Goal: Information Seeking & Learning: Learn about a topic

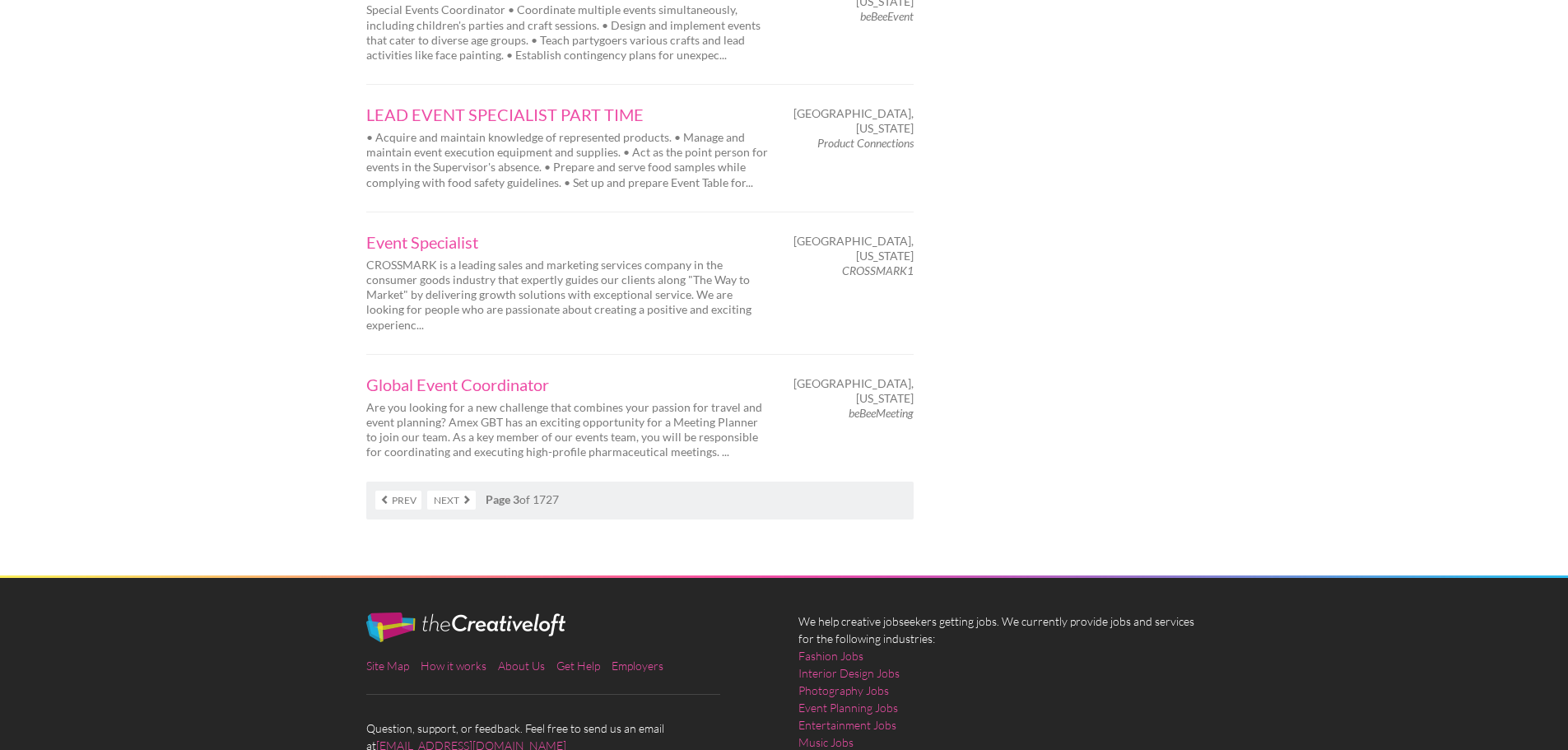
scroll to position [2600, 0]
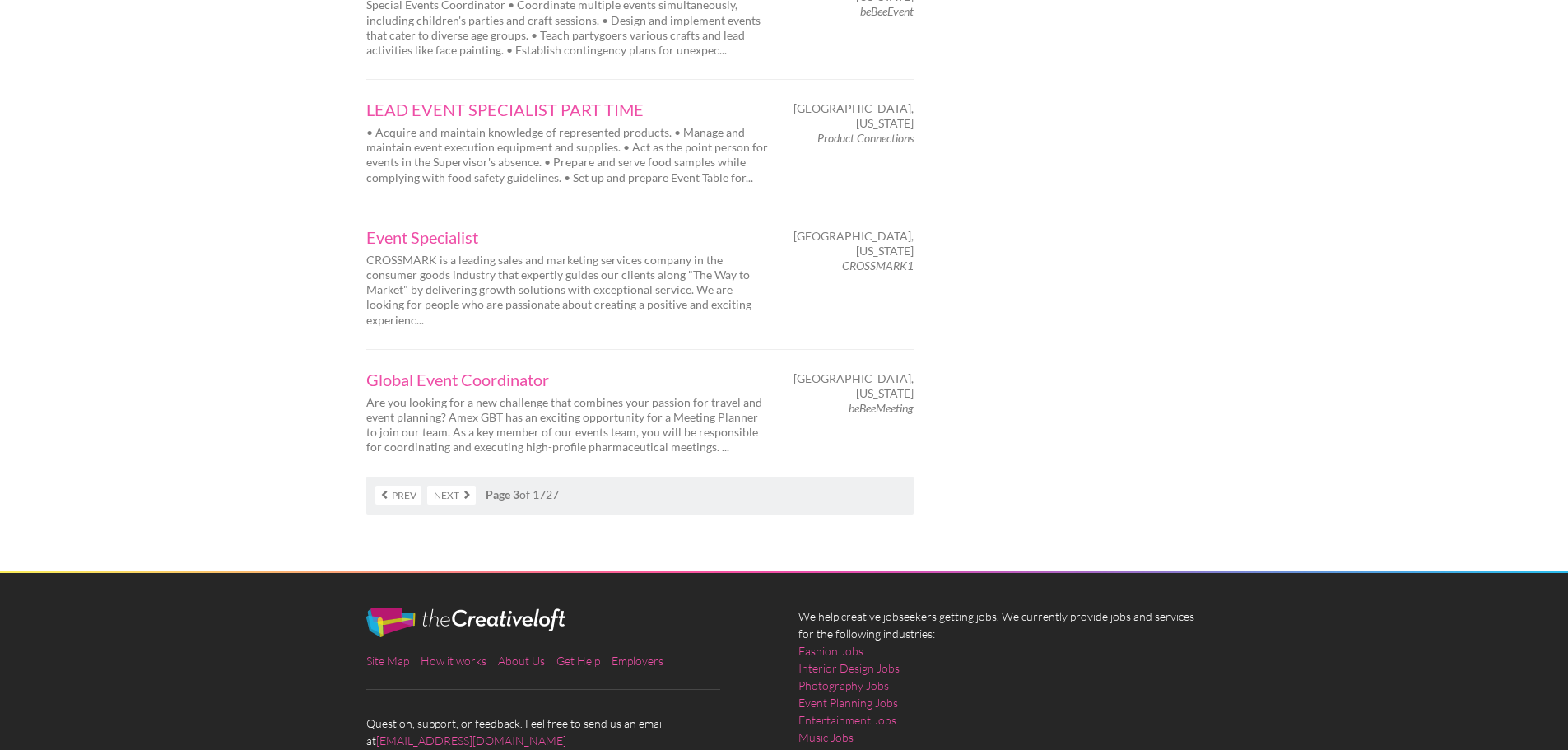
click at [446, 486] on link "Next" at bounding box center [452, 496] width 49 height 19
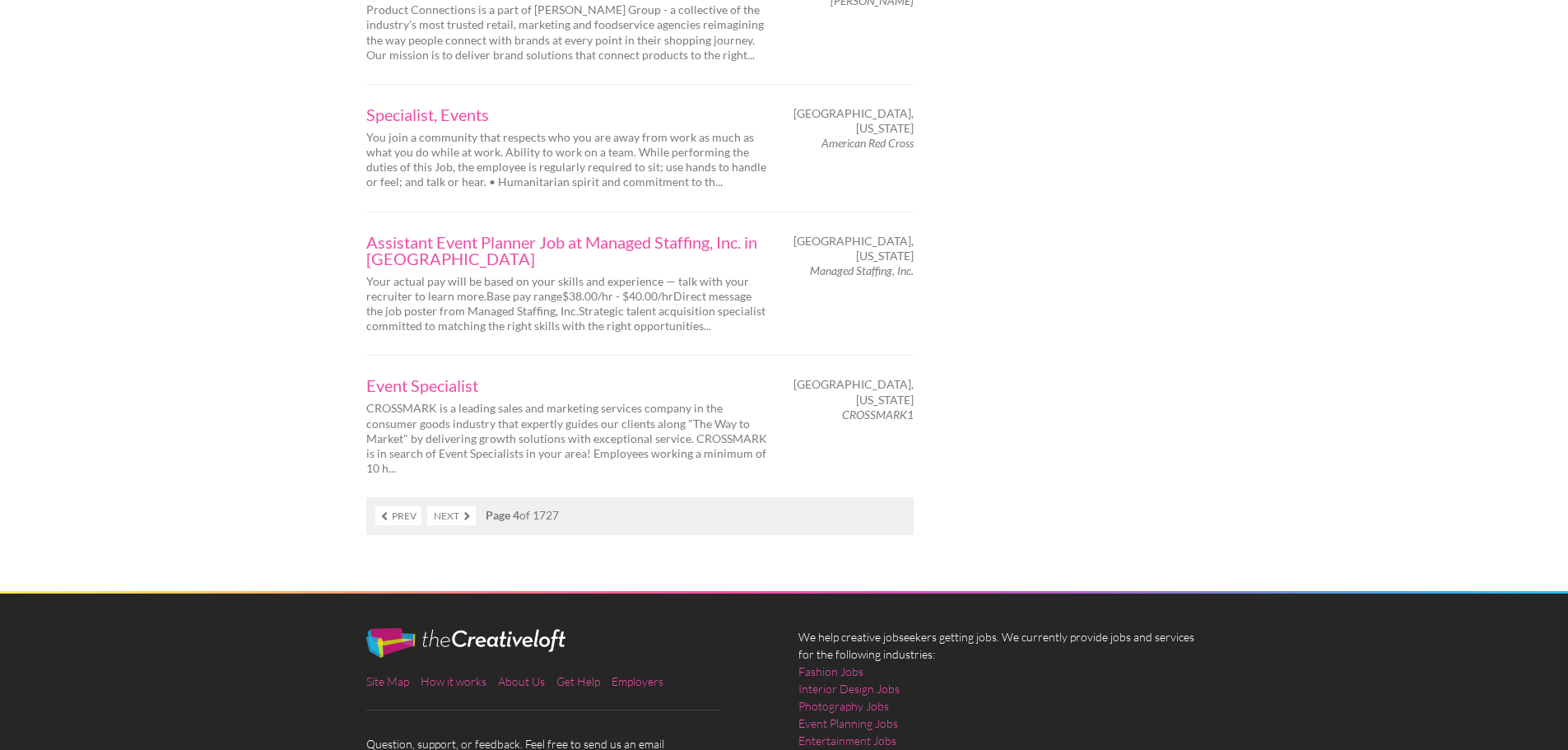
scroll to position [2553, 0]
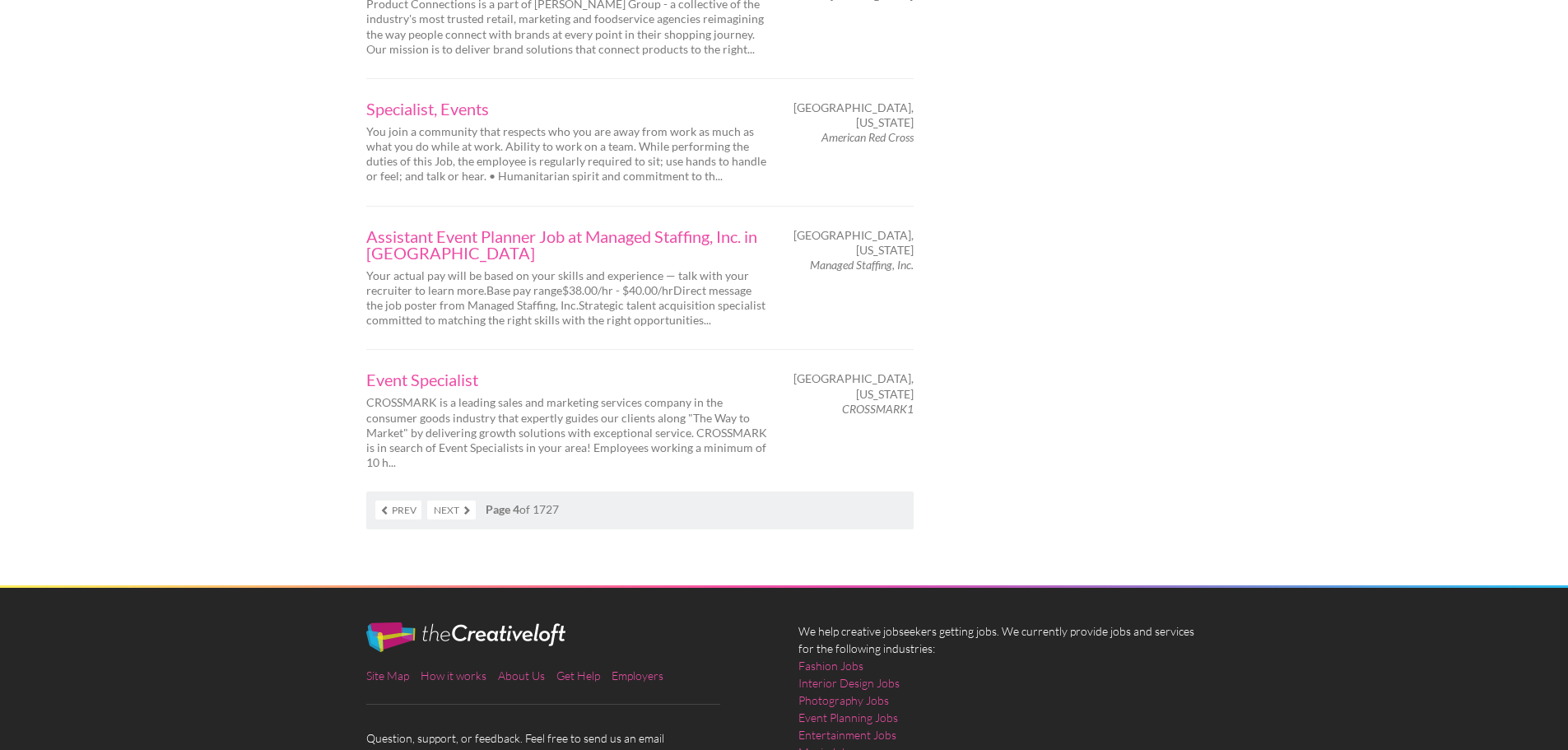
click at [438, 501] on link "Next" at bounding box center [452, 510] width 49 height 19
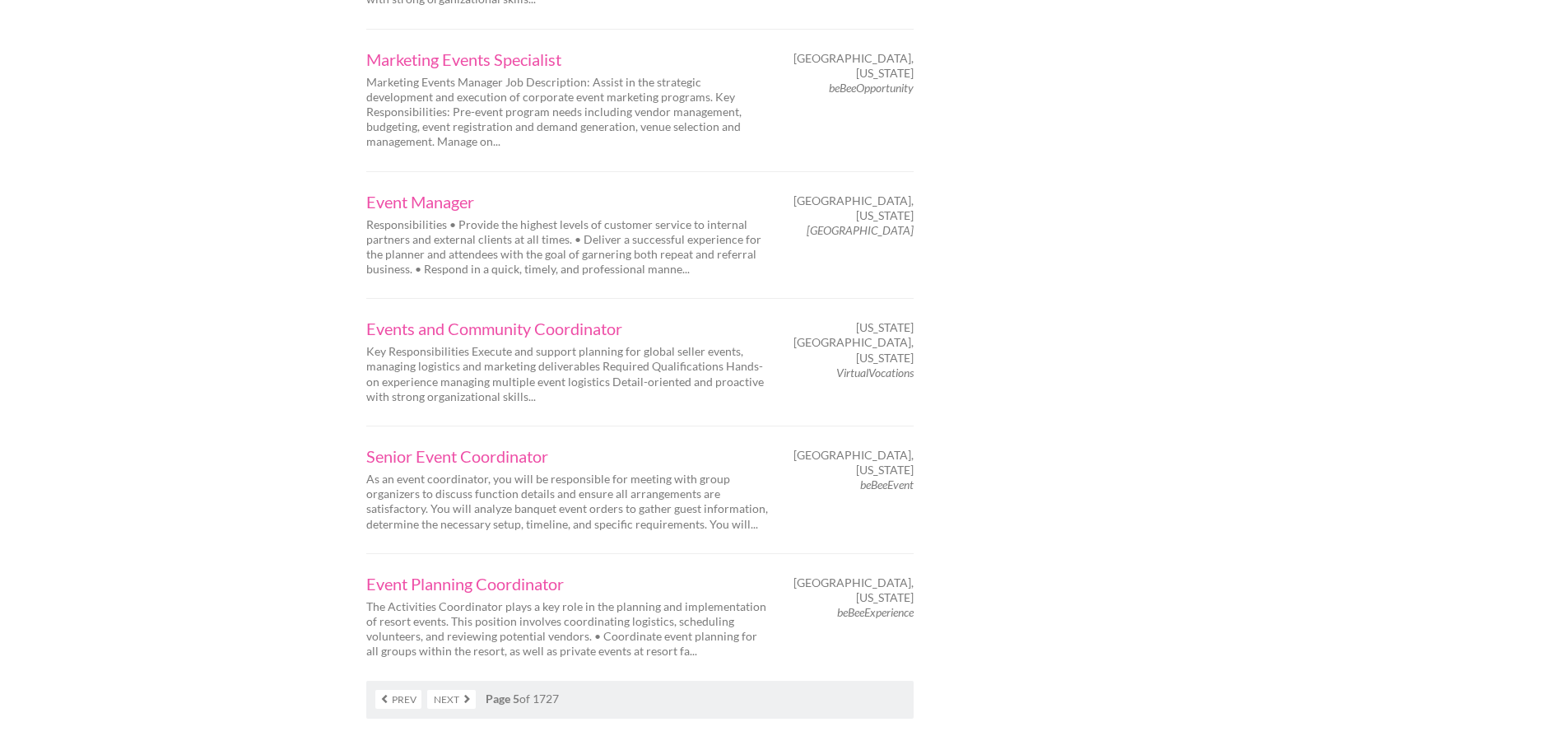
scroll to position [2388, 0]
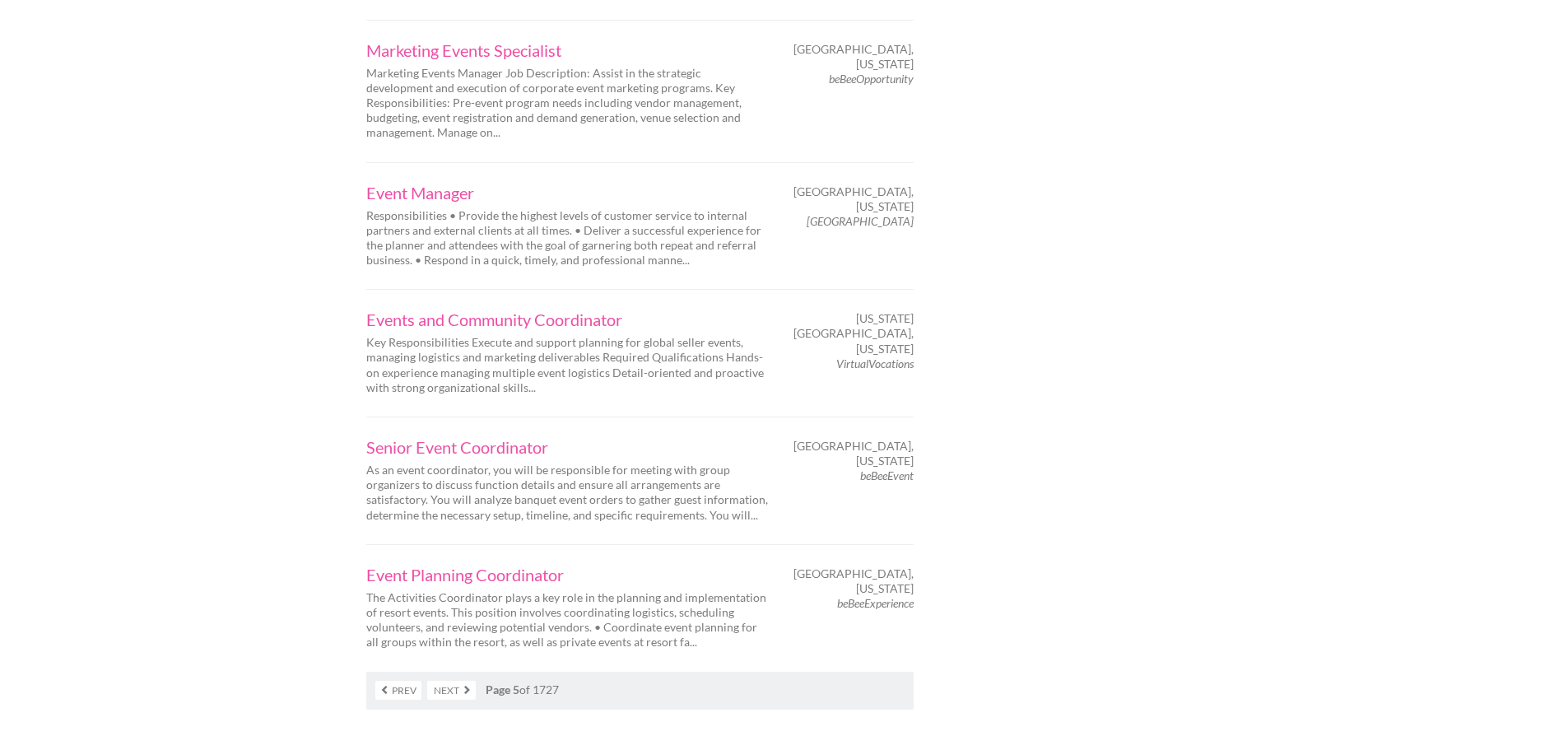
click at [454, 681] on link "Next" at bounding box center [452, 691] width 49 height 19
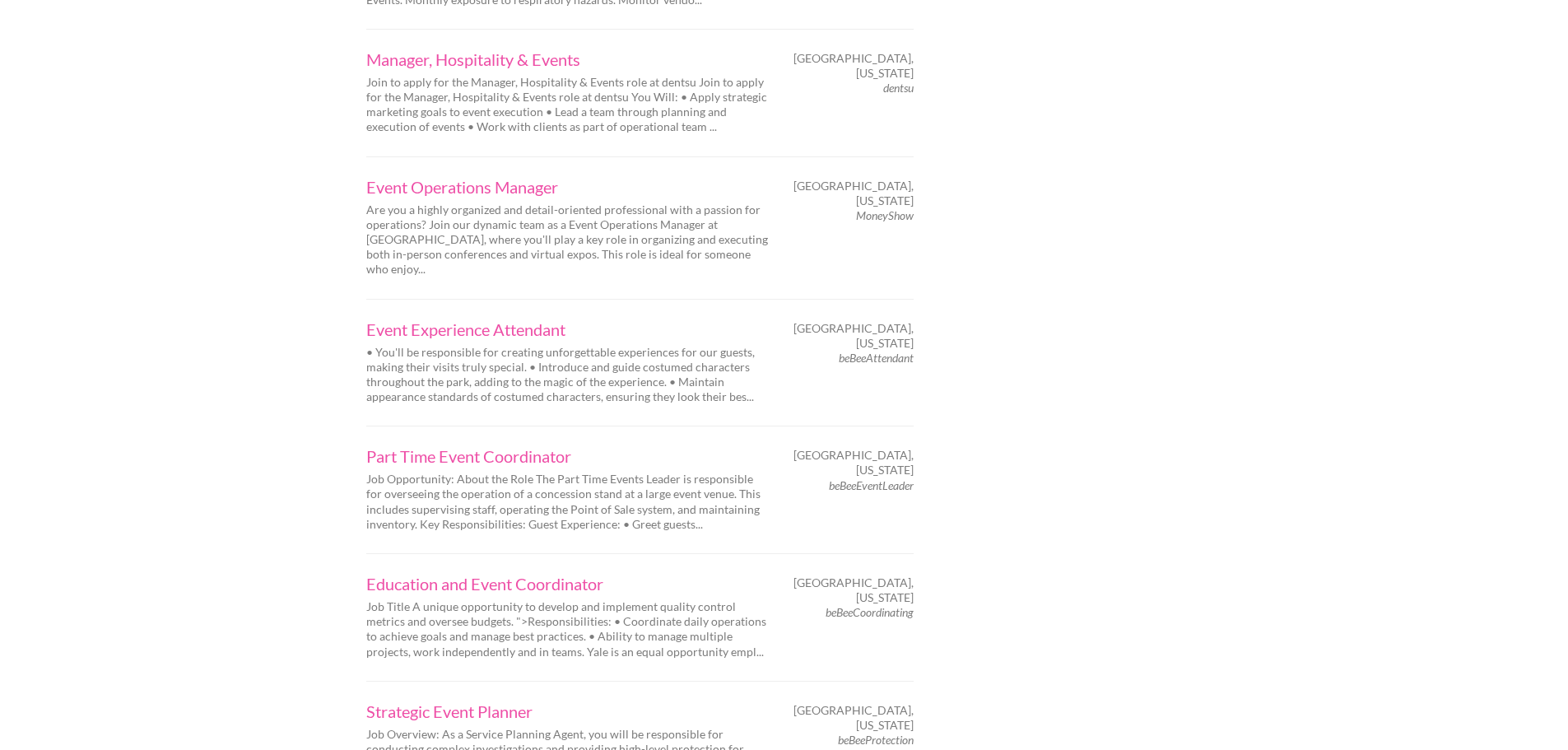
scroll to position [2553, 0]
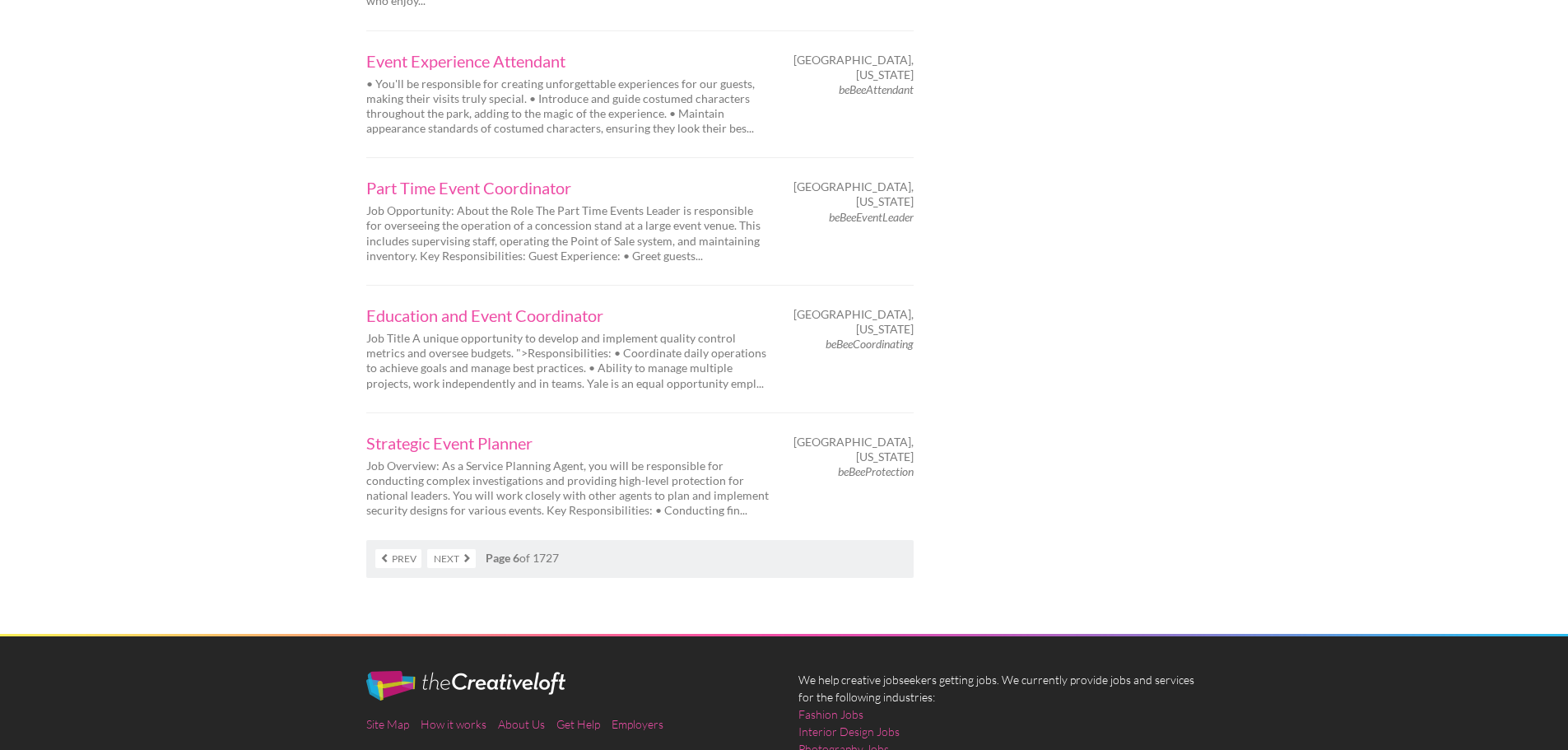
click at [461, 549] on link "Next" at bounding box center [452, 558] width 49 height 19
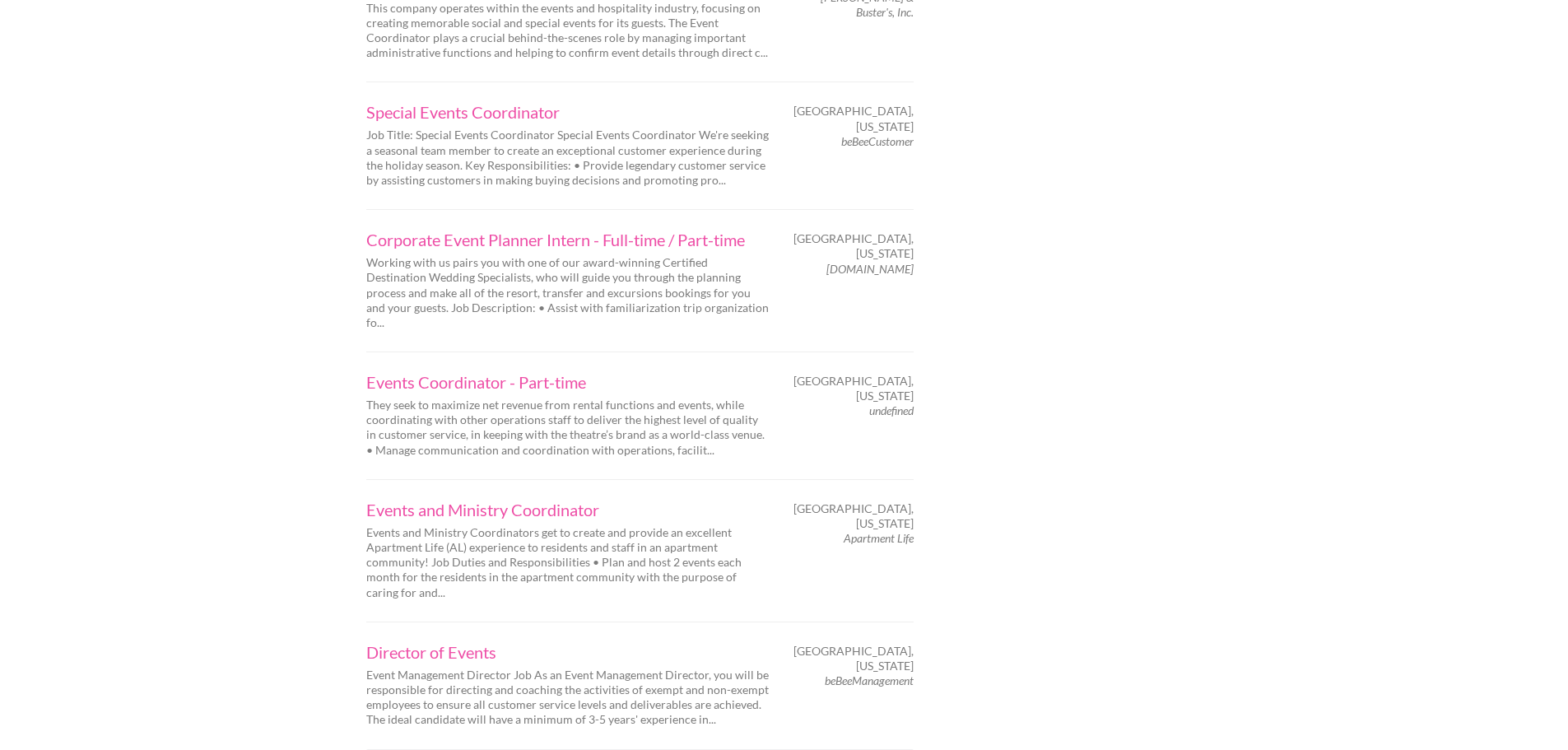
scroll to position [2553, 0]
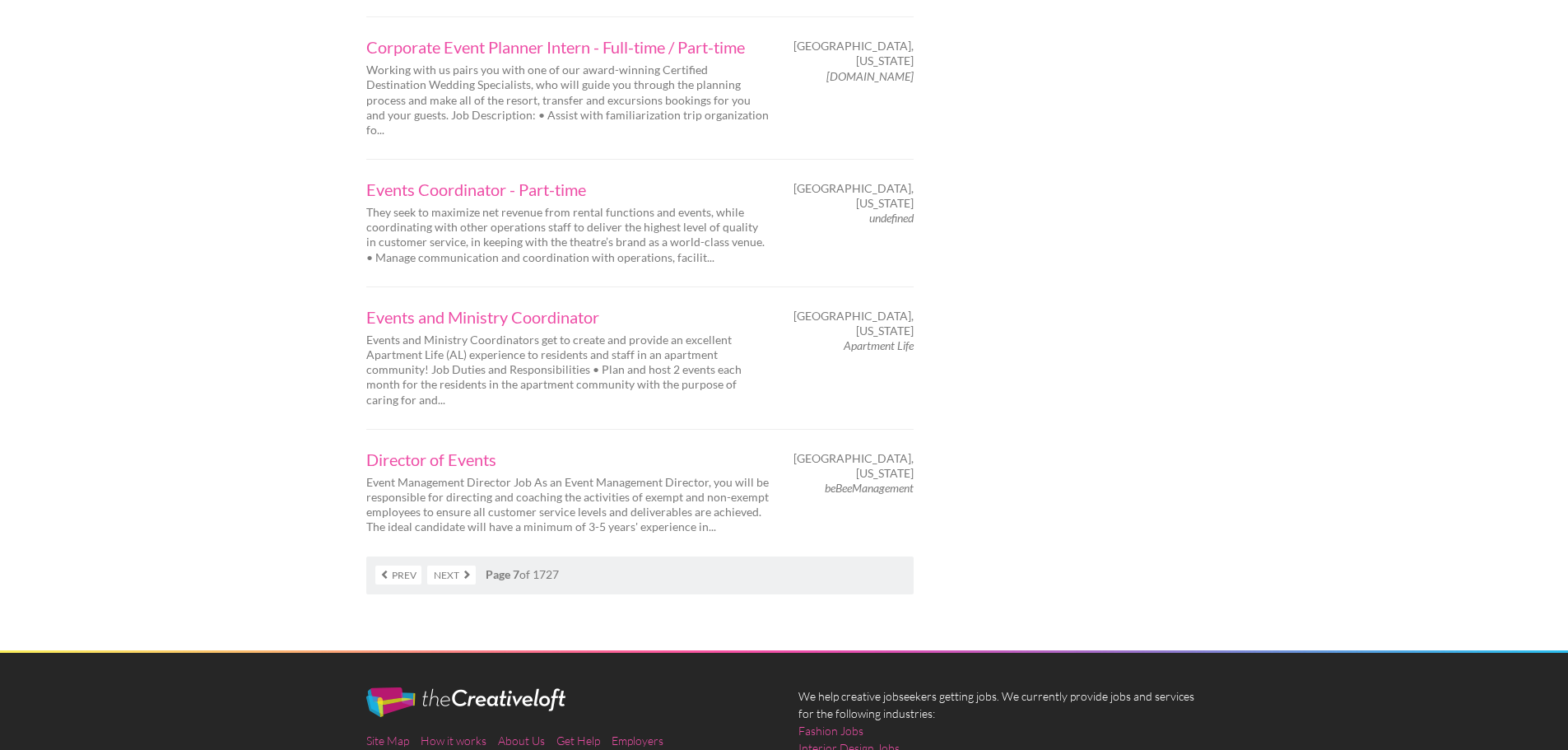
click at [462, 566] on link "Next" at bounding box center [452, 576] width 49 height 19
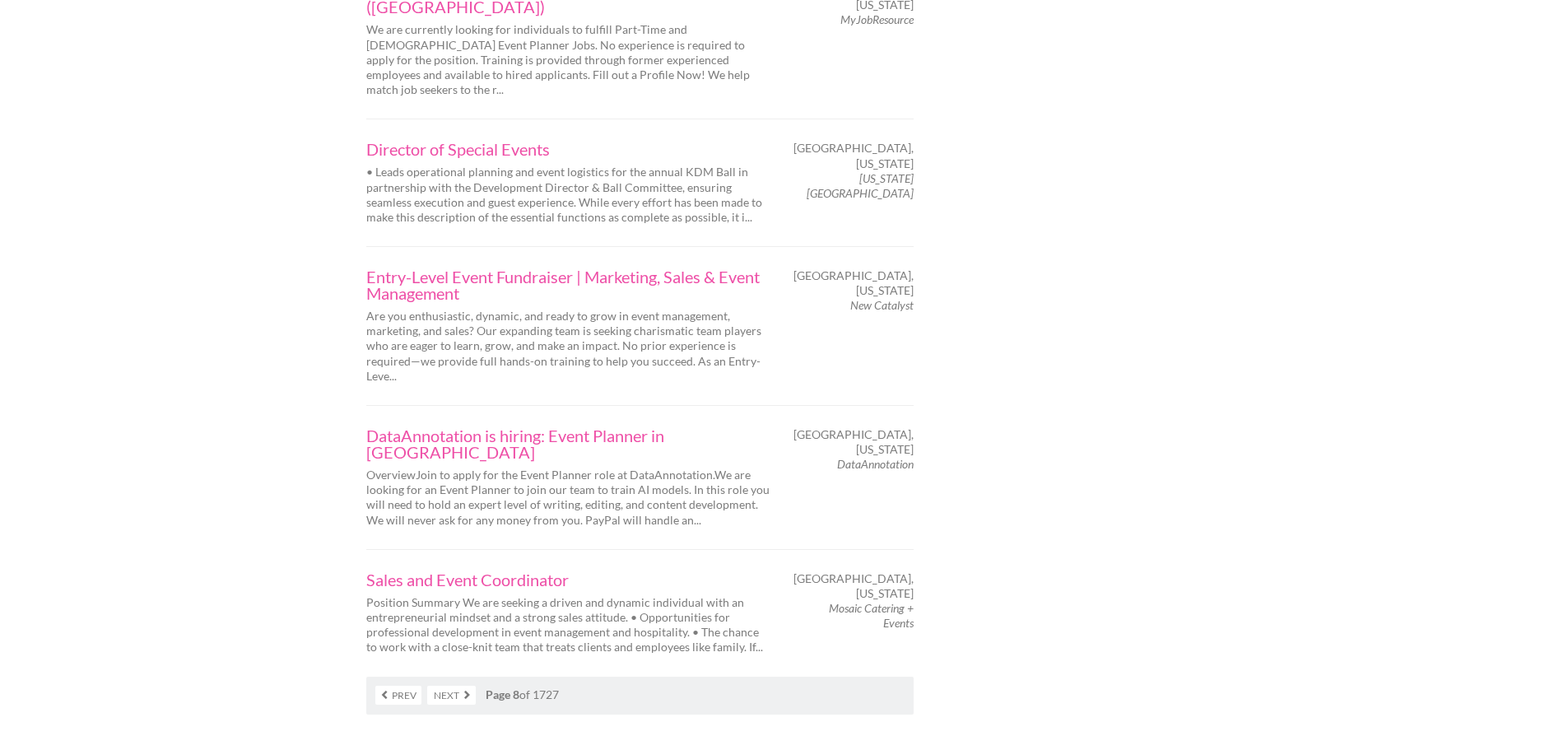
scroll to position [2471, 0]
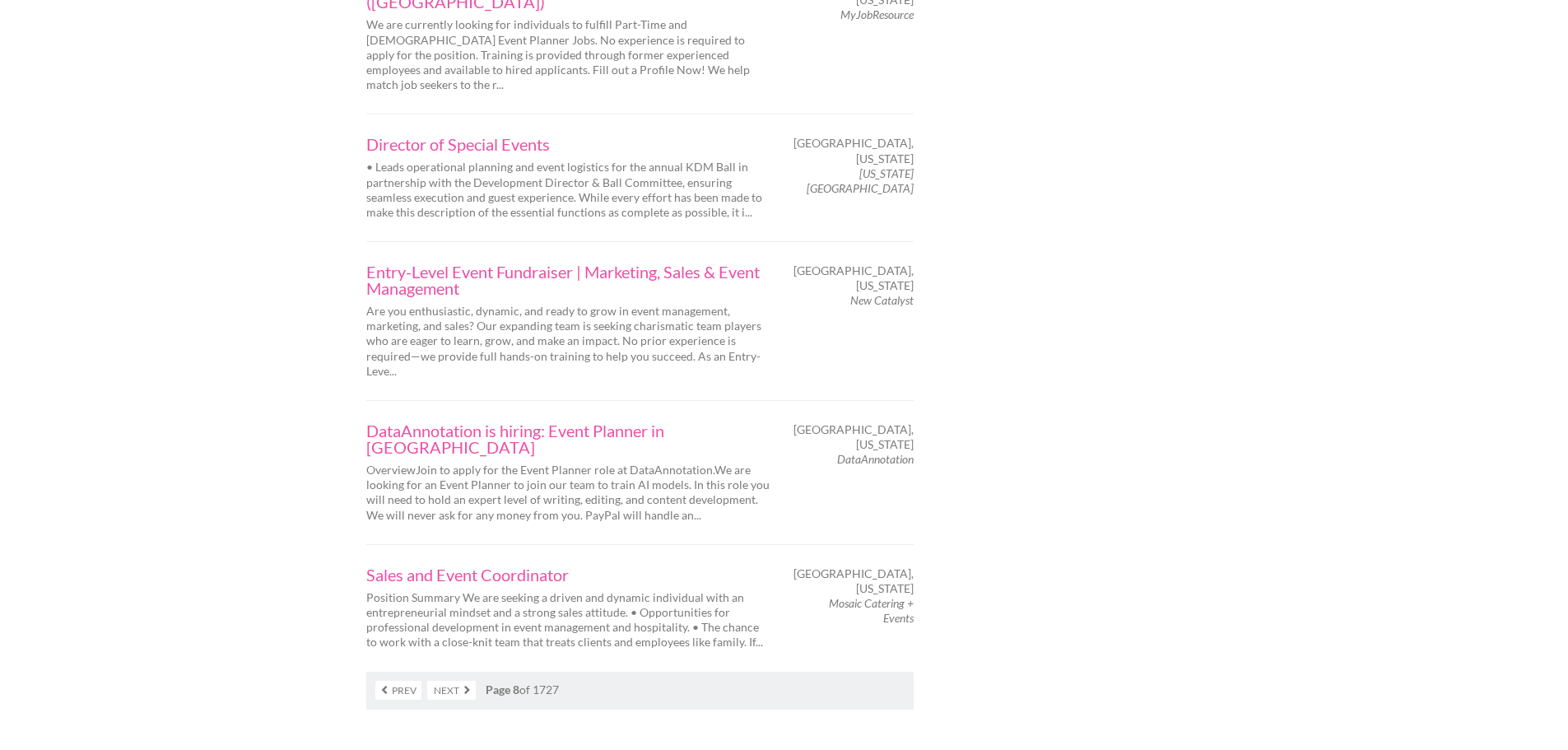
click at [448, 681] on link "Next" at bounding box center [452, 691] width 49 height 19
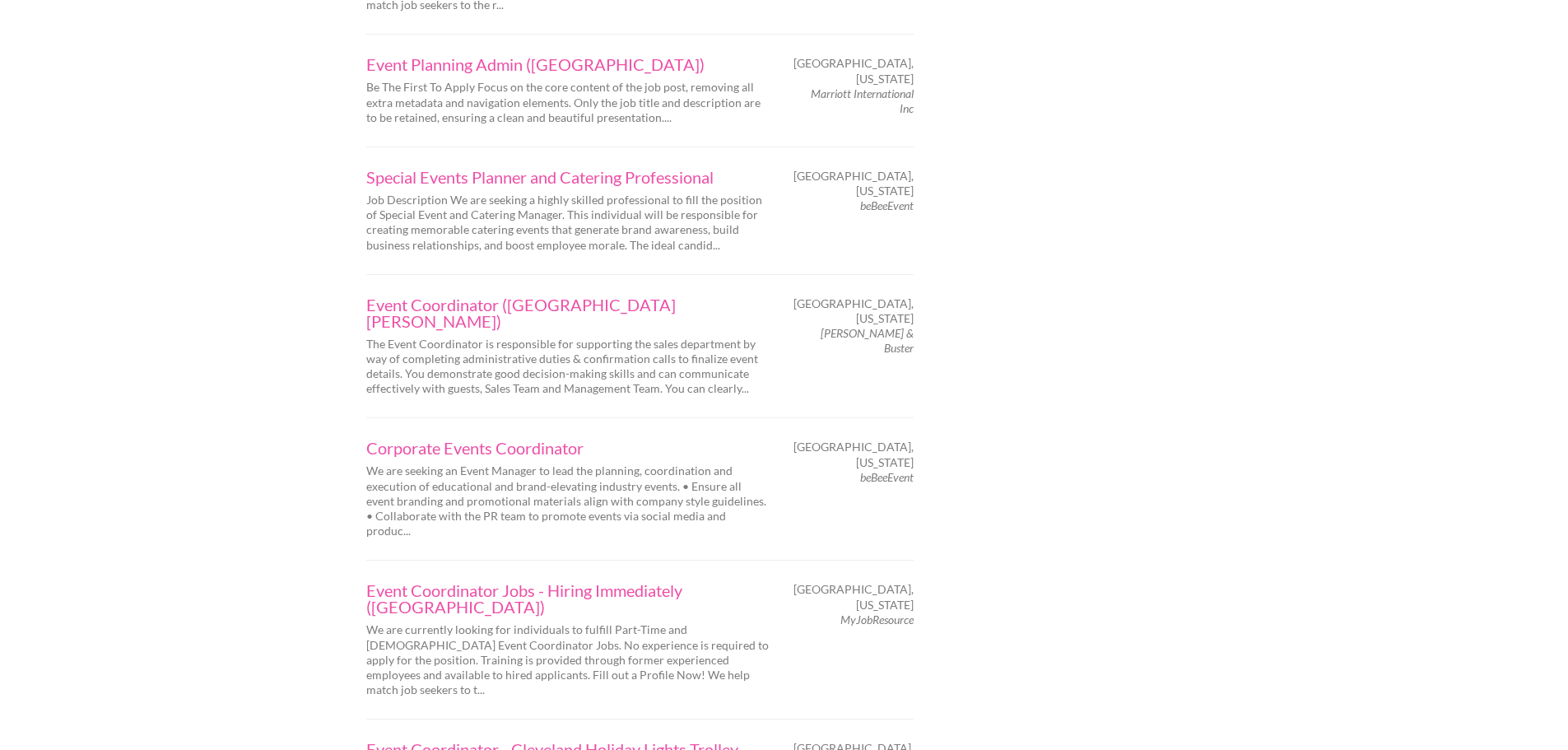
scroll to position [2471, 0]
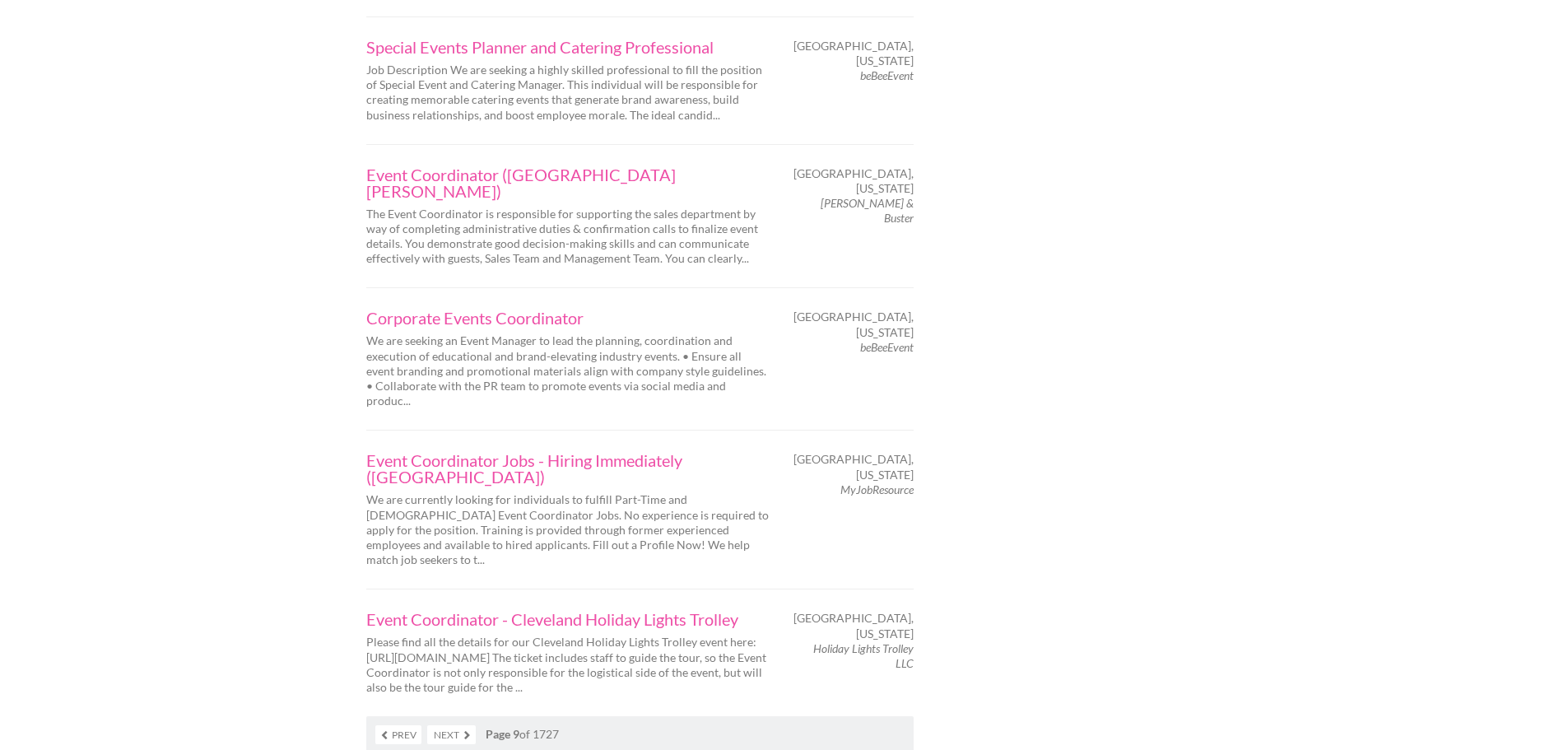
click at [469, 726] on link "Next" at bounding box center [452, 735] width 49 height 19
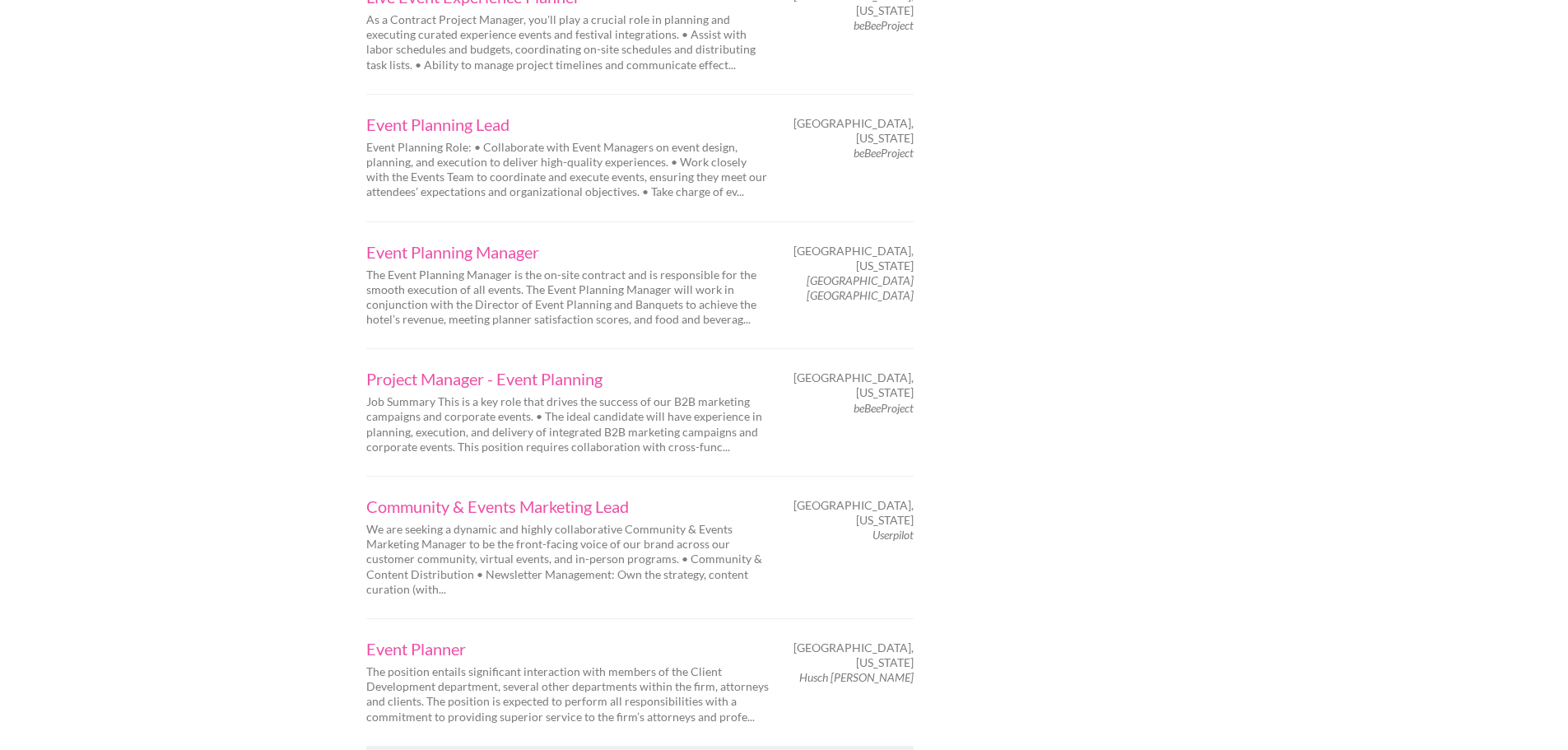
scroll to position [2388, 0]
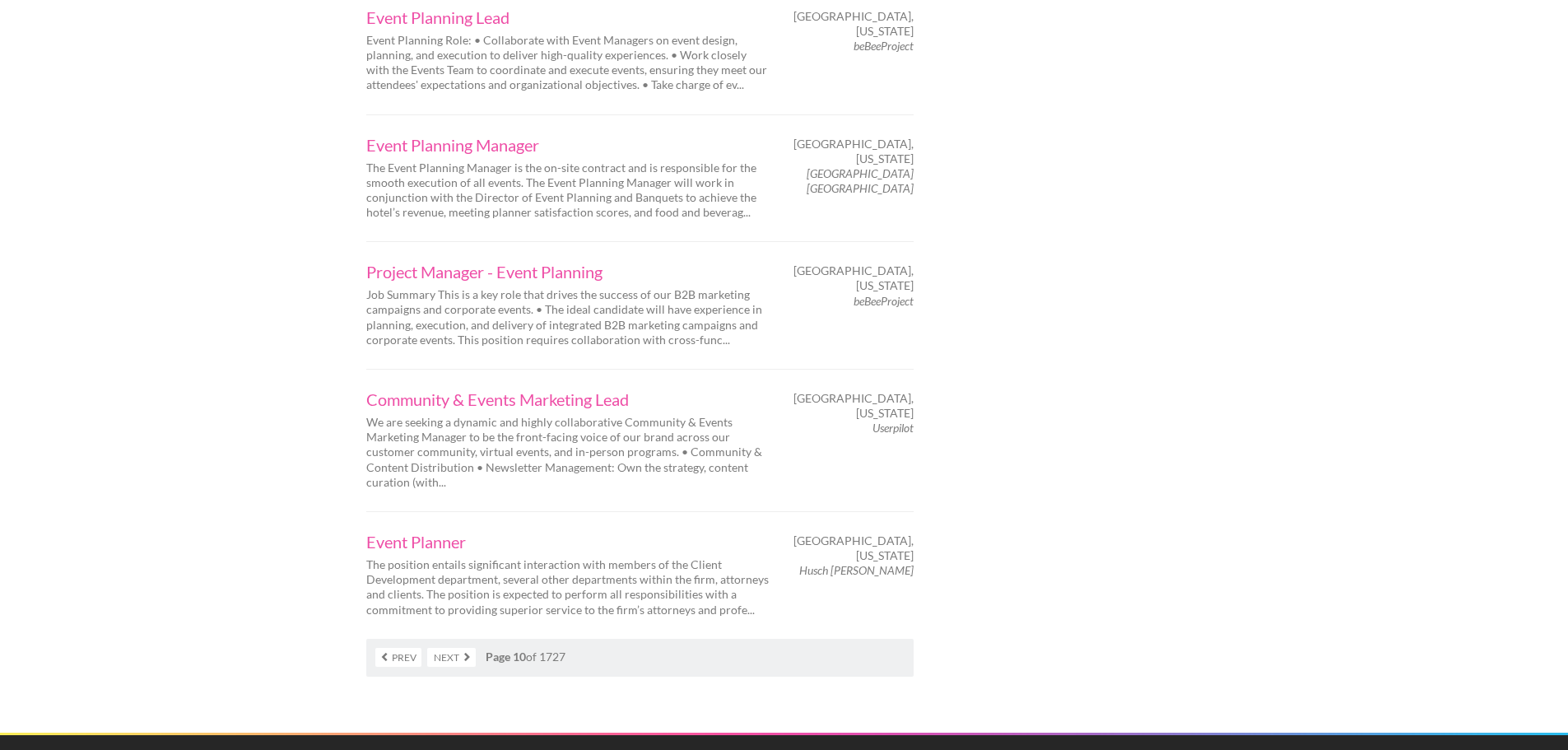
click at [445, 648] on link "Next" at bounding box center [452, 657] width 49 height 19
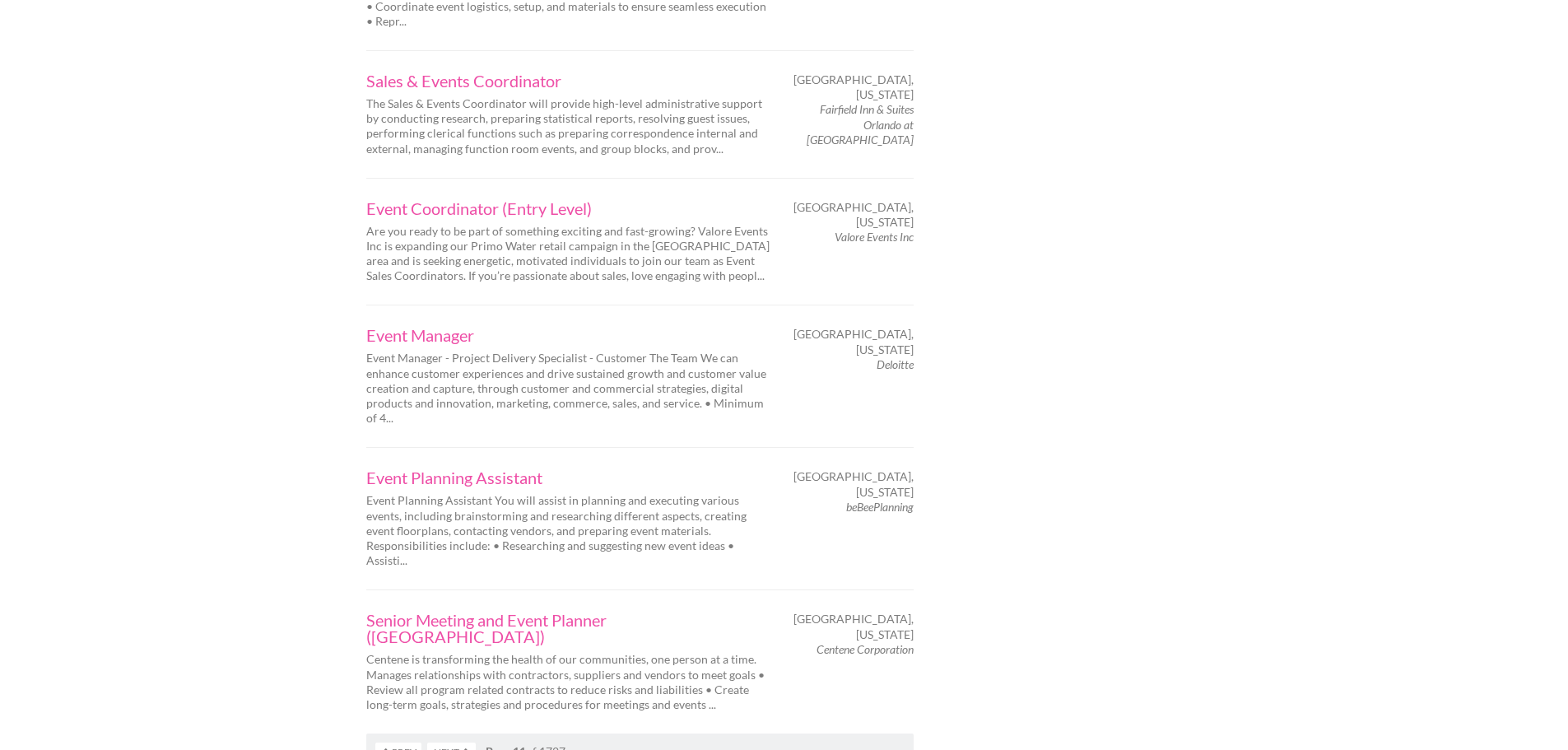
scroll to position [2471, 0]
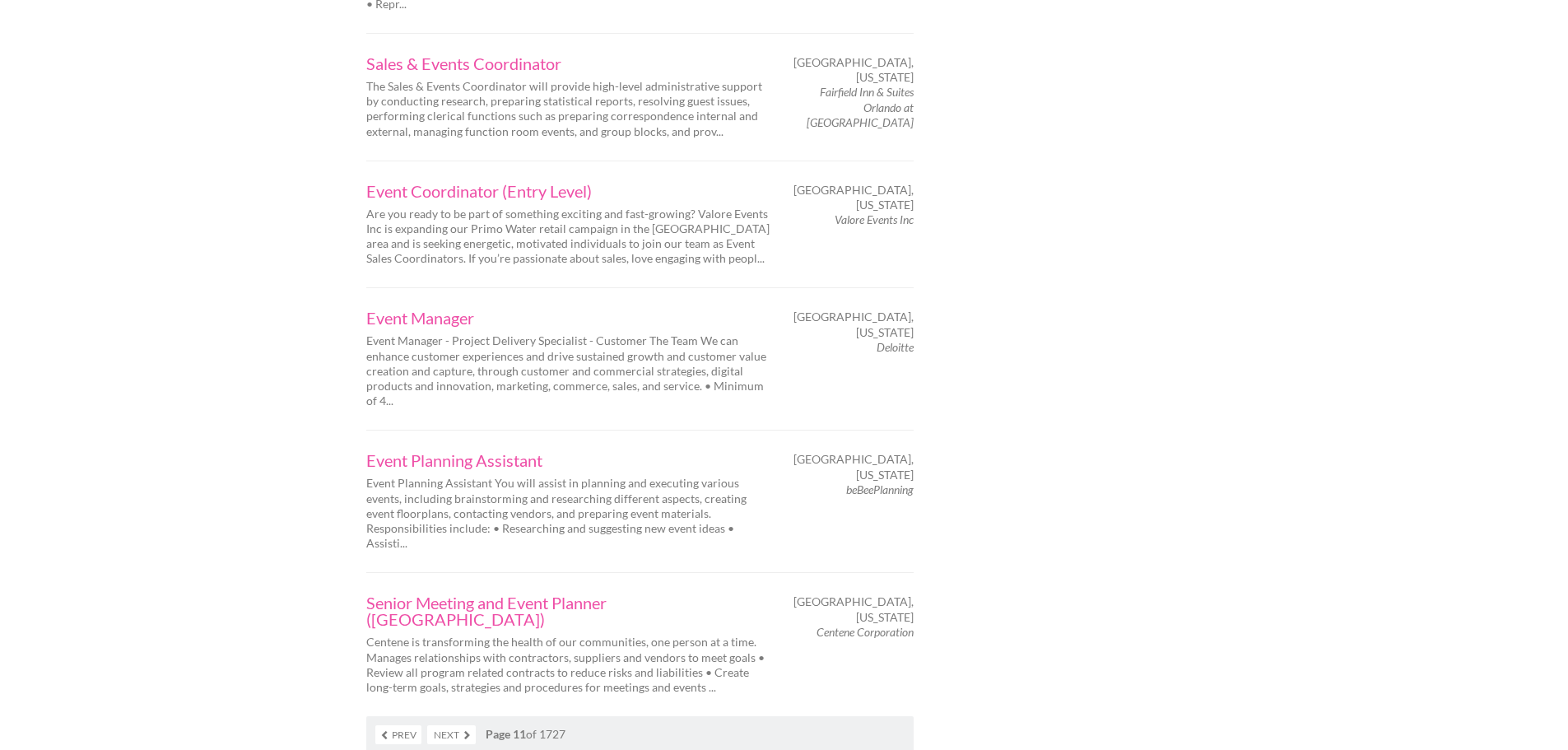
click at [441, 726] on link "Next" at bounding box center [452, 735] width 49 height 19
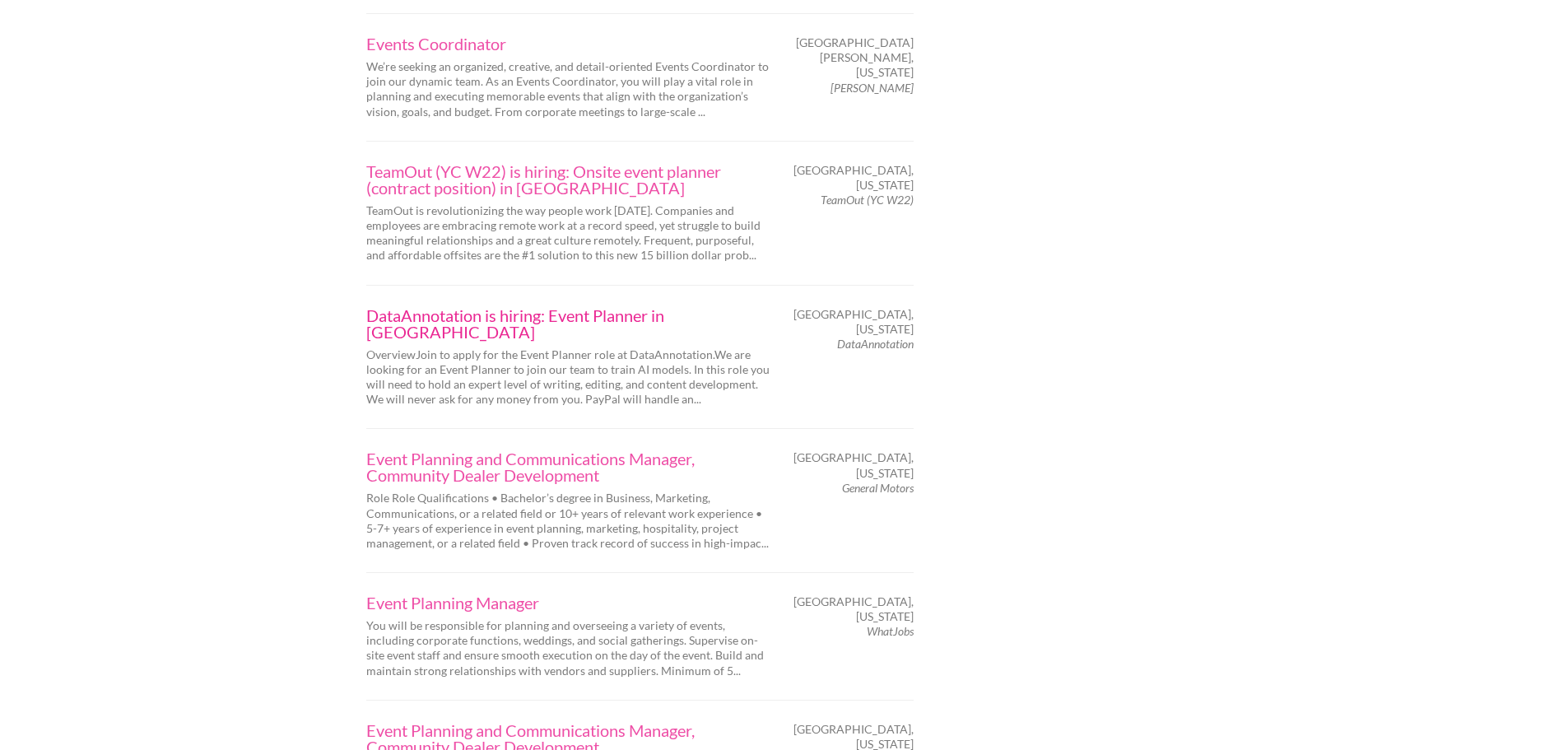
scroll to position [2716, 0]
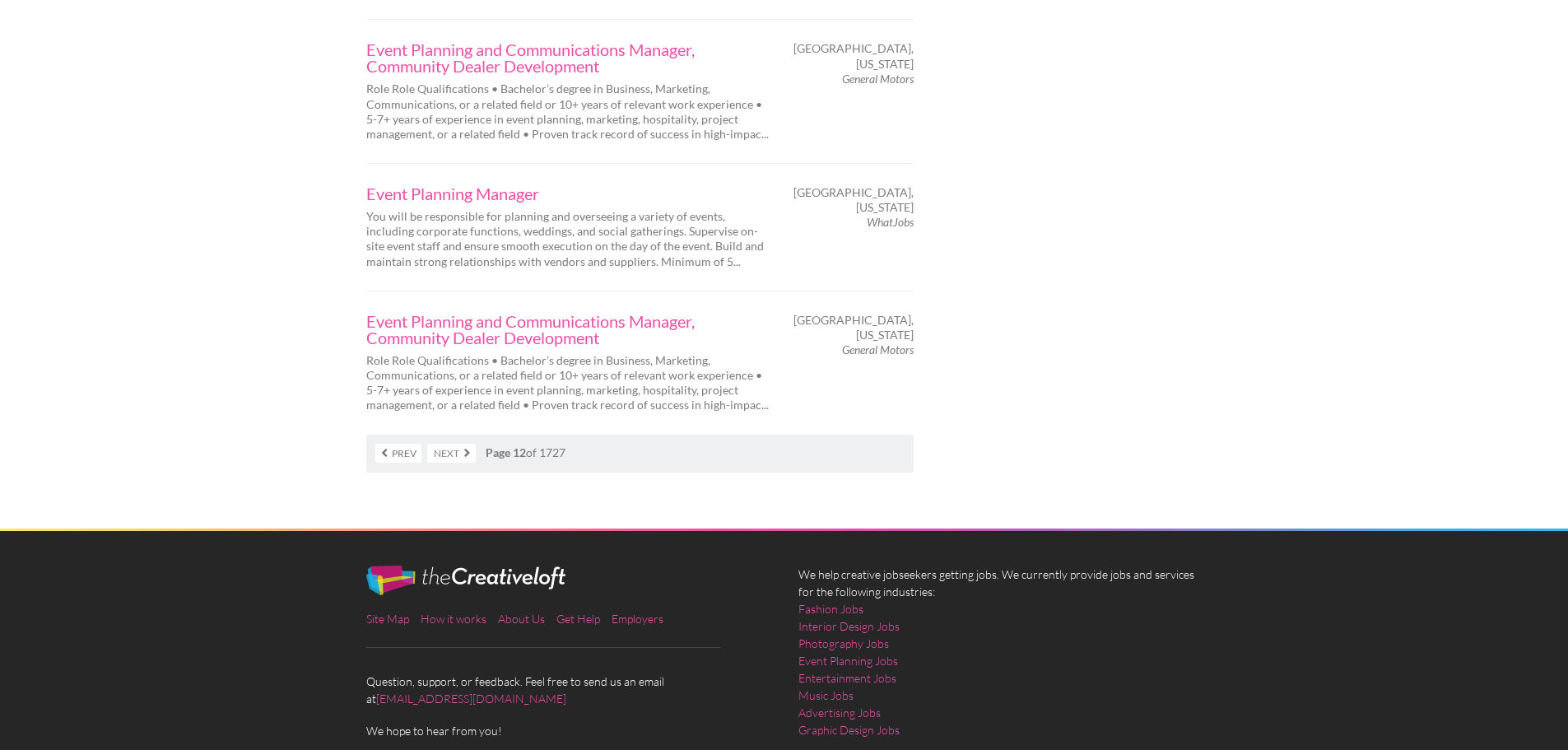
click at [453, 444] on link "Next" at bounding box center [452, 454] width 49 height 19
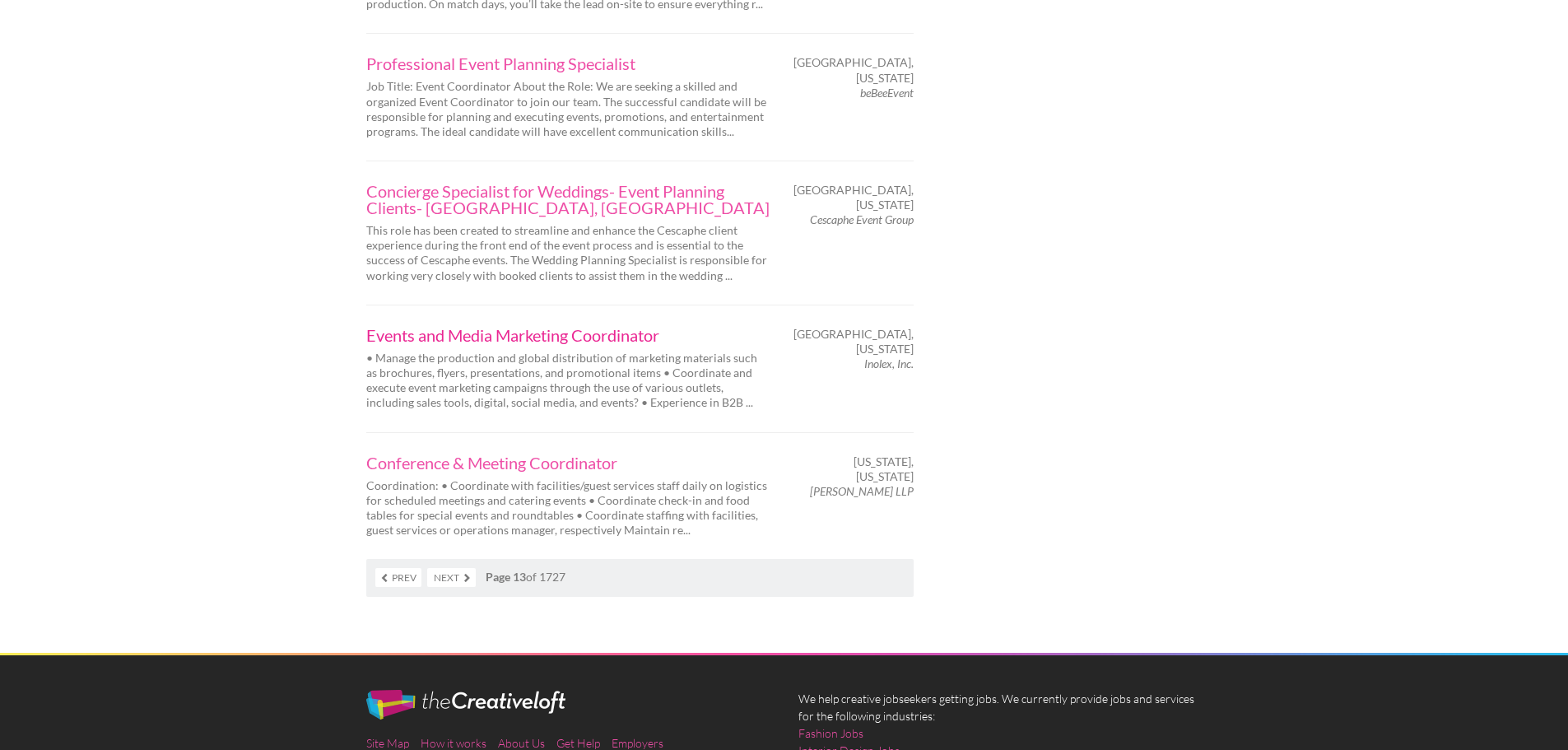
scroll to position [2553, 0]
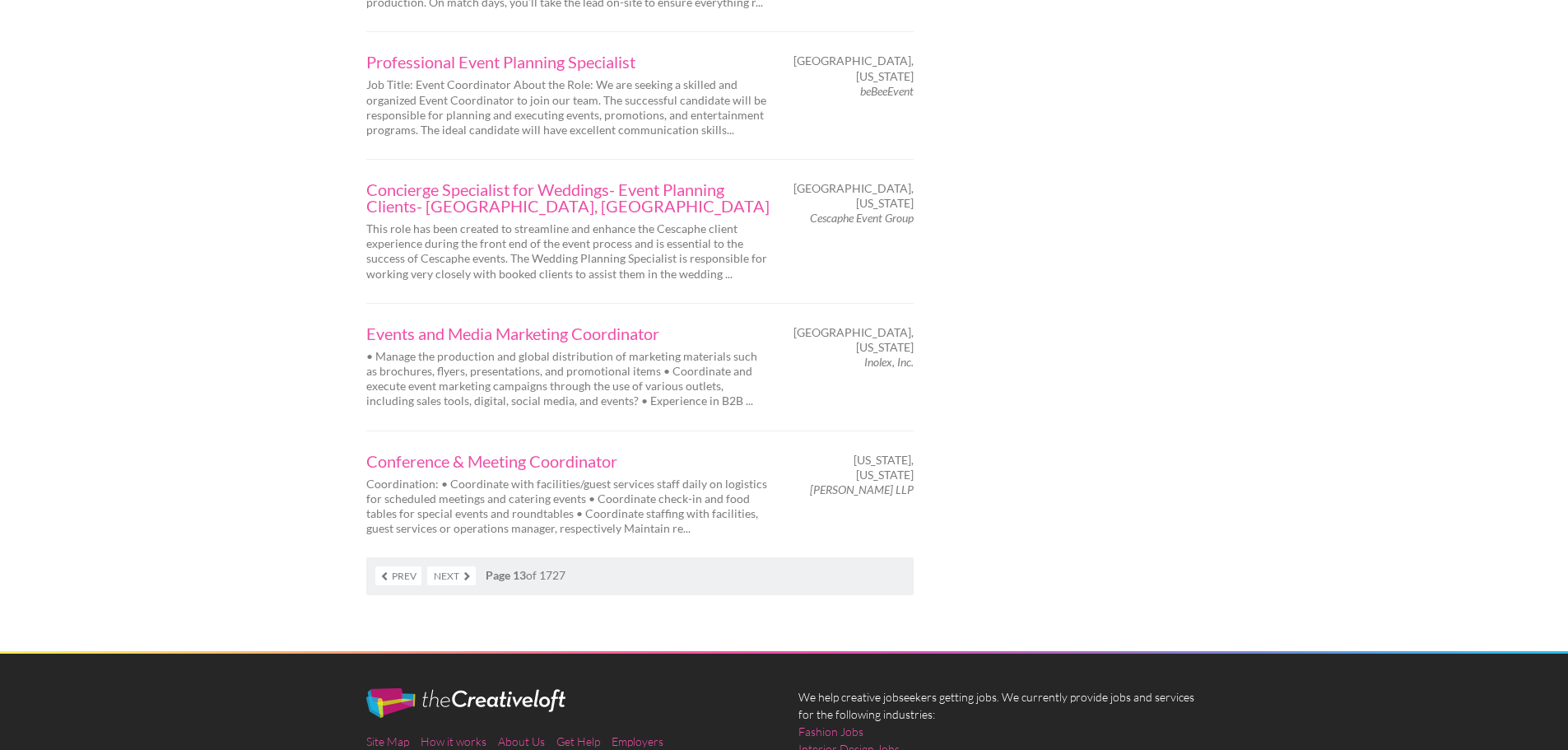
click at [454, 567] on link "Next" at bounding box center [452, 576] width 49 height 19
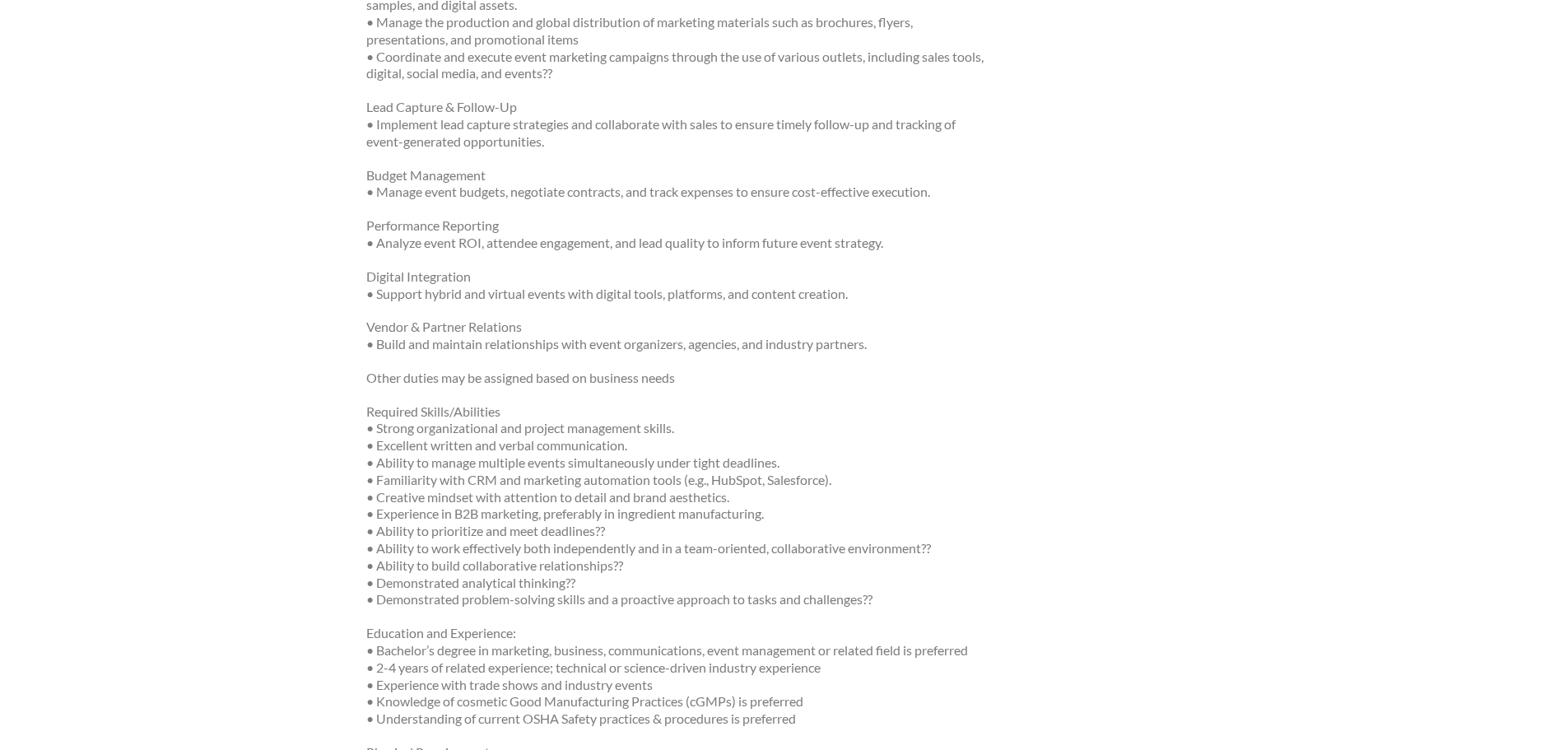
scroll to position [905, 0]
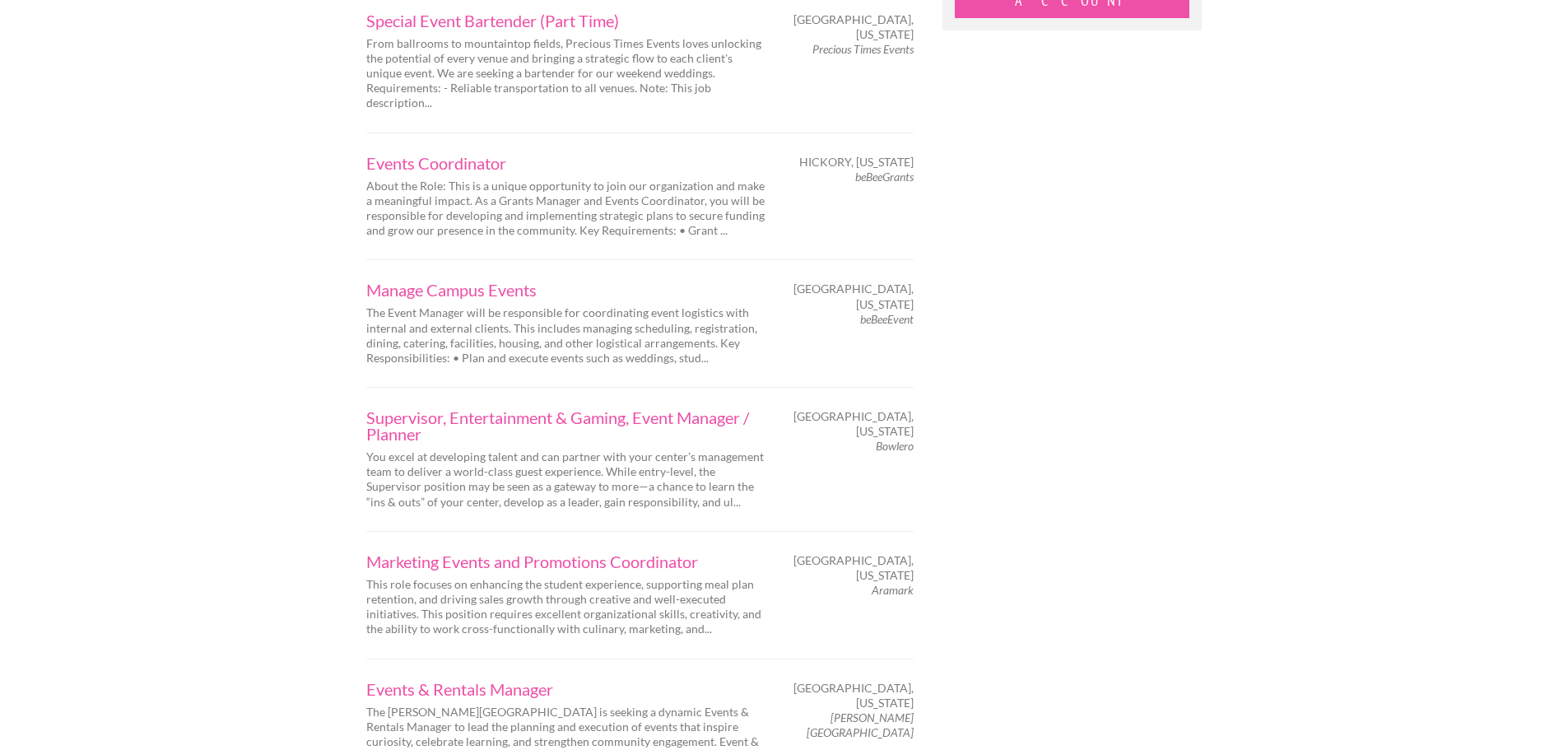
scroll to position [1894, 0]
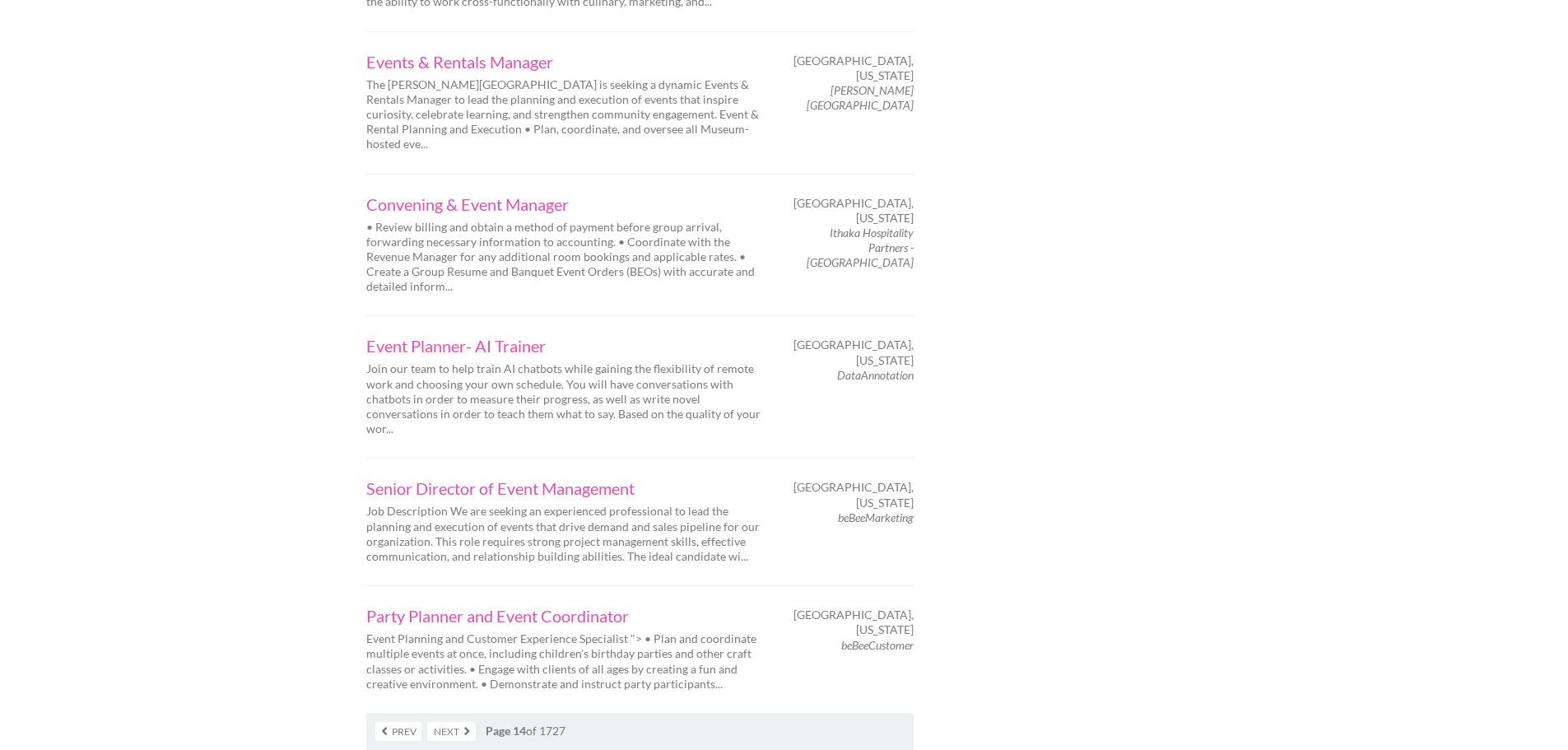
scroll to position [2471, 0]
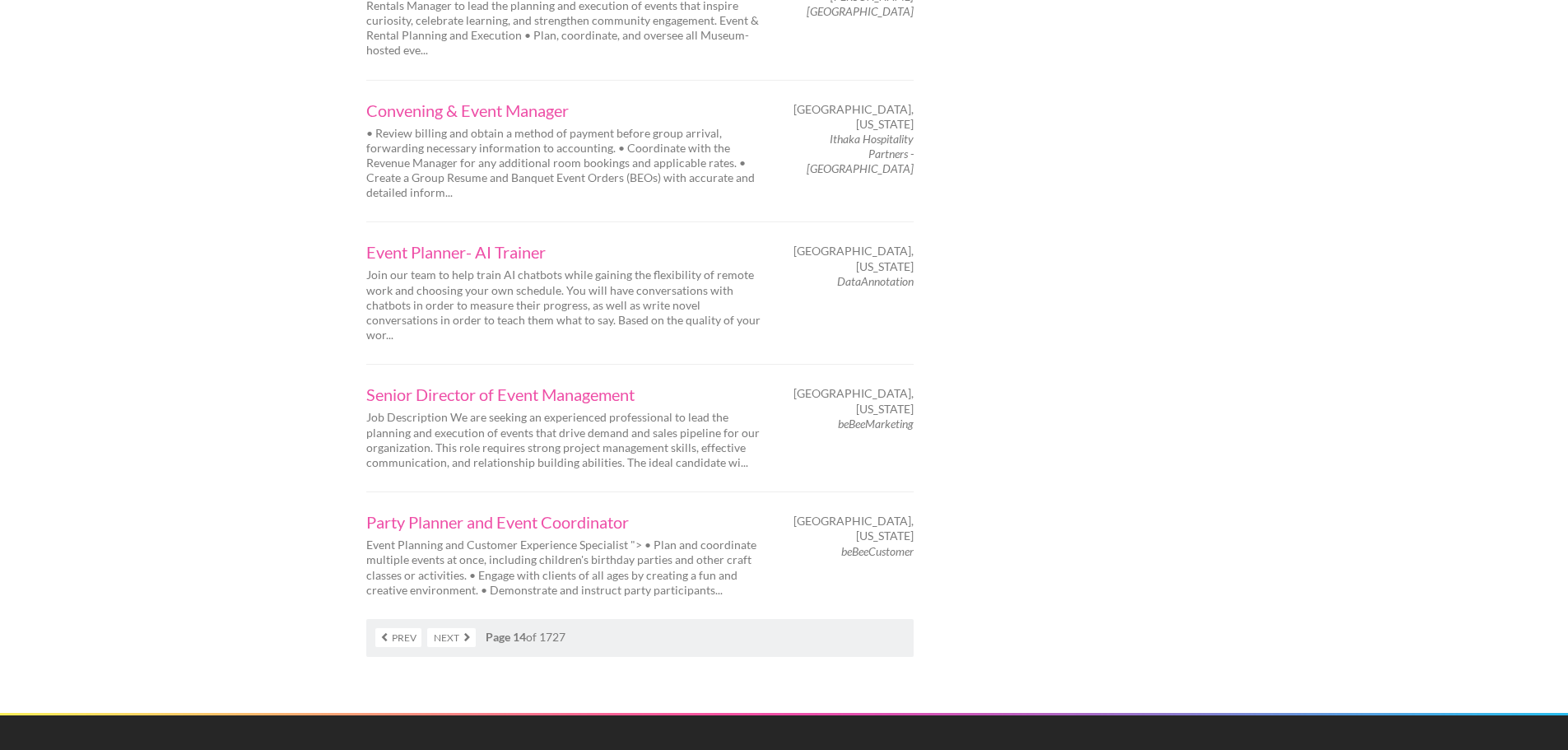
click at [460, 628] on link "Next" at bounding box center [452, 637] width 49 height 19
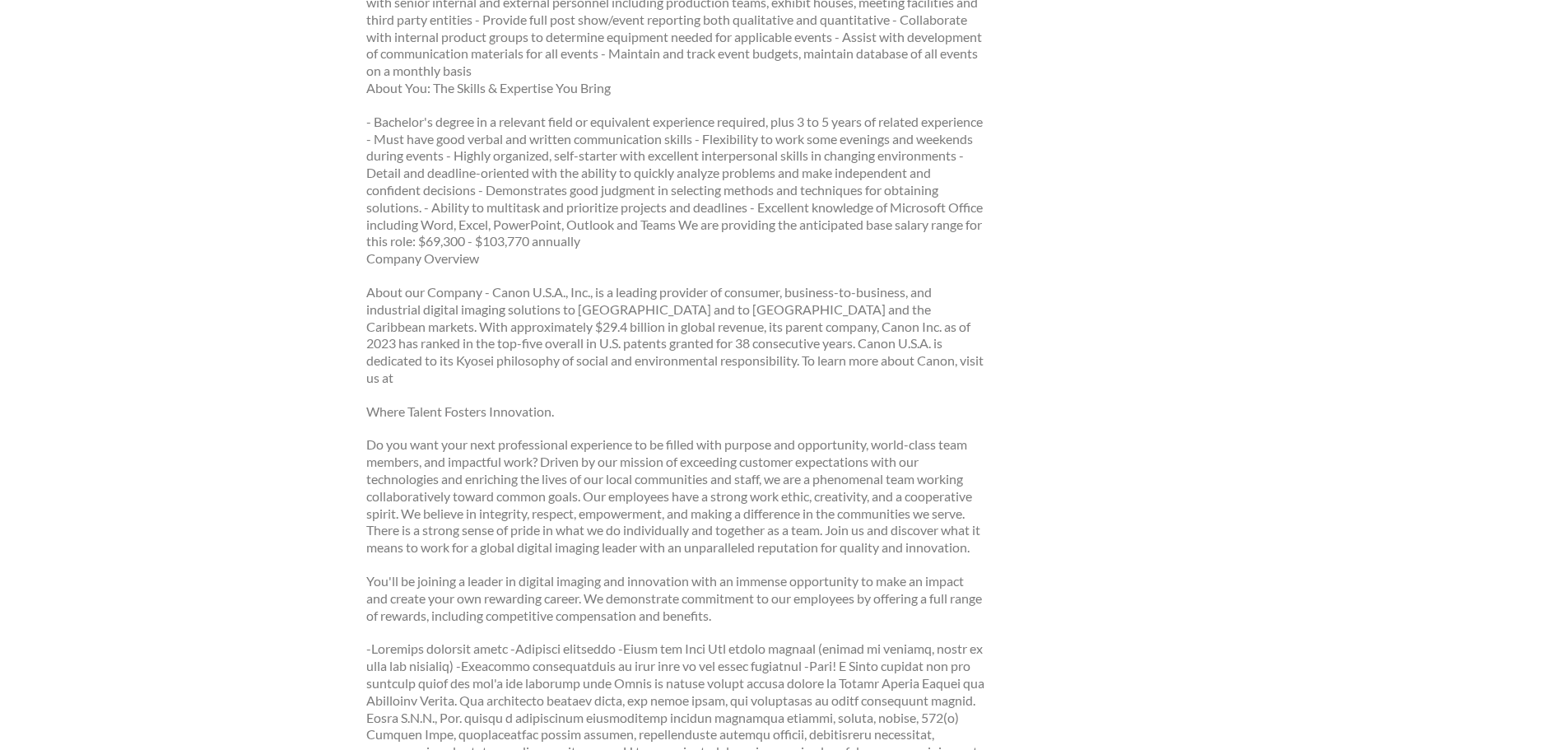
scroll to position [988, 0]
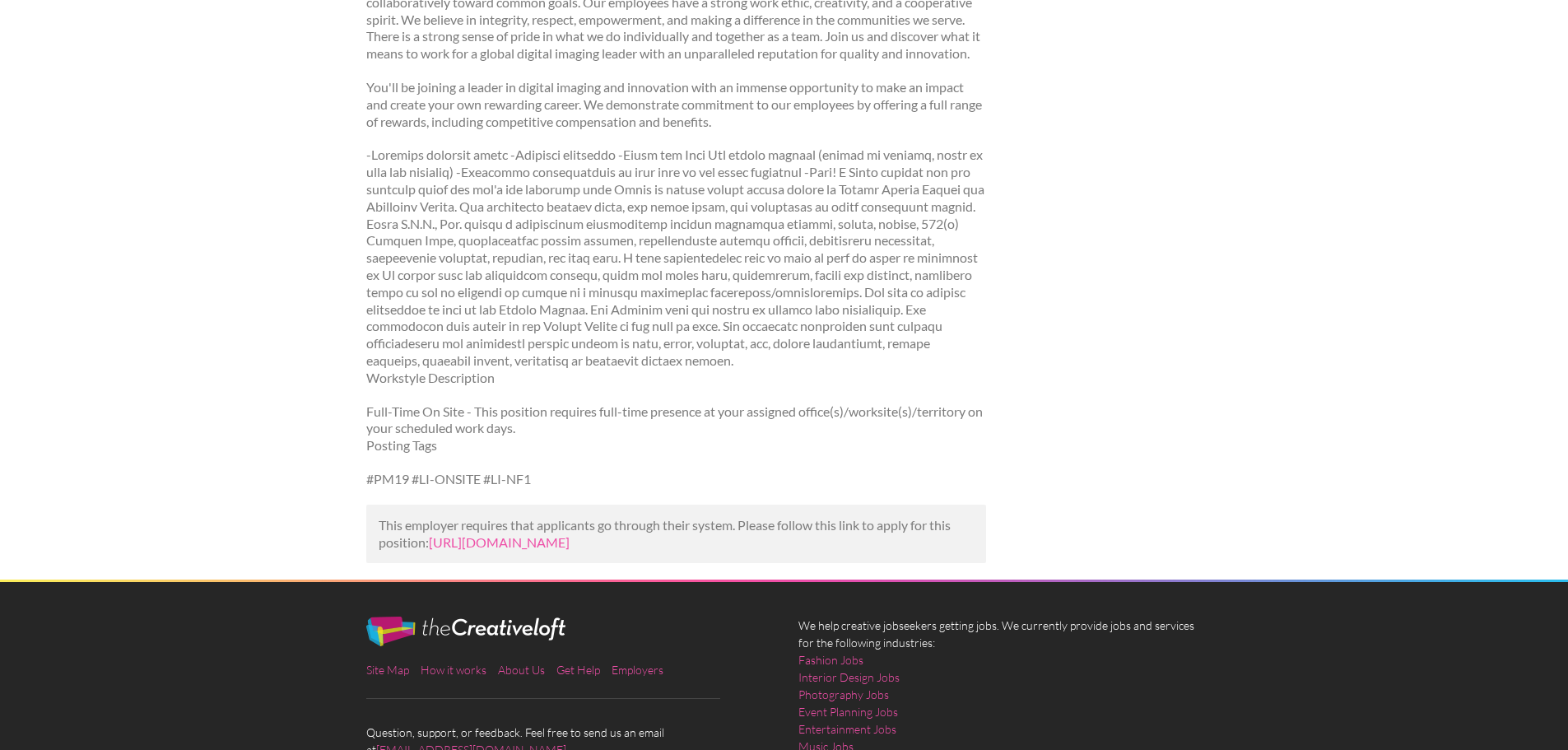
click at [641, 533] on p "This employer requires that applicants go through their system. Please follow t…" at bounding box center [676, 534] width 595 height 34
click at [569, 534] on link "https://jooble.org/jdp/-2729267282551004936?utm_campaign=google_jobs_apply&utm_…" at bounding box center [499, 542] width 141 height 15
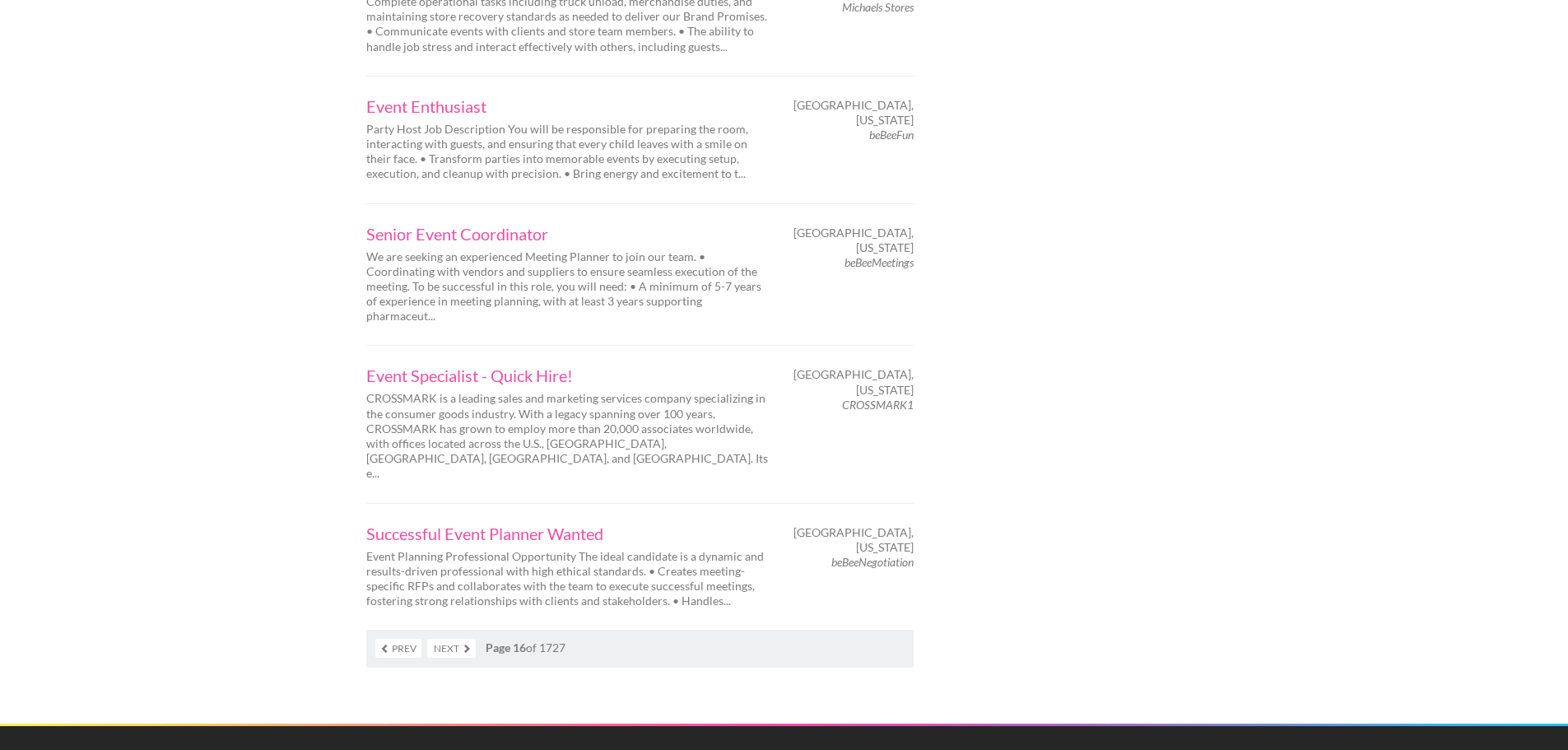
scroll to position [2471, 0]
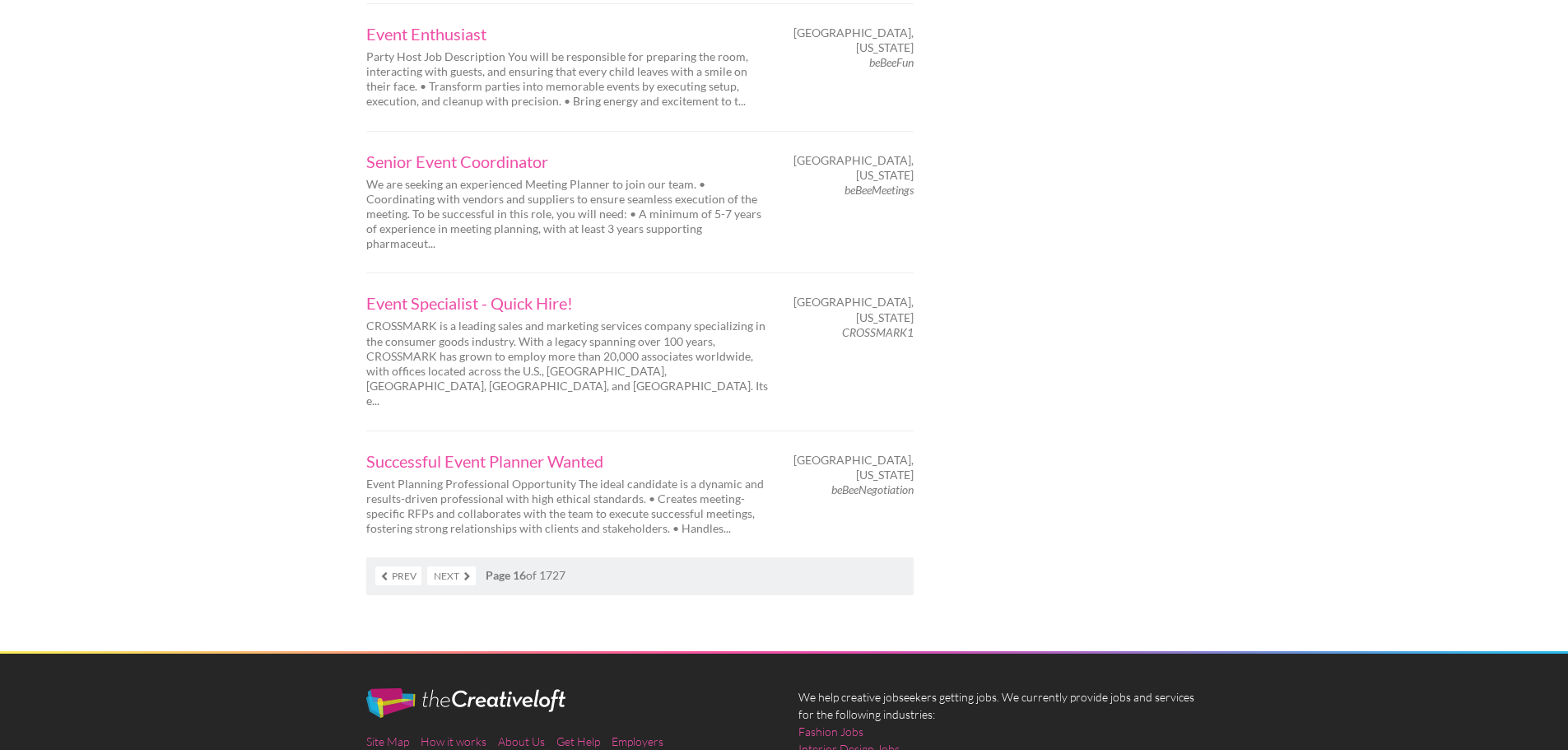
click at [469, 567] on link "Next" at bounding box center [452, 576] width 49 height 19
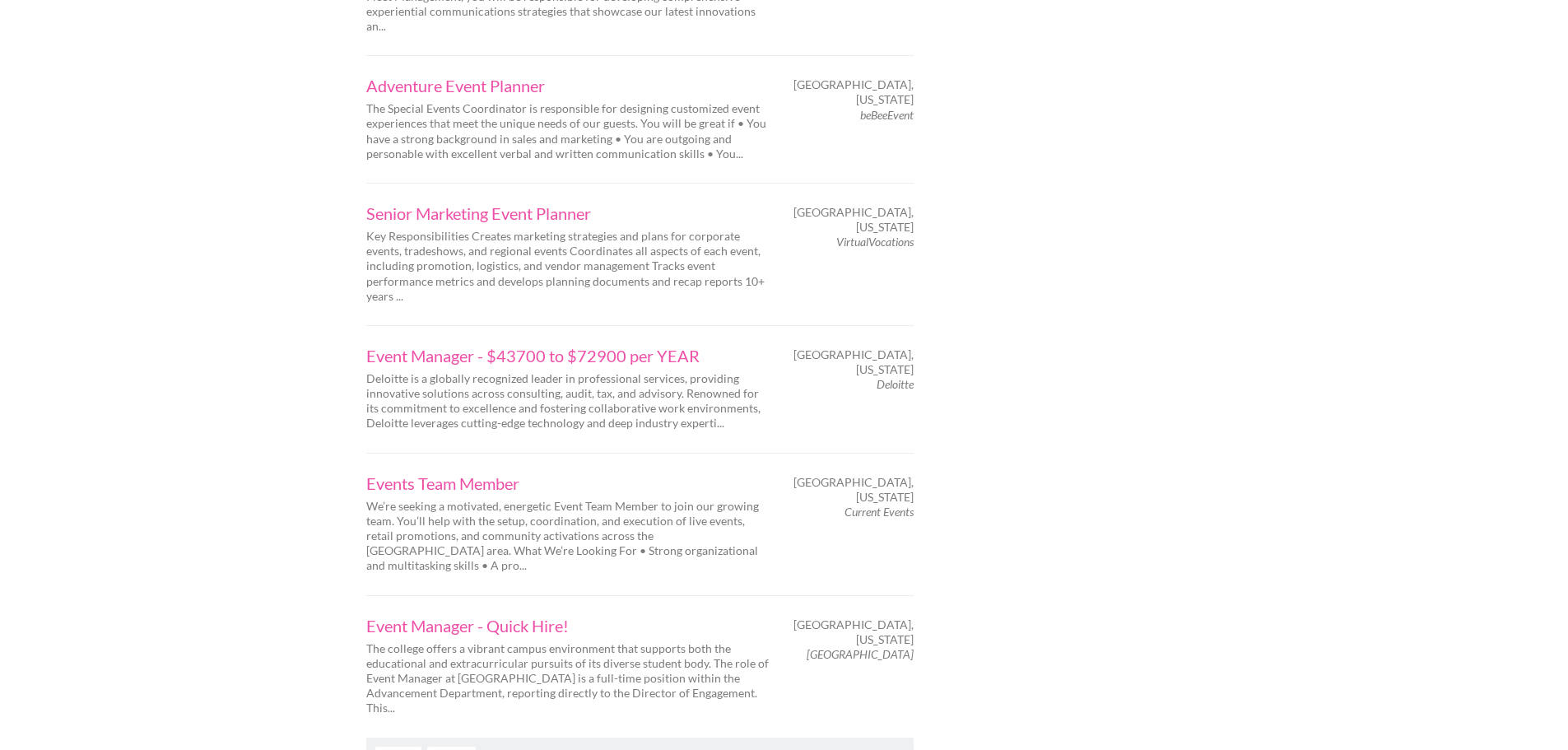
scroll to position [2471, 0]
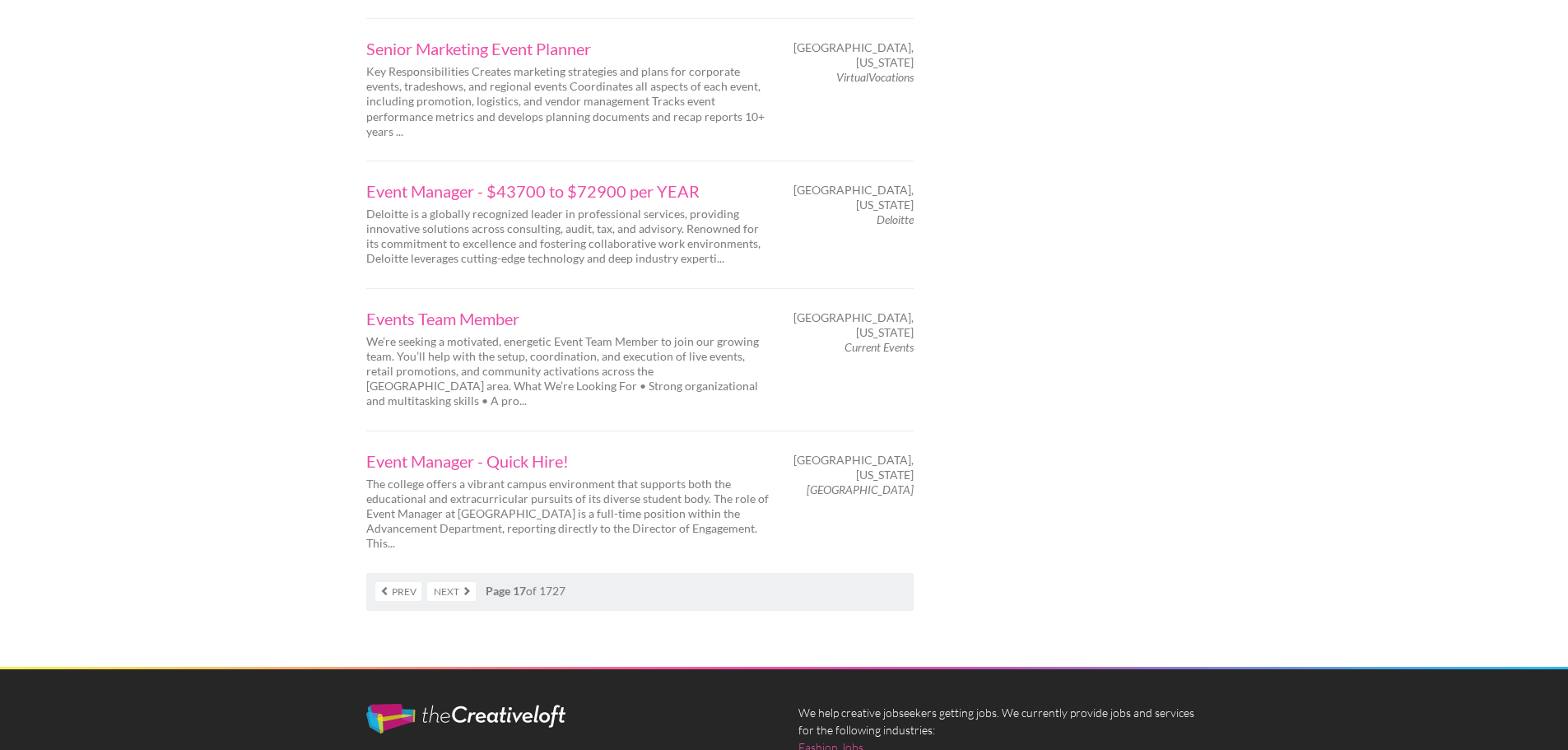
click at [466, 582] on link "Next" at bounding box center [452, 592] width 49 height 19
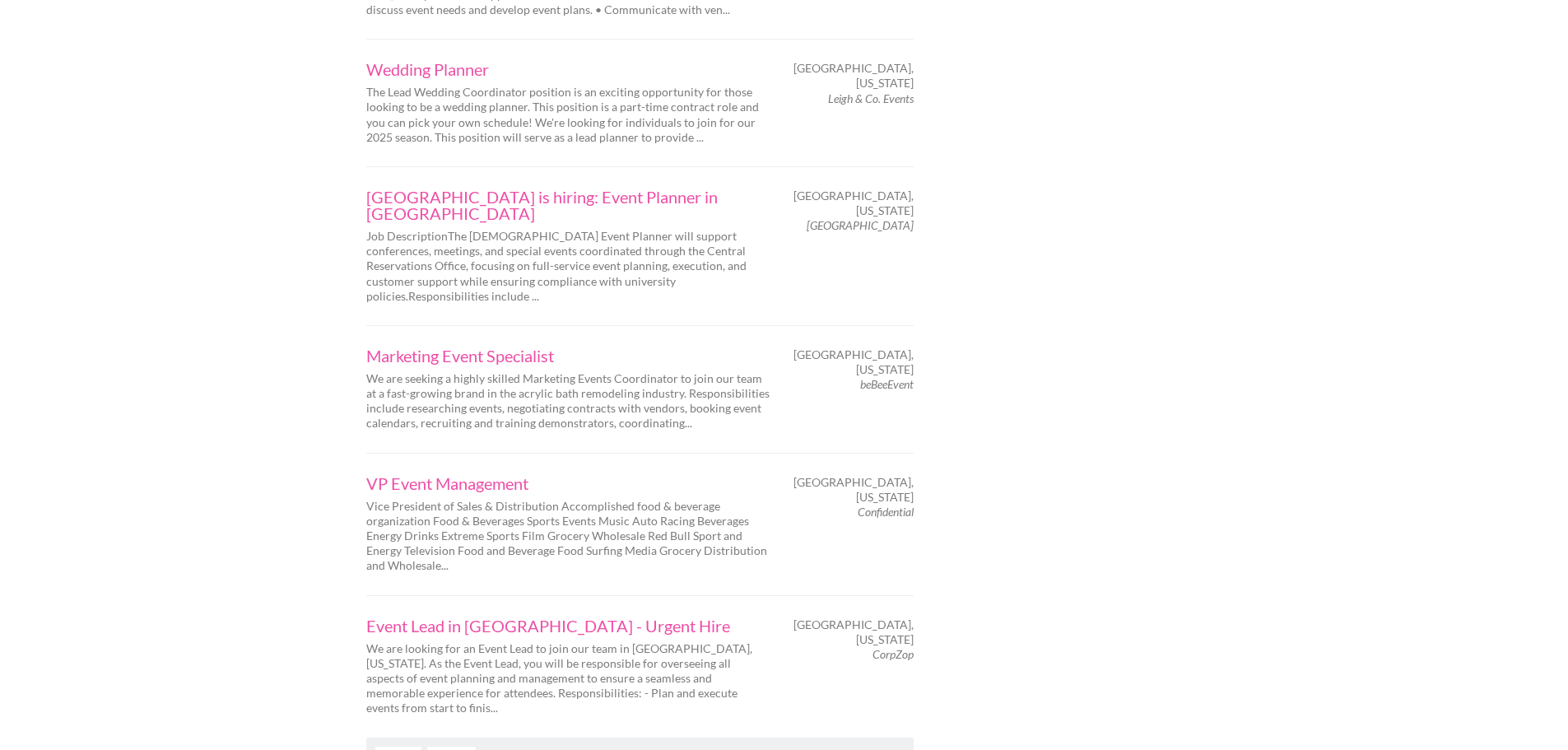
scroll to position [2636, 0]
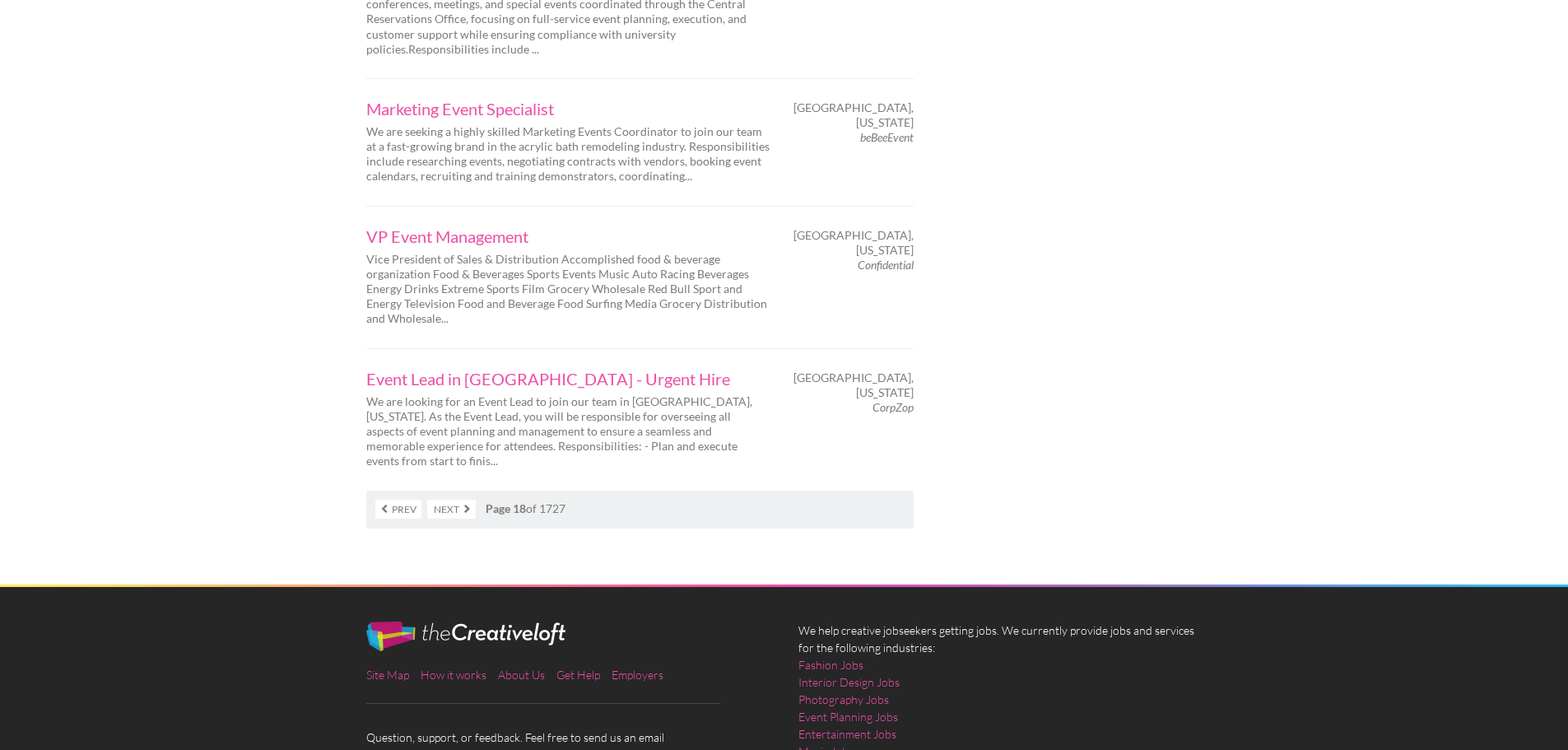
click at [462, 500] on link "Next" at bounding box center [452, 509] width 49 height 19
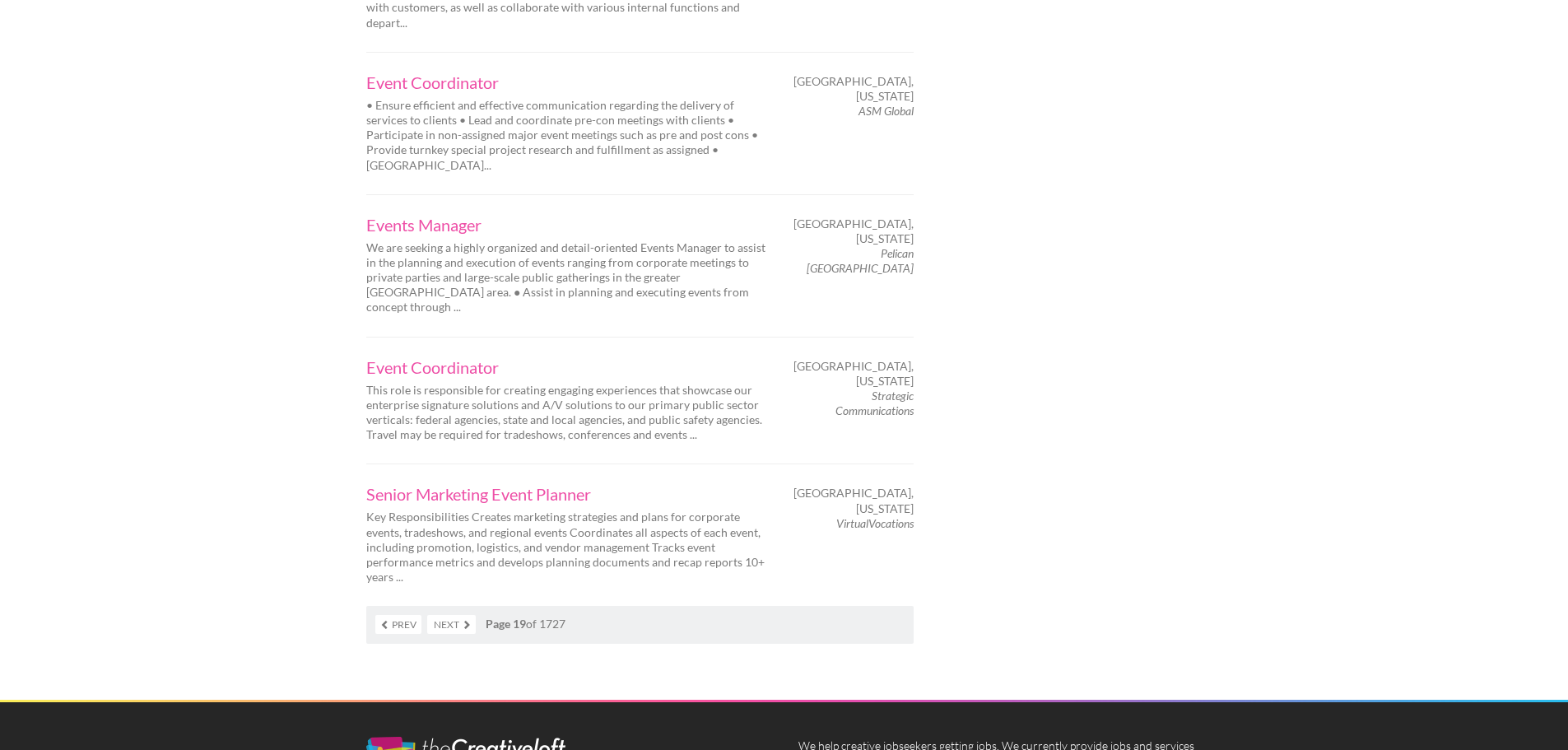
scroll to position [2471, 0]
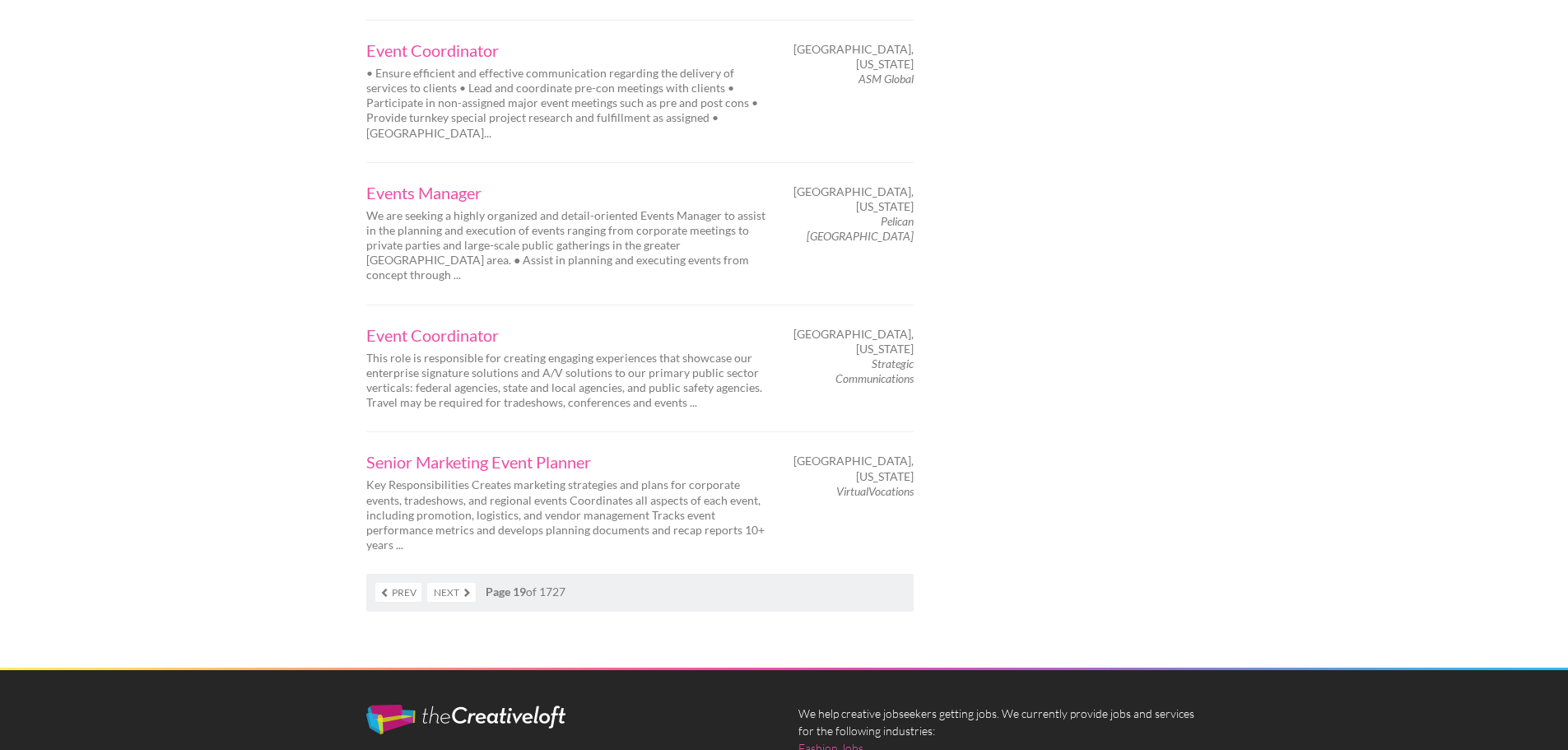
click at [449, 583] on link "Next" at bounding box center [452, 593] width 49 height 19
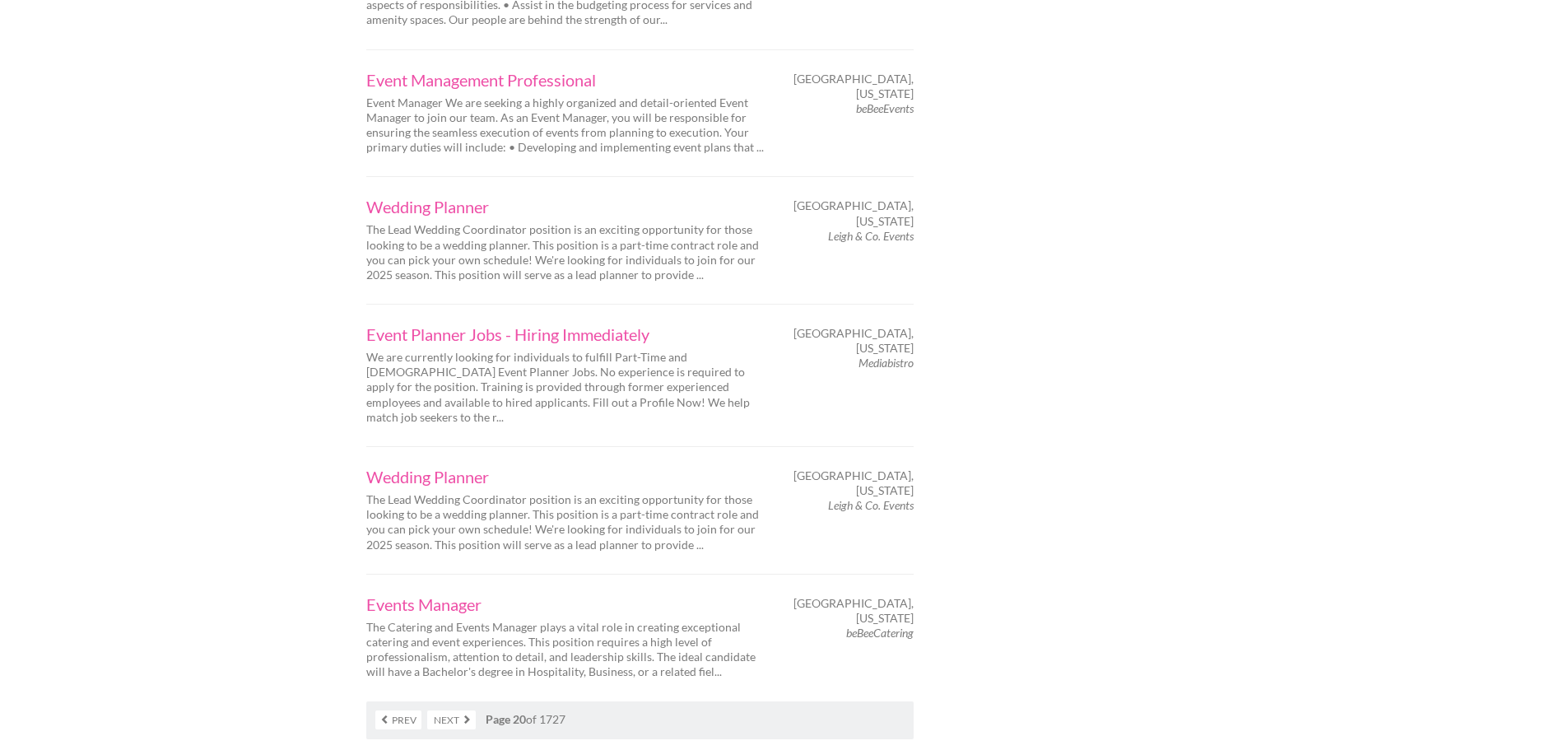
scroll to position [2471, 0]
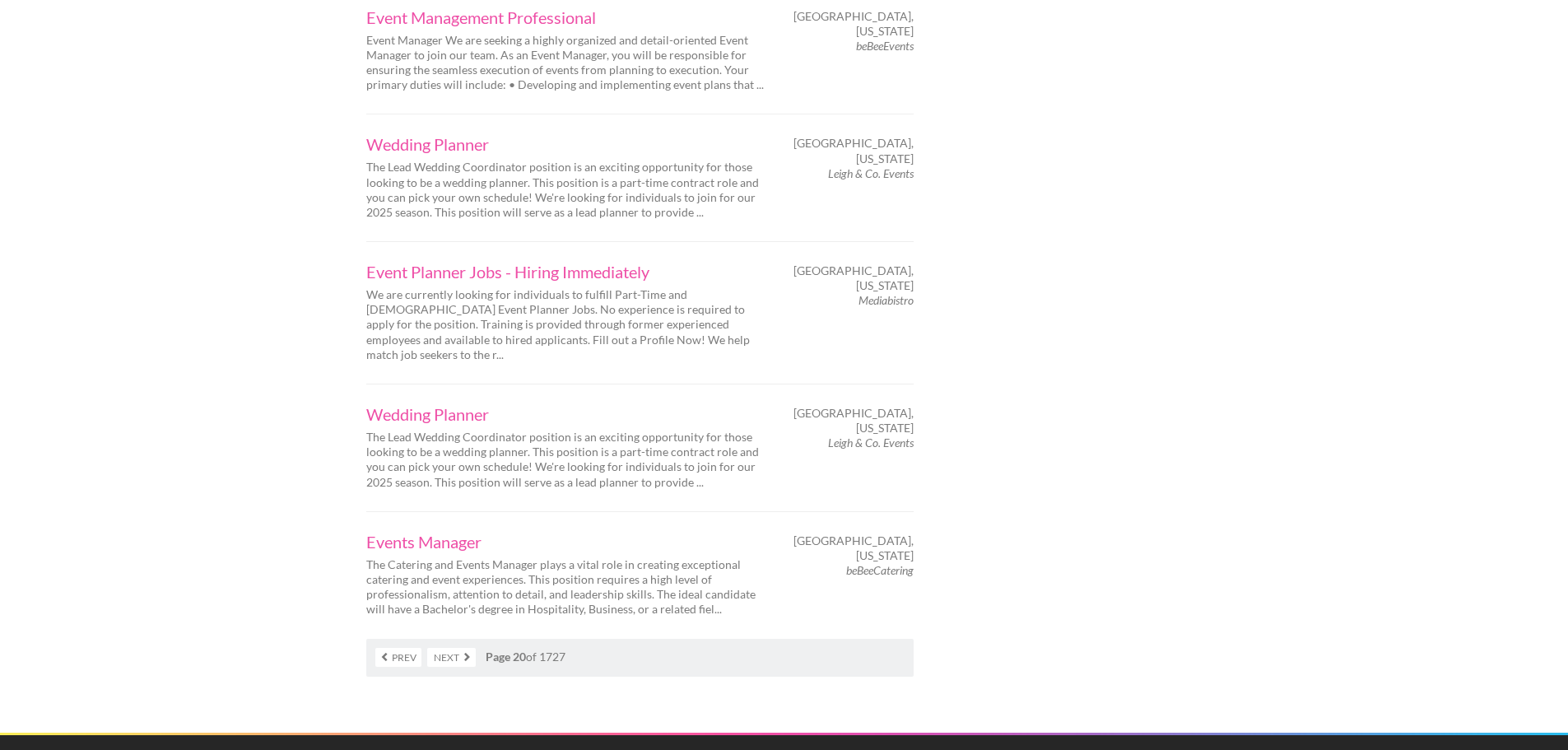
click at [465, 648] on link "Next" at bounding box center [452, 657] width 49 height 19
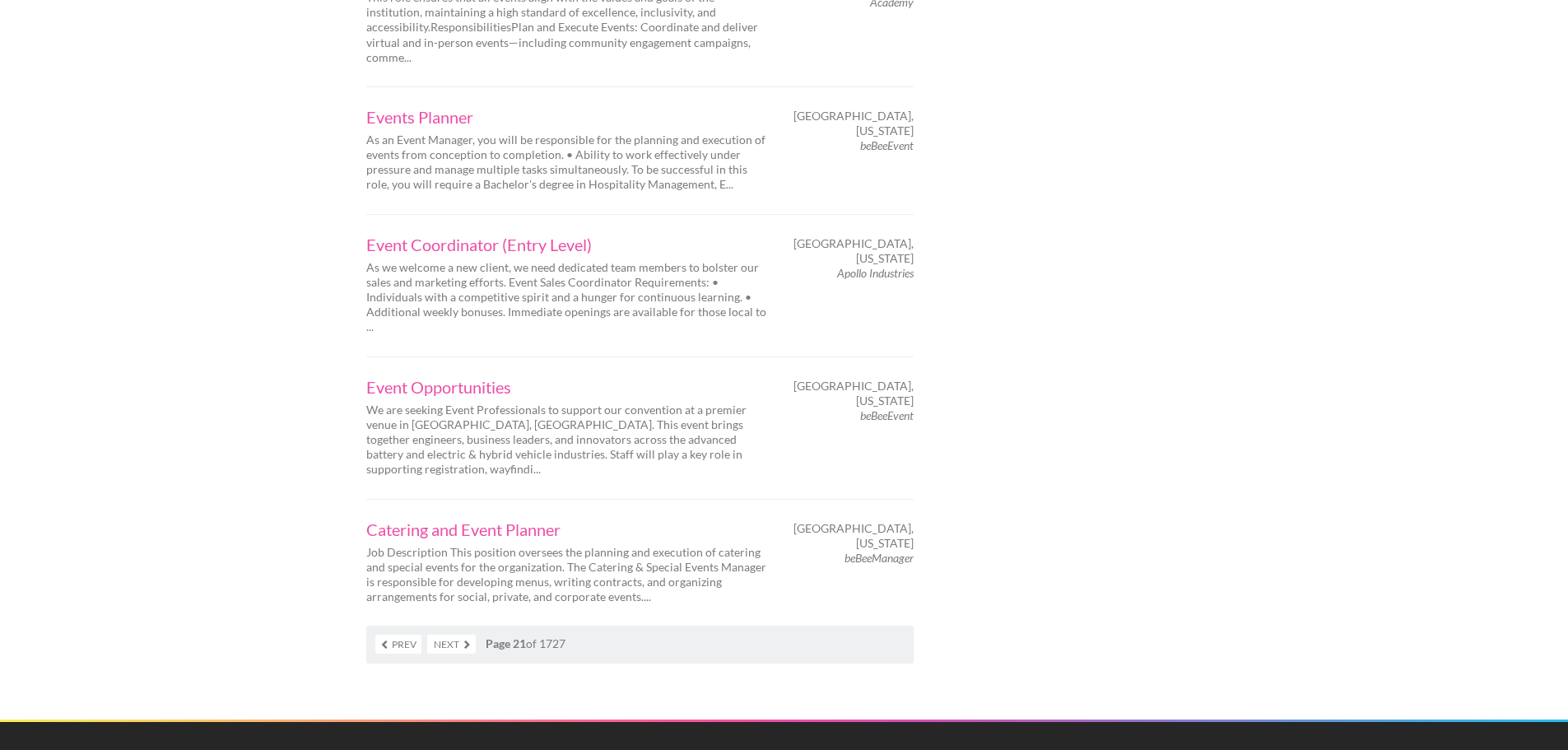
scroll to position [2553, 0]
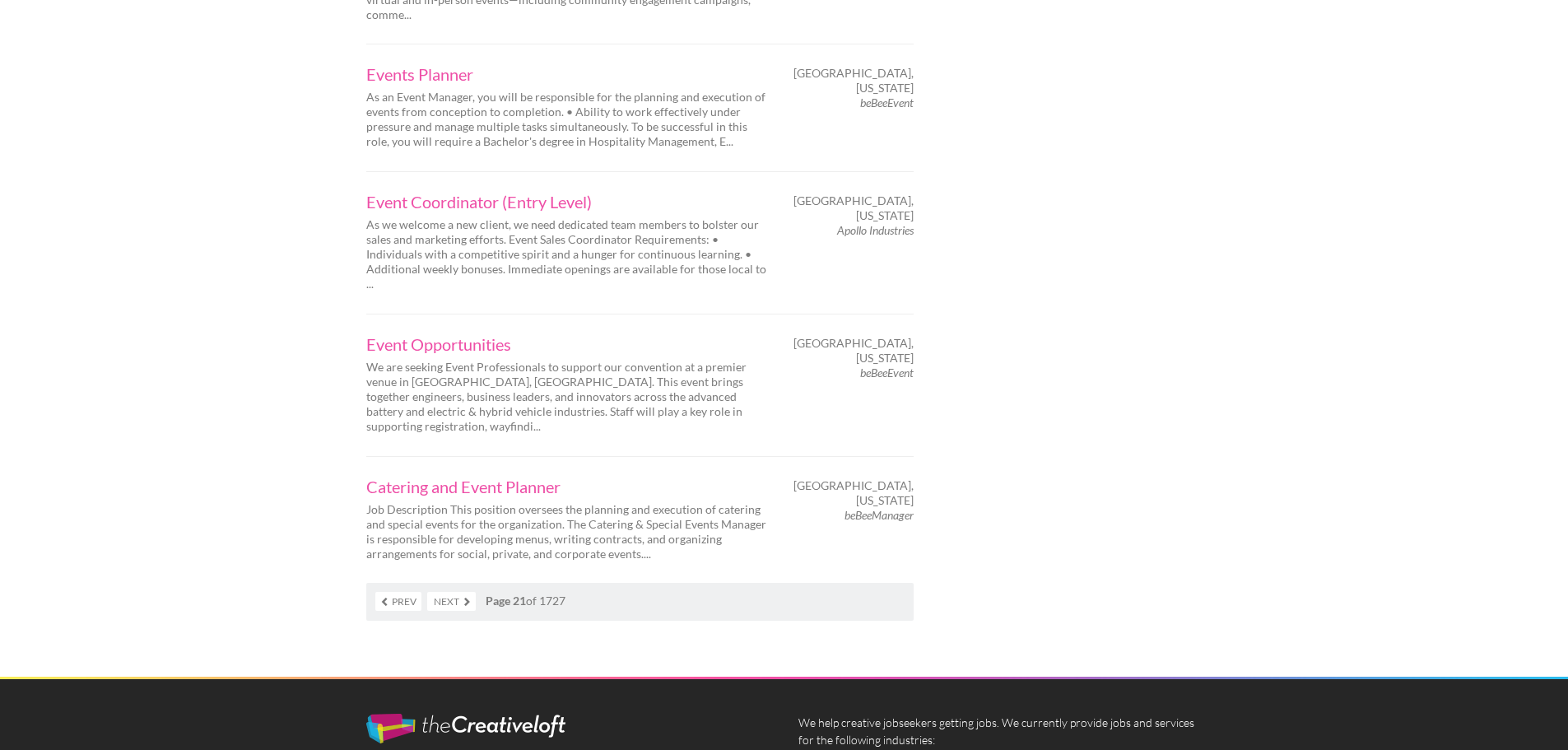
click at [447, 592] on link "Next" at bounding box center [452, 601] width 49 height 19
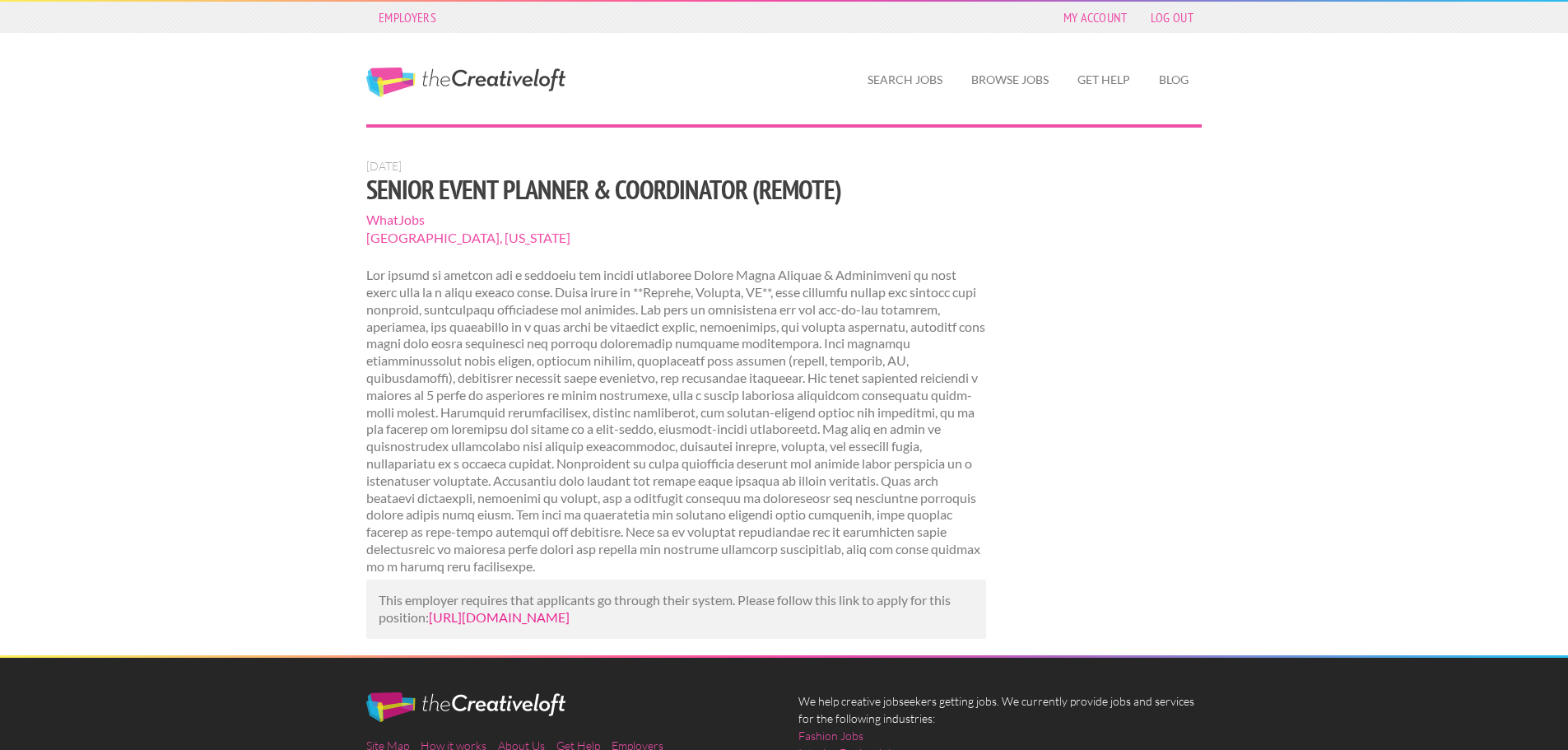
click at [569, 625] on link "https://www.whatjobs.com/jobs/wedding-planner?id=2178163232&utm_campaign=google…" at bounding box center [499, 617] width 141 height 15
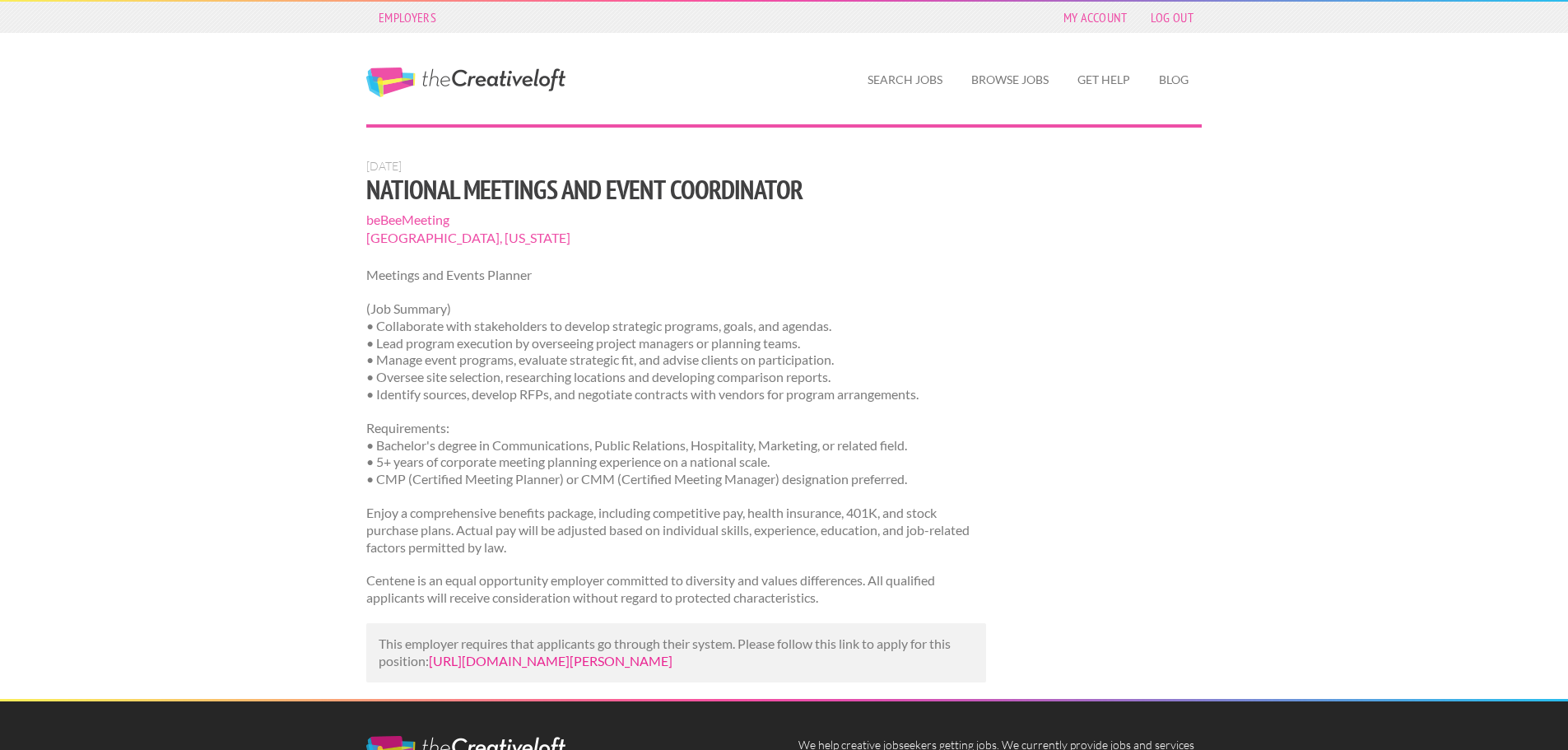
click at [517, 668] on link "[URL][DOMAIN_NAME][PERSON_NAME]" at bounding box center [550, 661] width 244 height 15
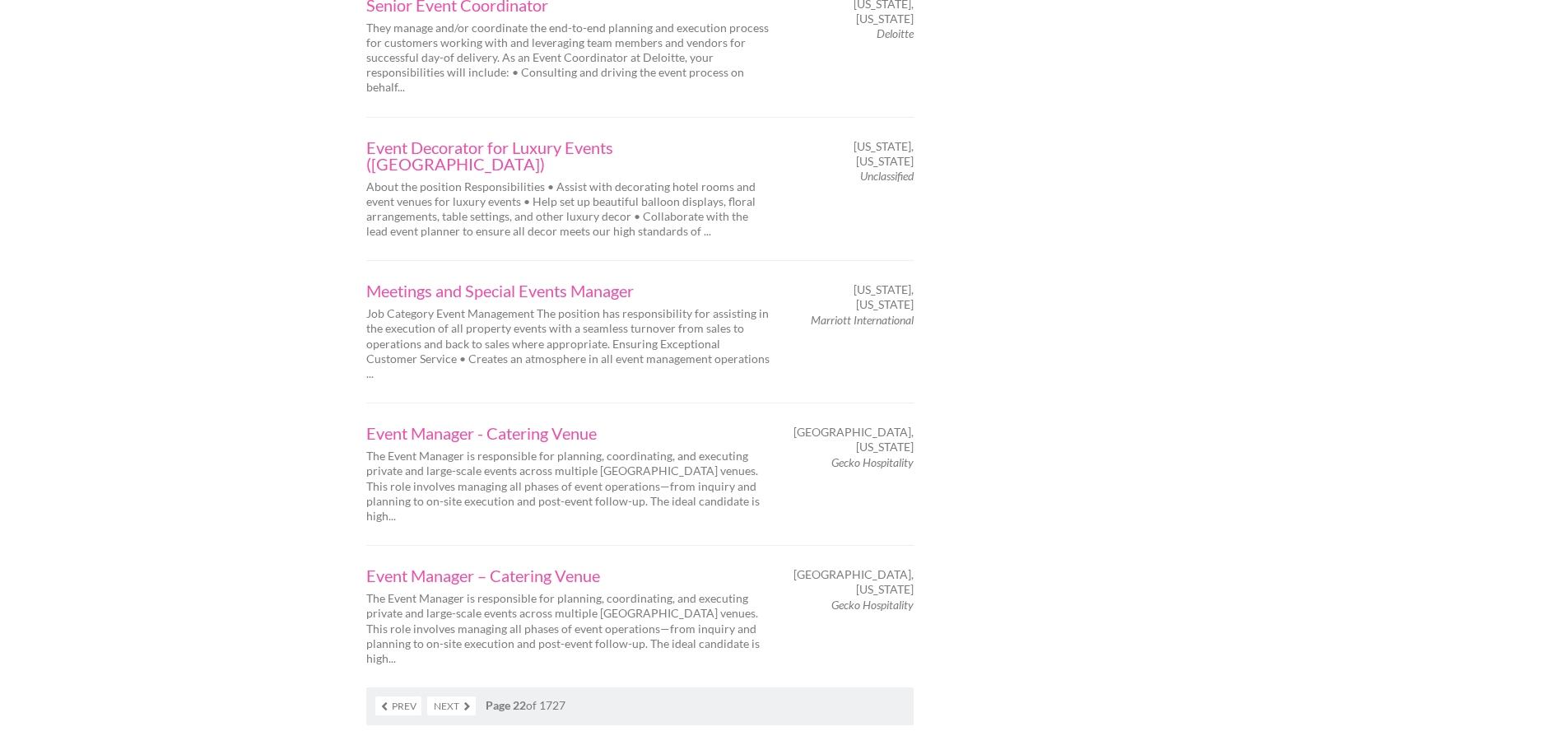
scroll to position [2553, 0]
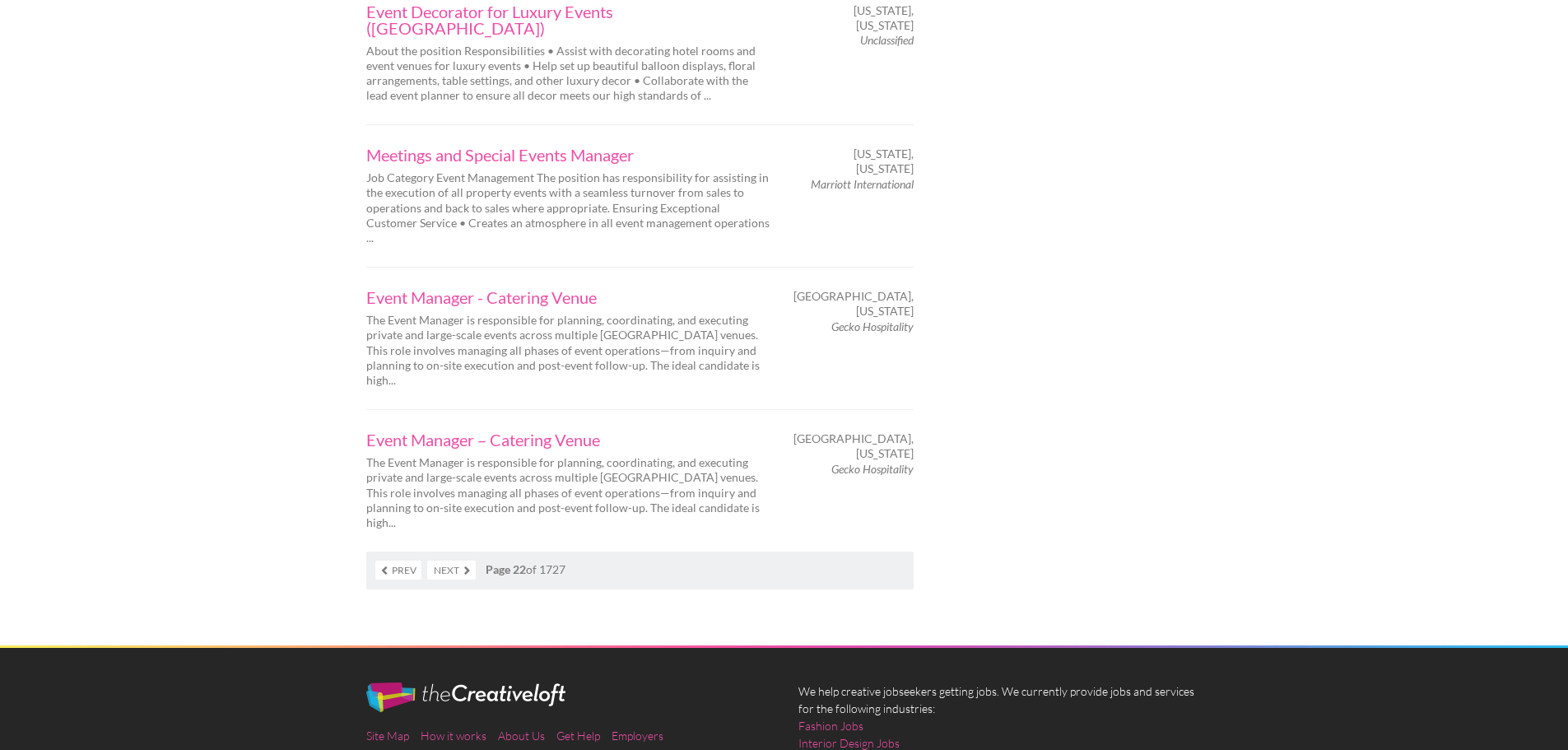
click at [442, 561] on link "Next" at bounding box center [452, 570] width 49 height 19
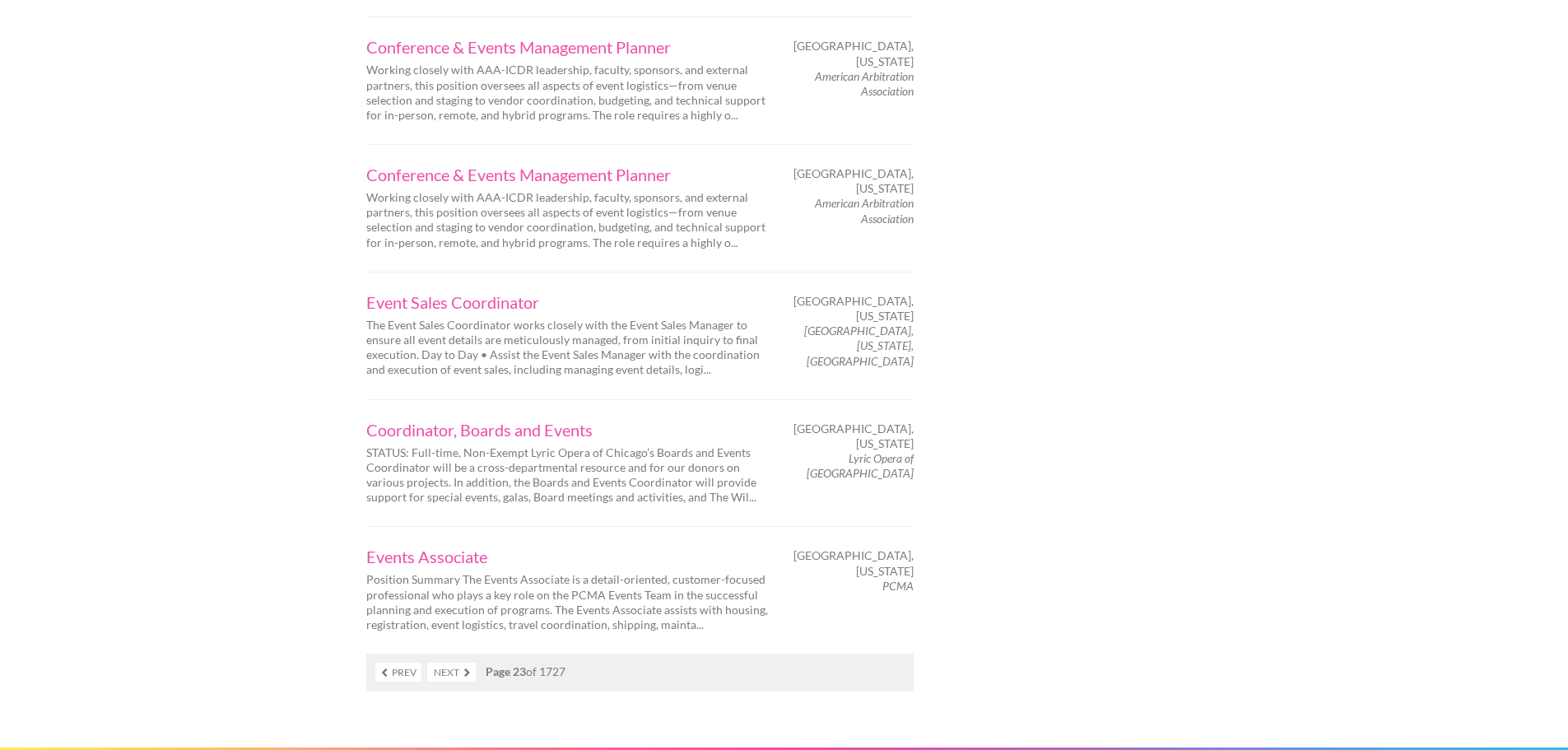
scroll to position [2471, 0]
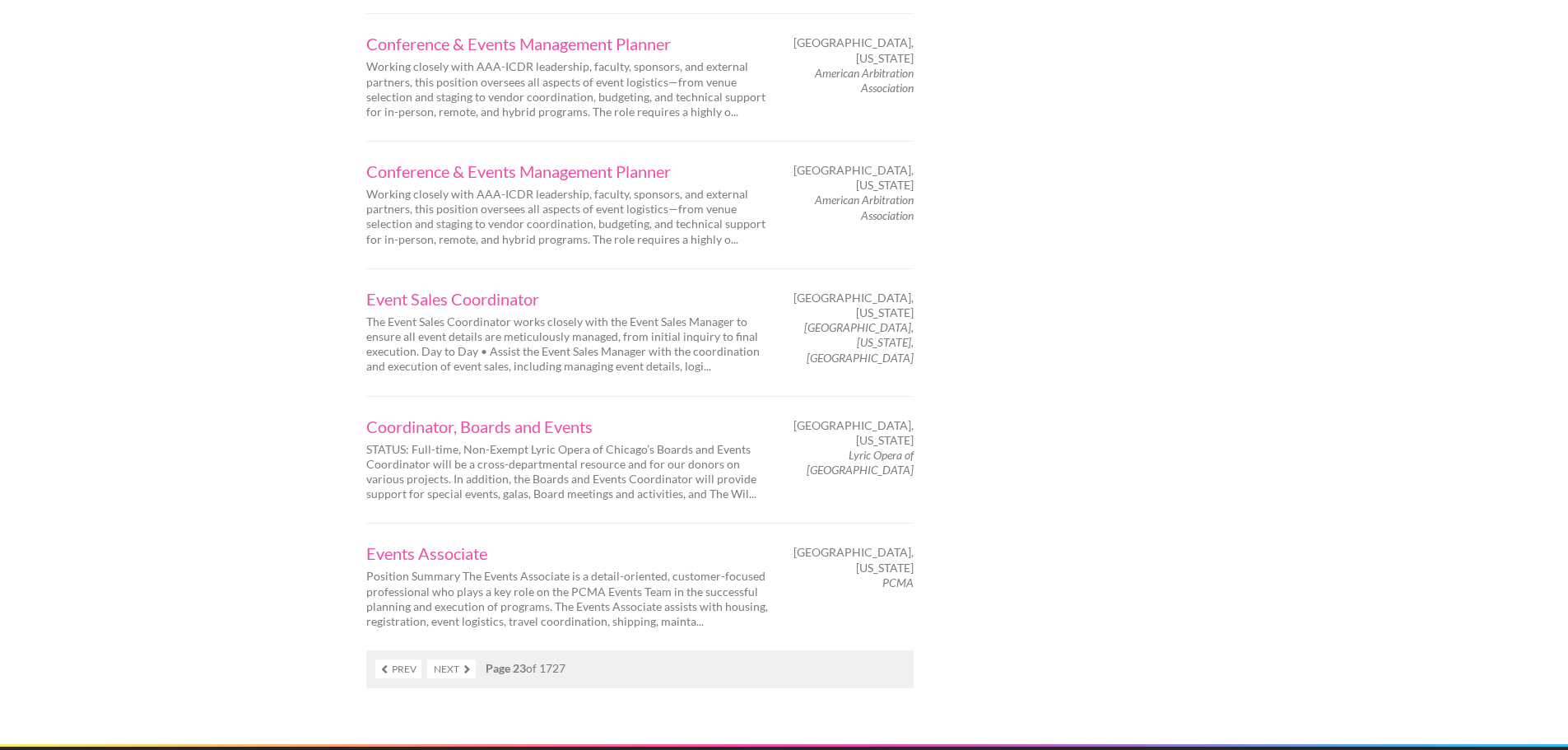
click at [463, 660] on link "Next" at bounding box center [452, 669] width 49 height 19
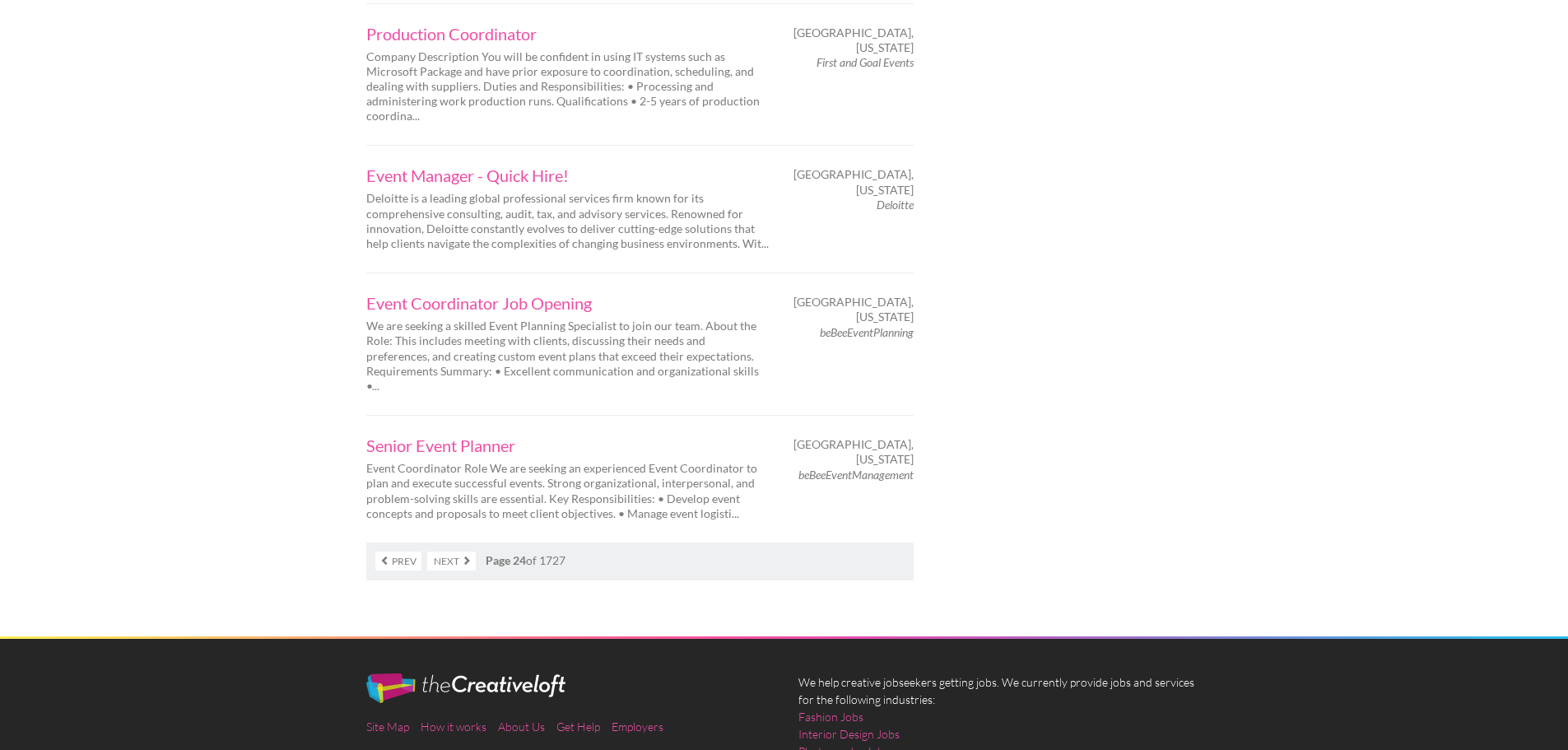
scroll to position [2553, 0]
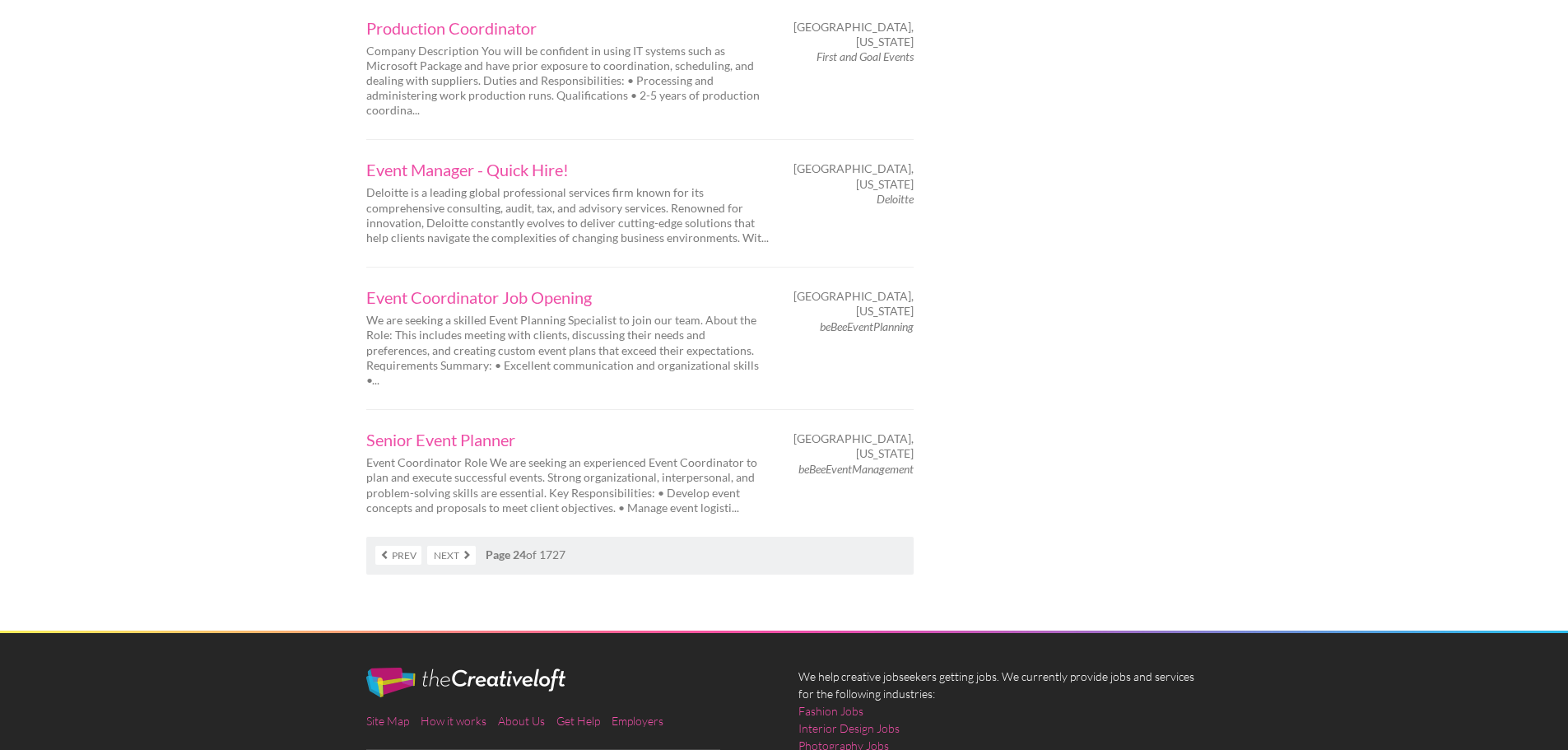
click at [461, 546] on link "Next" at bounding box center [452, 556] width 49 height 19
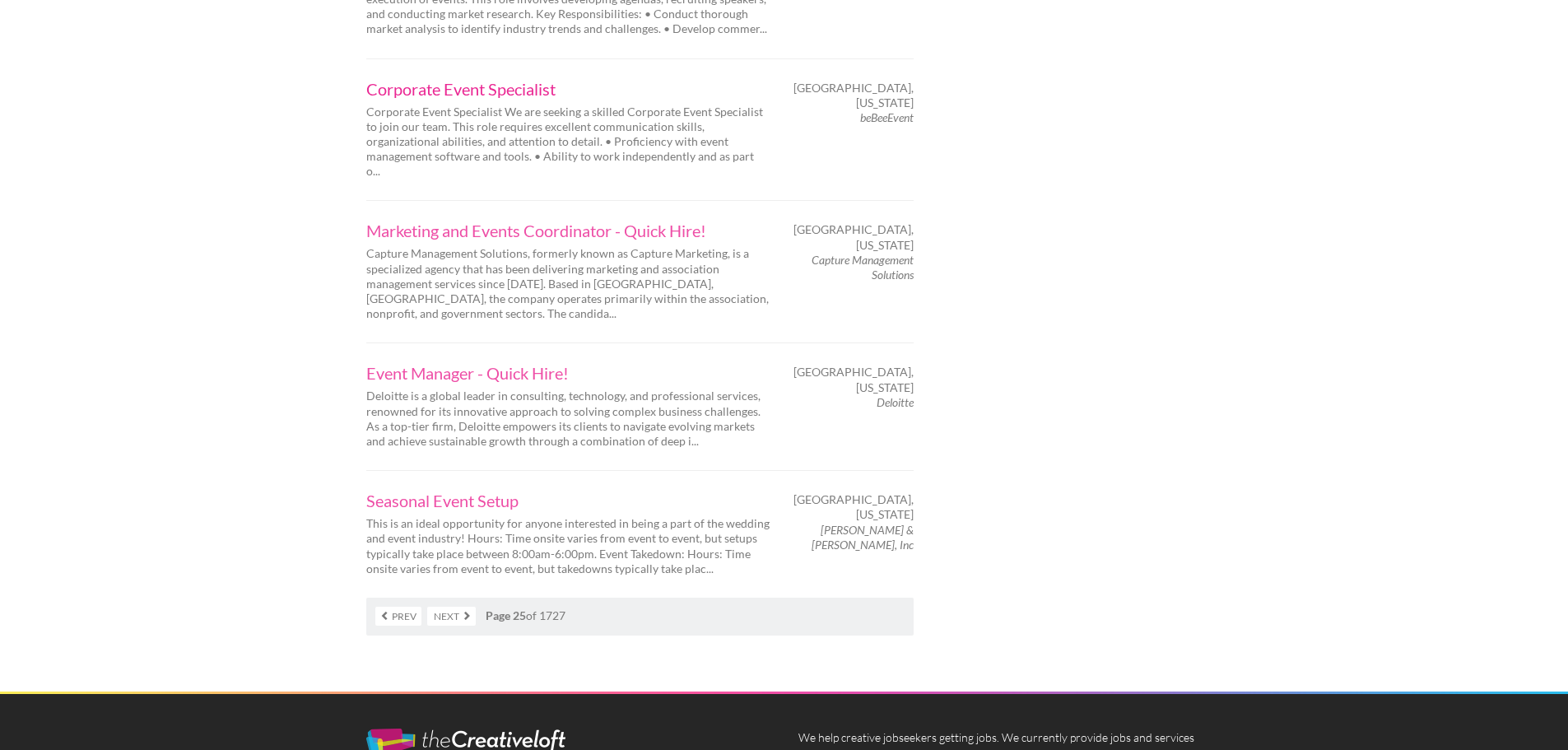
scroll to position [2553, 0]
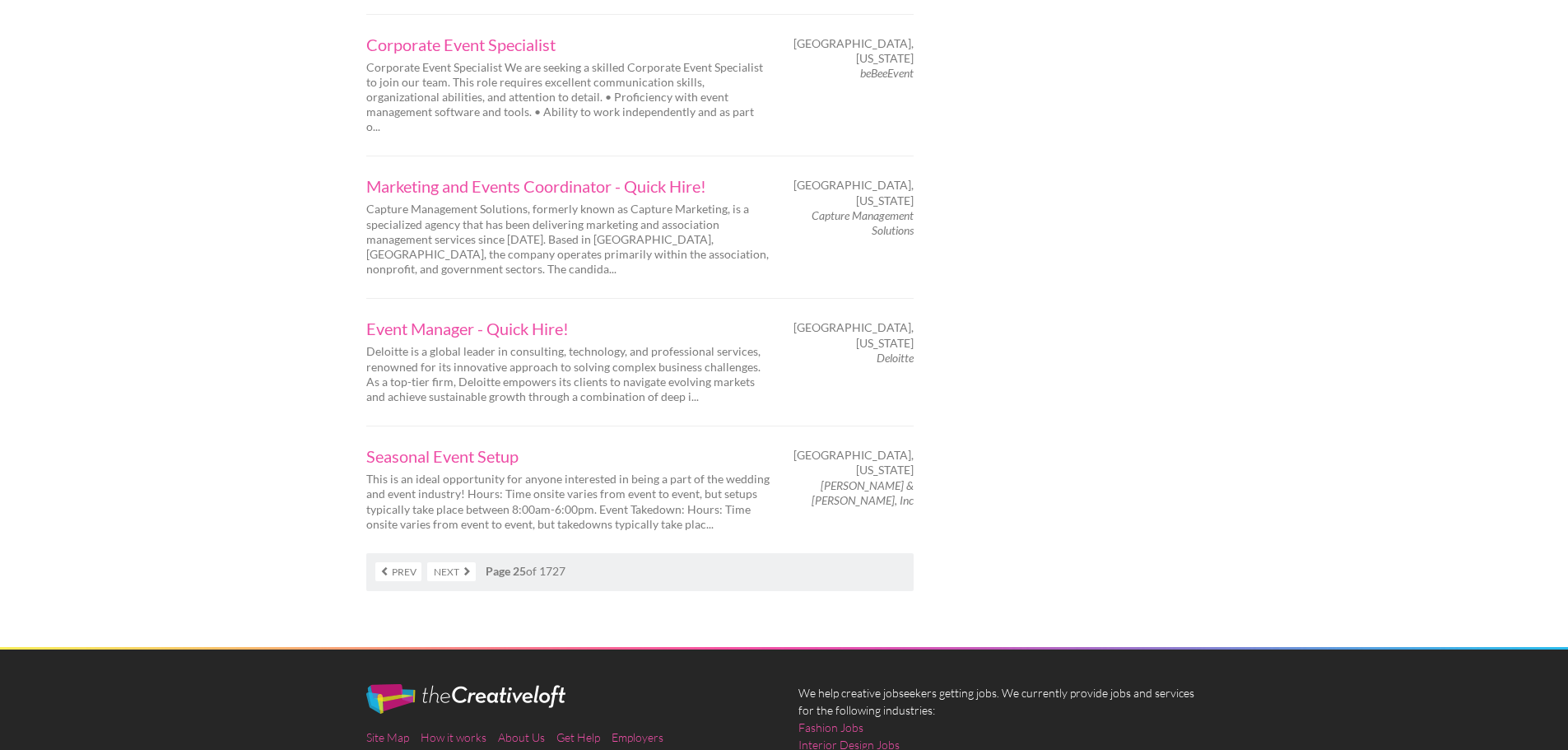
click at [428, 563] on link "Next" at bounding box center [452, 572] width 49 height 19
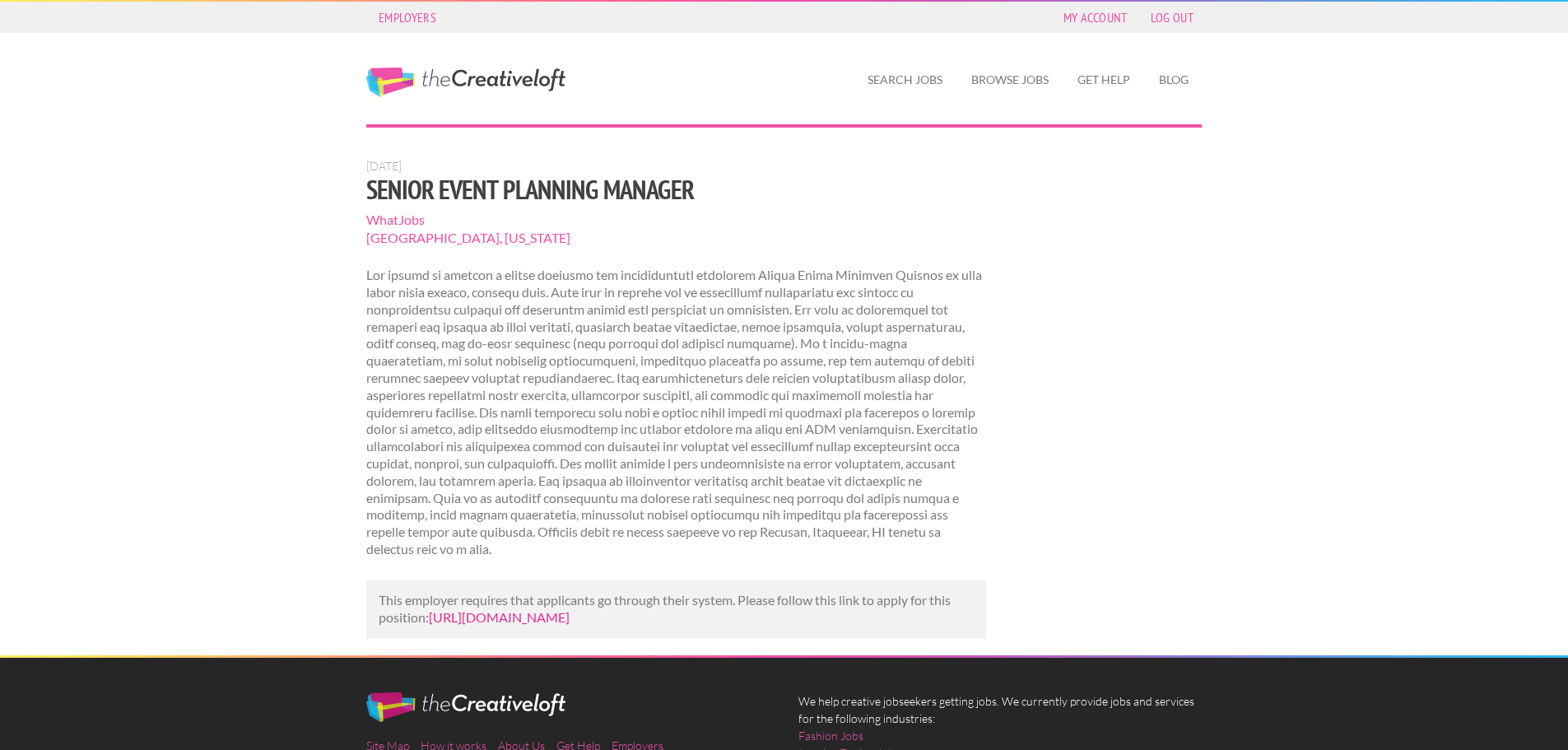
click at [569, 625] on link "https://www.whatjobs.com/jobs/event-planning?id=2177030110&utm_campaign=google_…" at bounding box center [499, 617] width 141 height 15
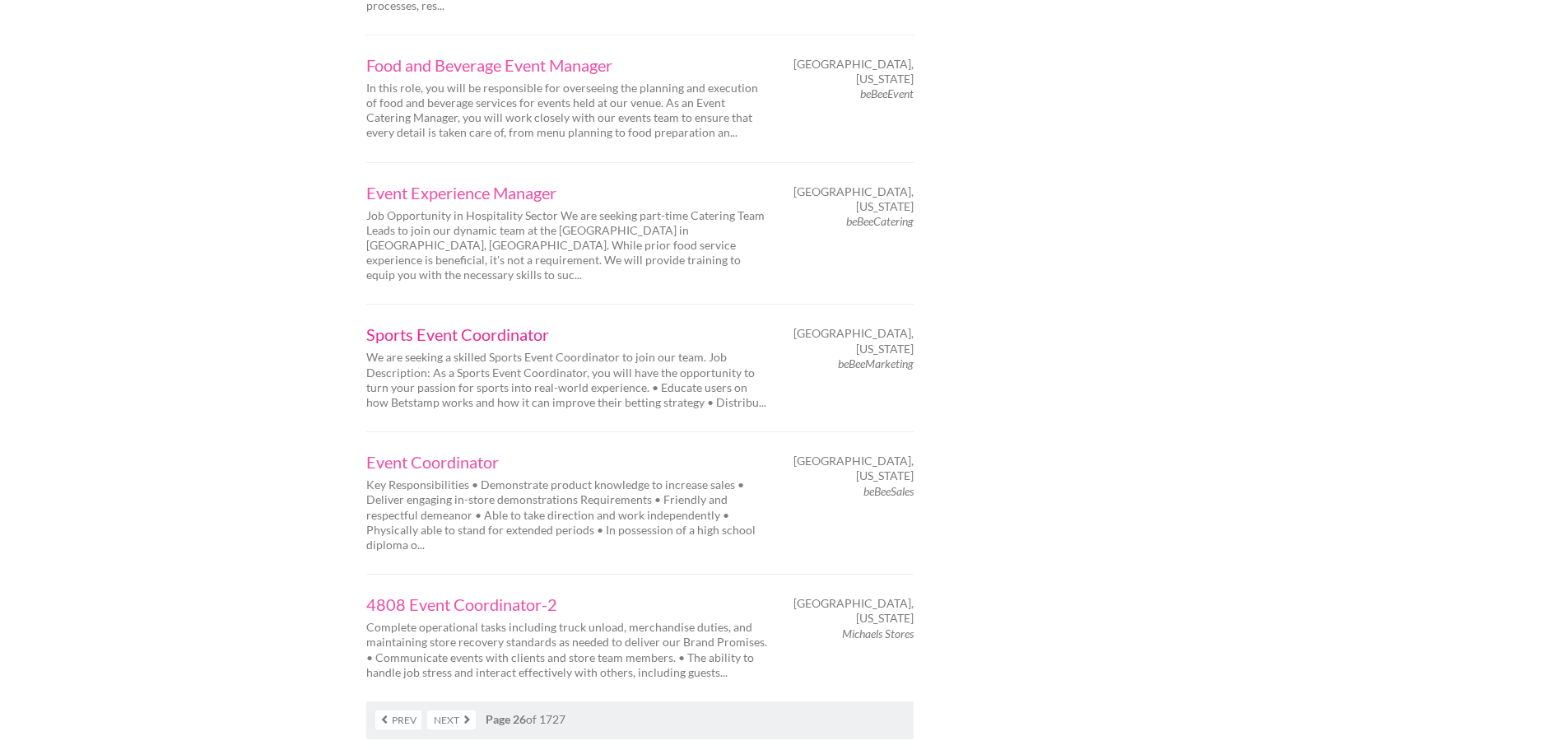
scroll to position [2388, 0]
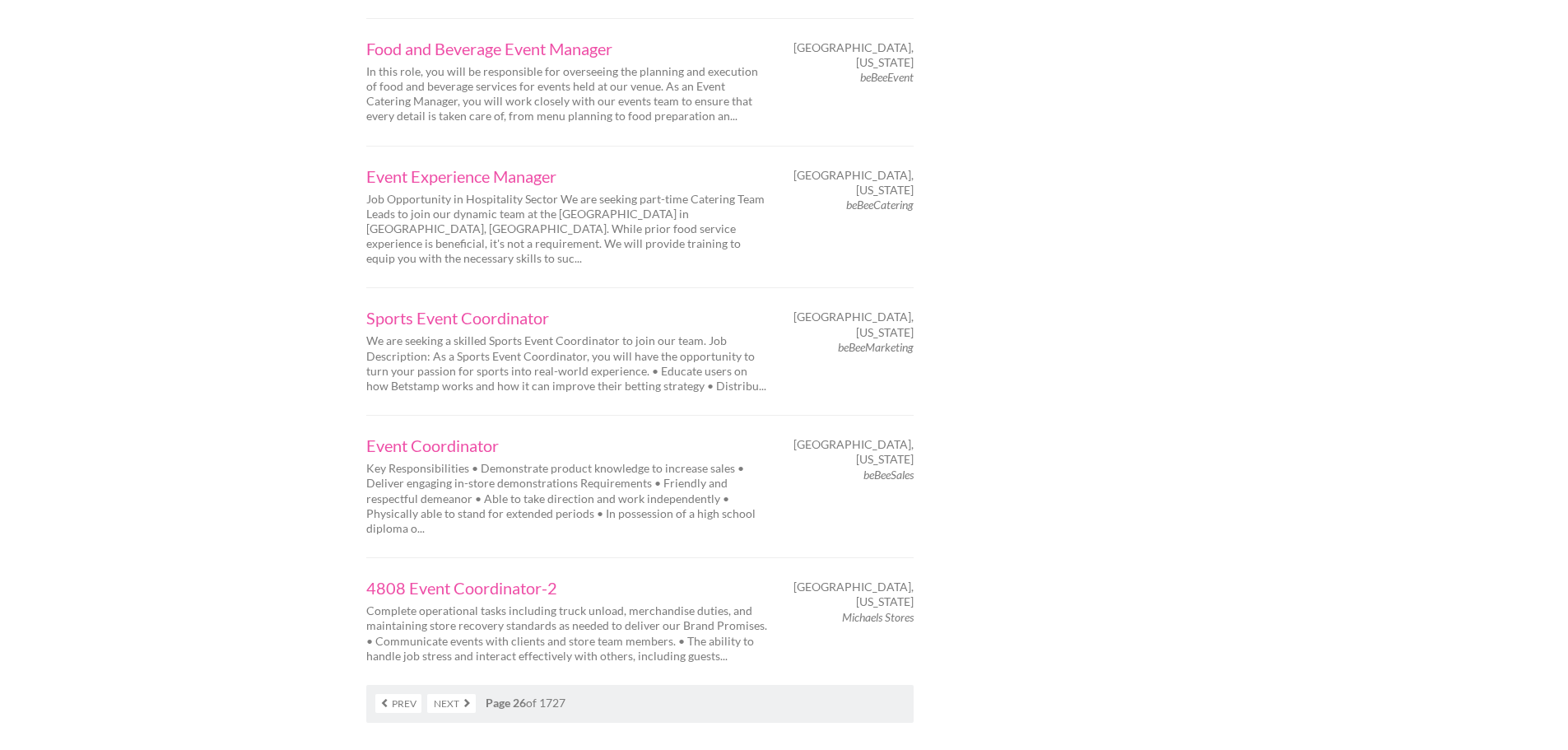
click at [465, 694] on link "Next" at bounding box center [452, 704] width 49 height 19
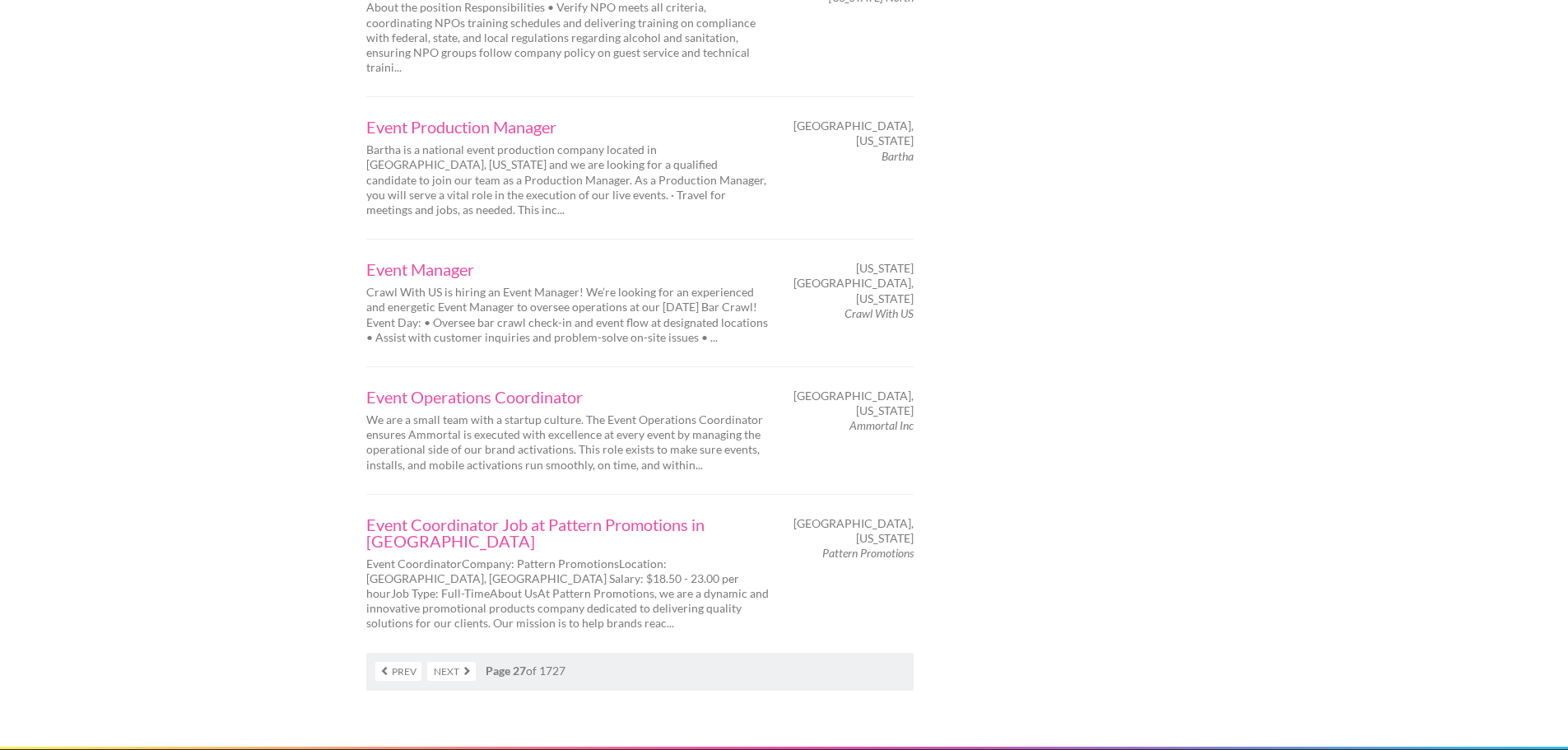
scroll to position [2636, 0]
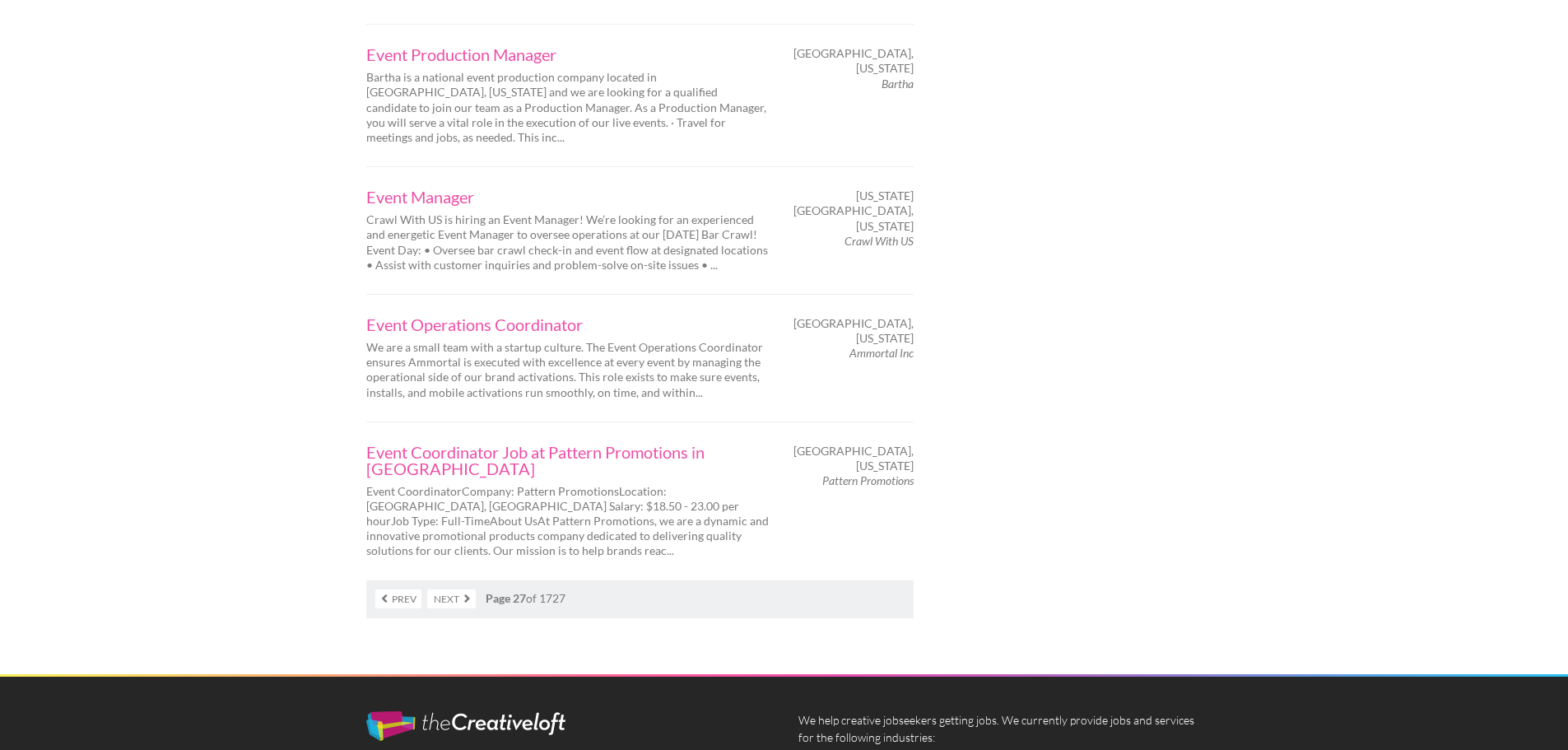
click at [468, 589] on link "Next" at bounding box center [452, 599] width 49 height 19
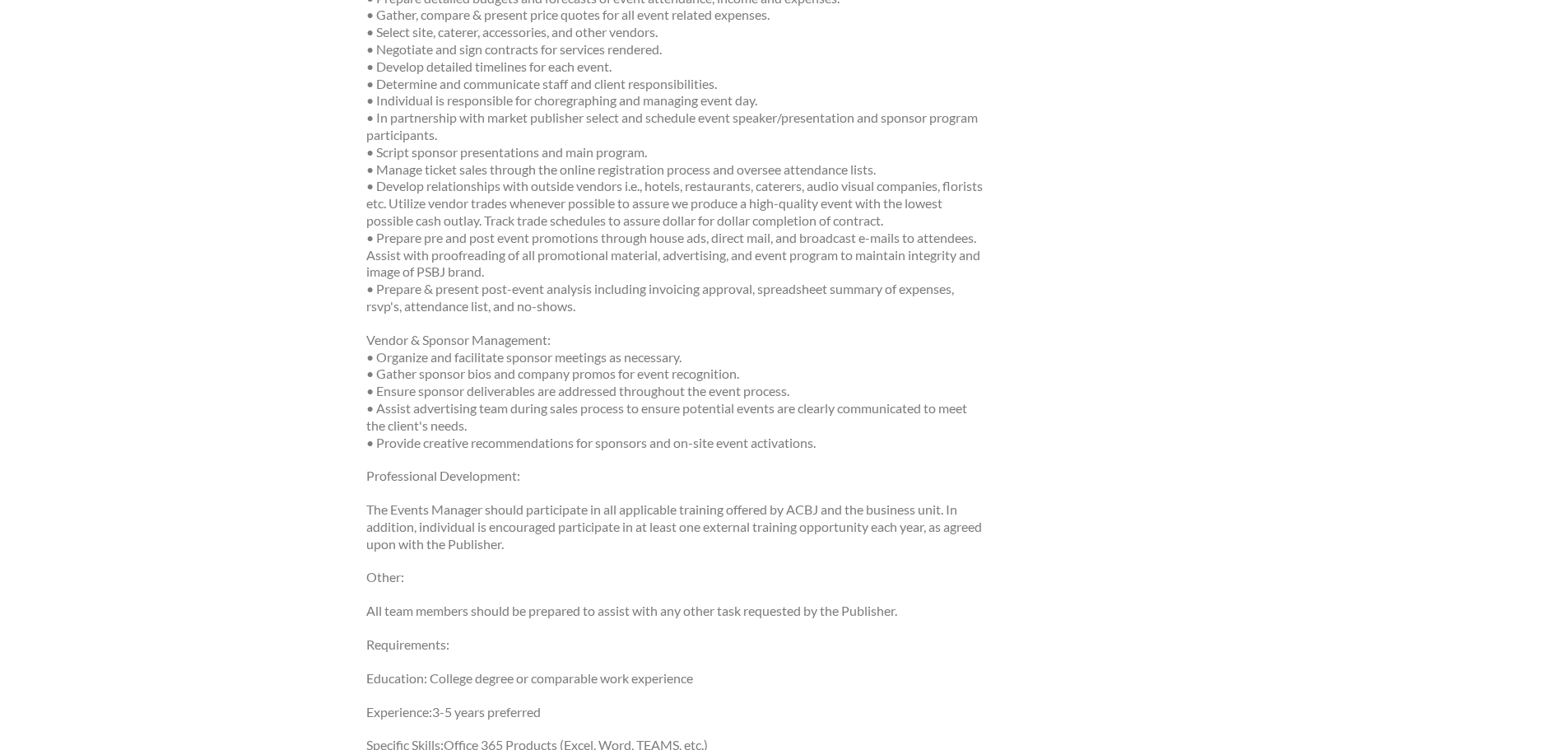
scroll to position [329, 0]
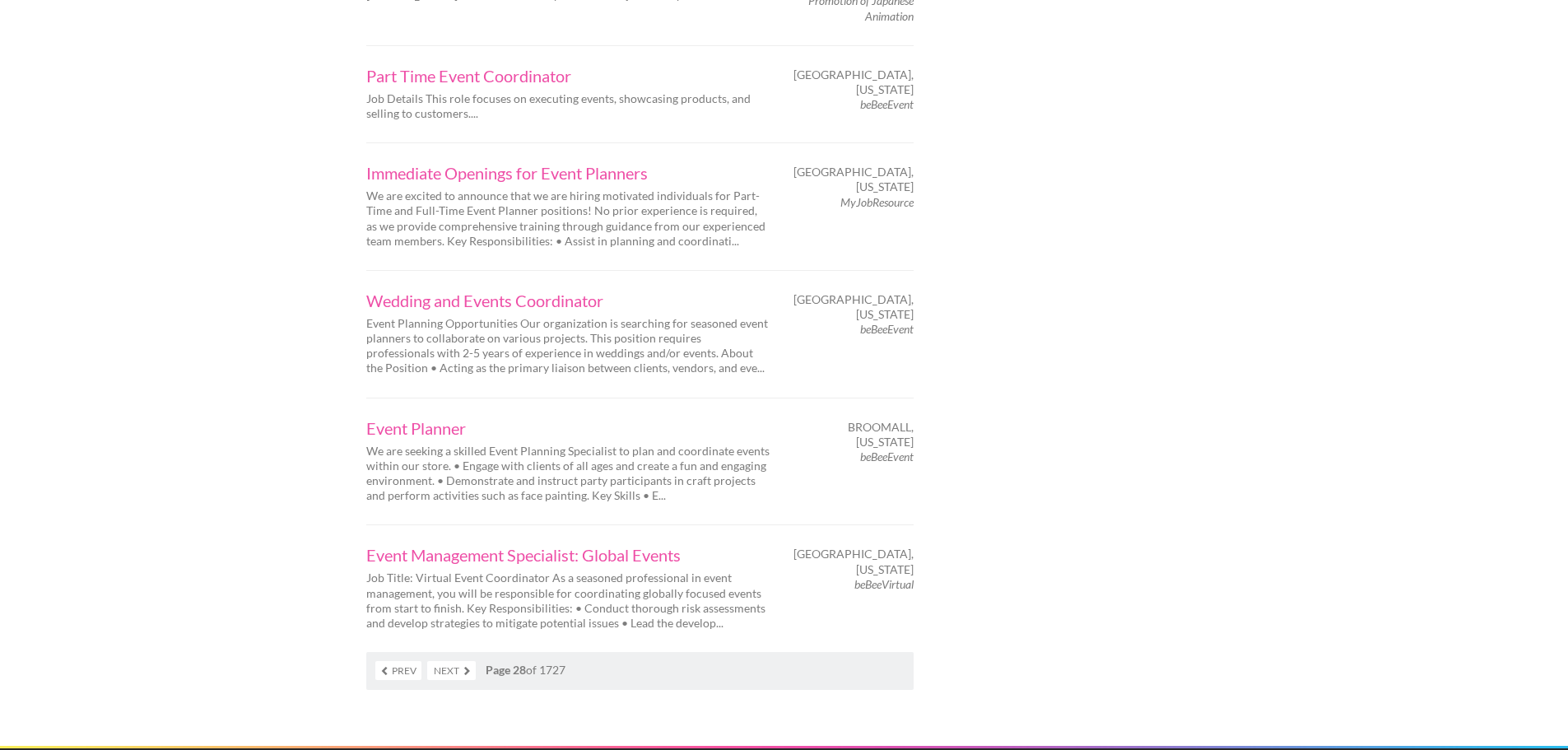
scroll to position [2388, 0]
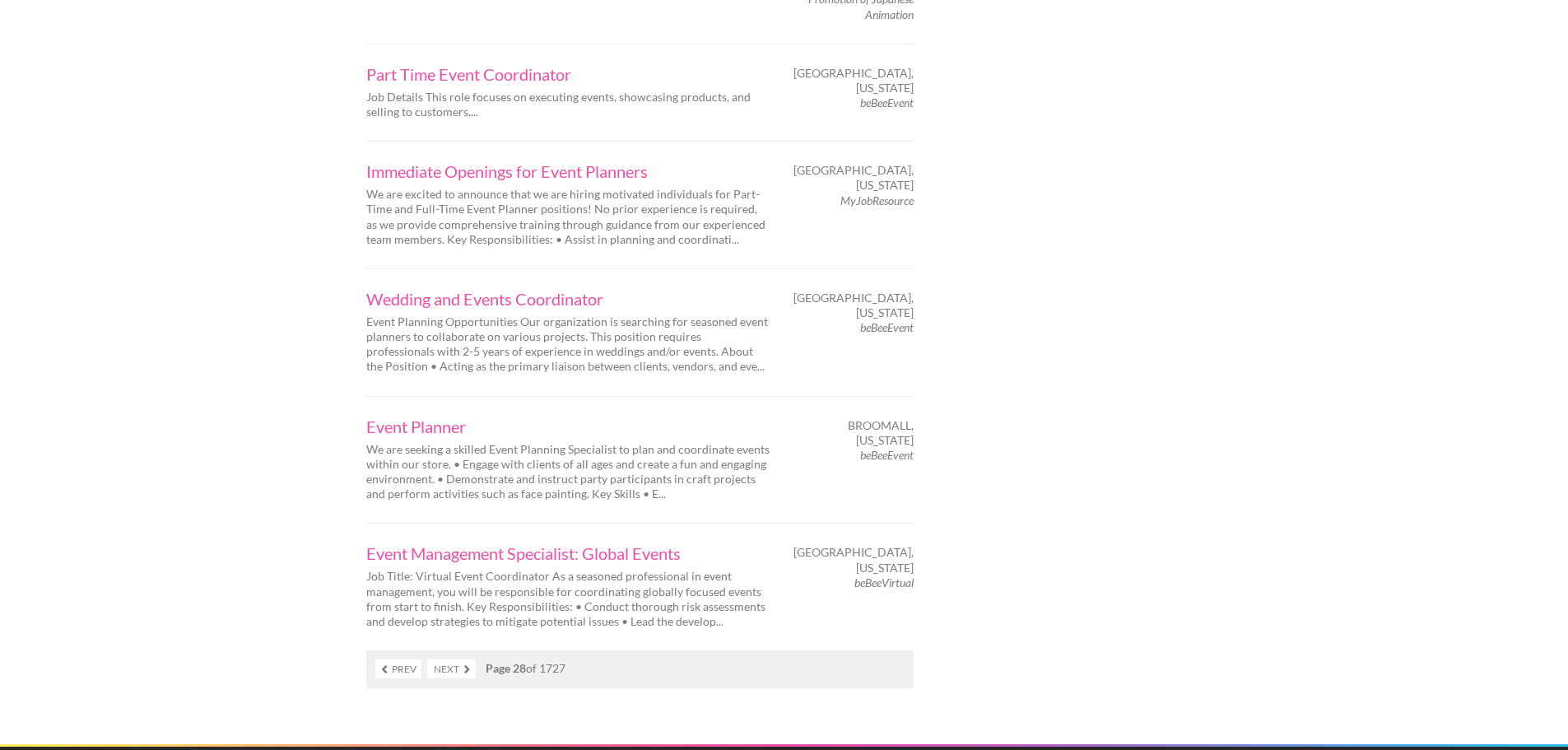
click at [444, 660] on link "Next" at bounding box center [452, 669] width 49 height 19
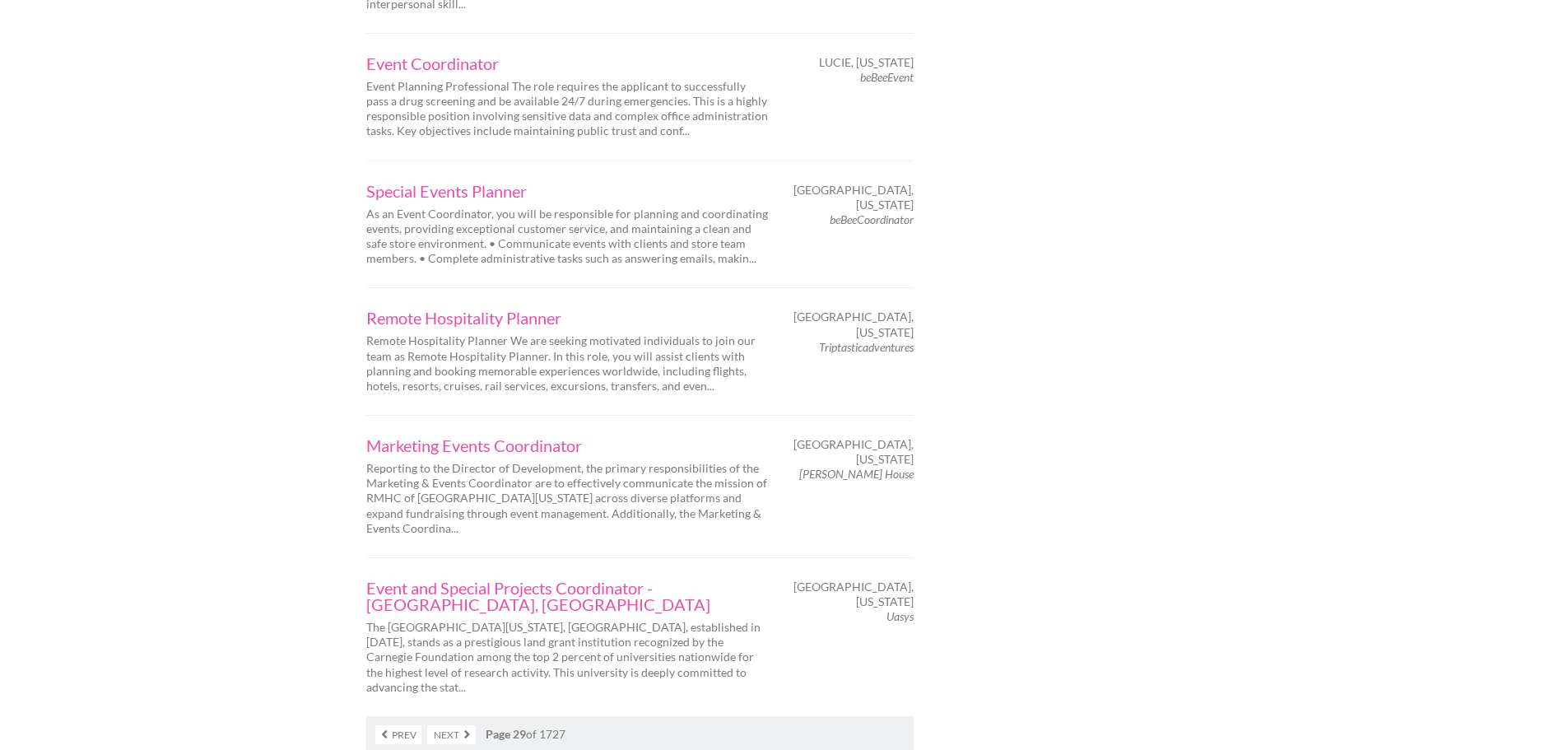
scroll to position [2471, 0]
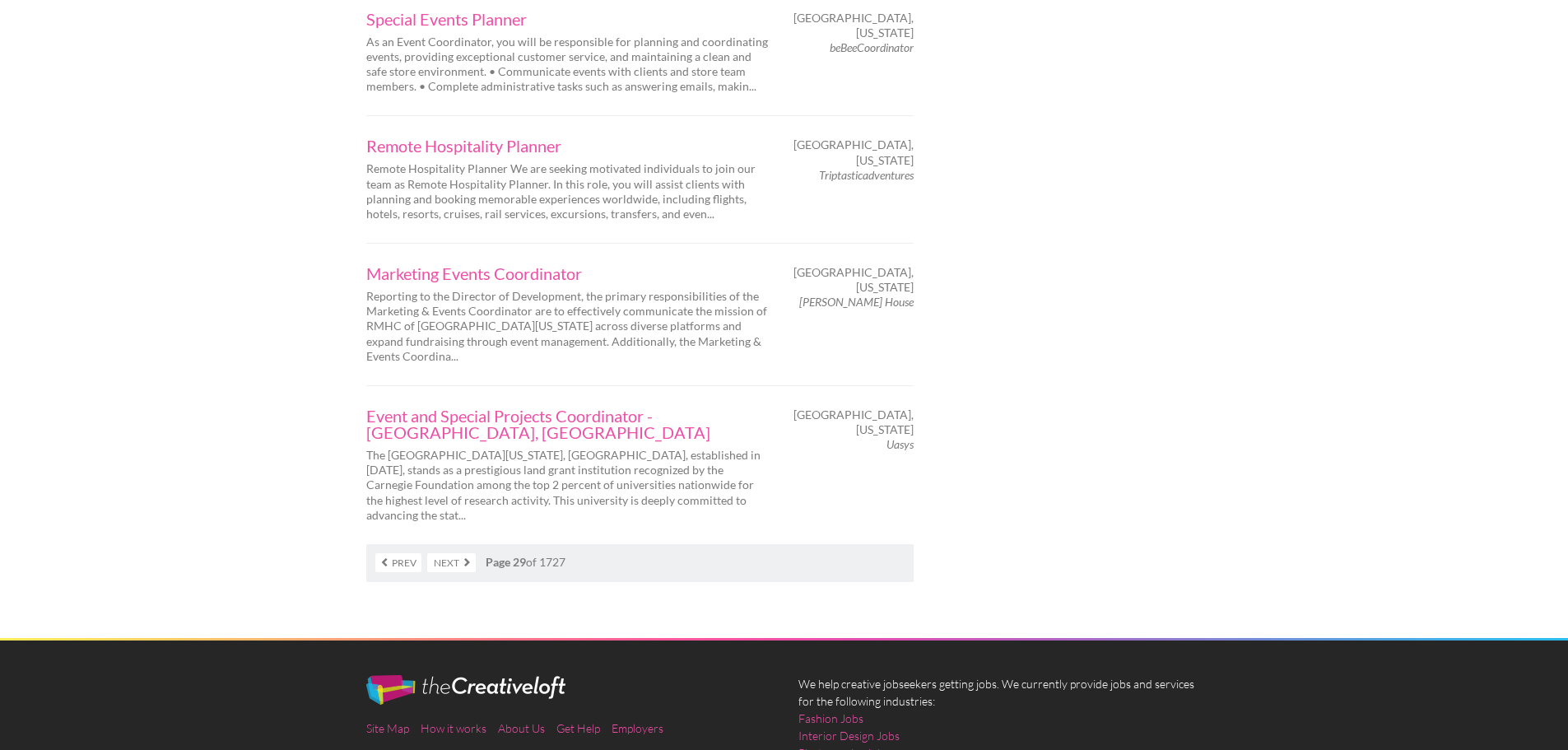
click at [453, 553] on link "Next" at bounding box center [452, 563] width 49 height 19
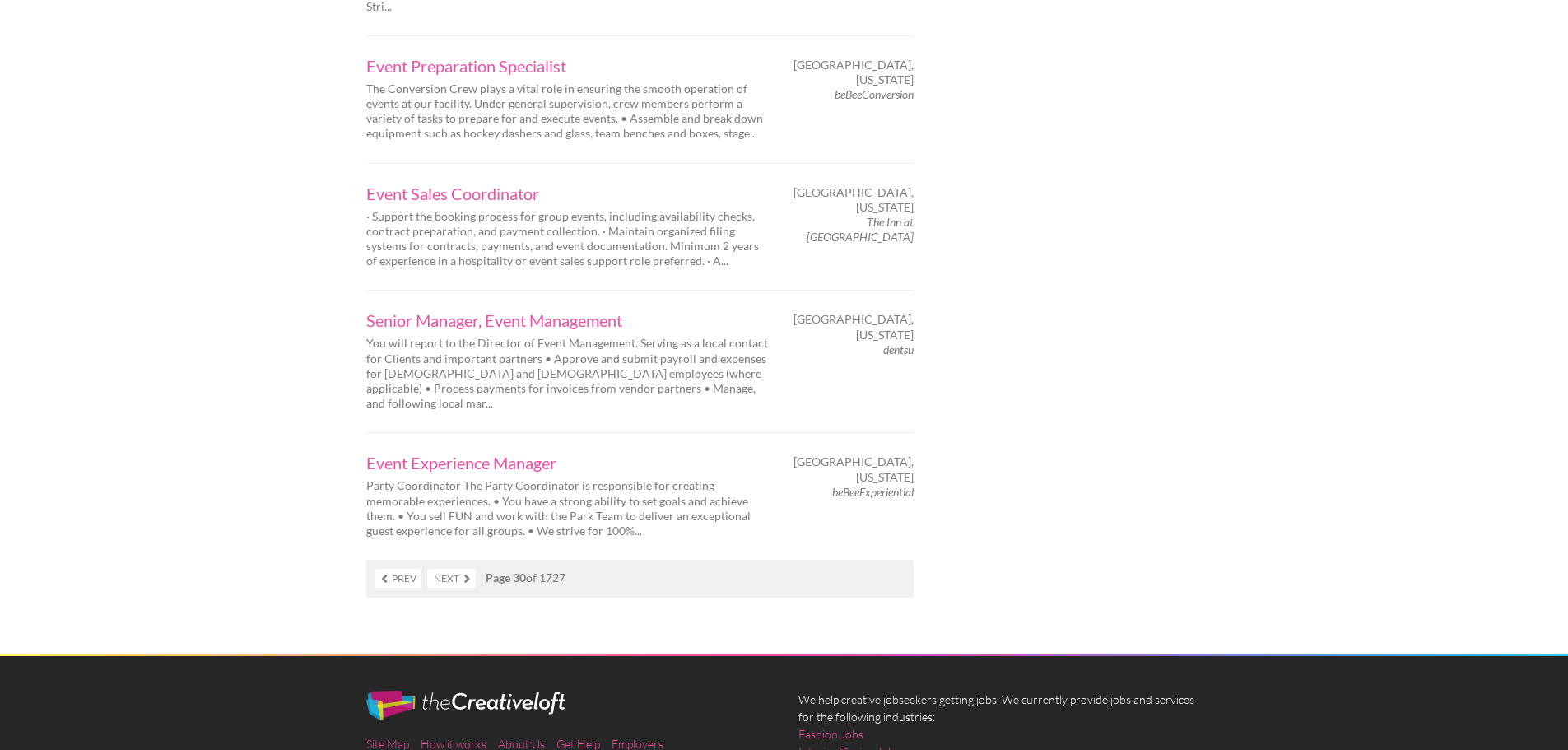
scroll to position [2553, 0]
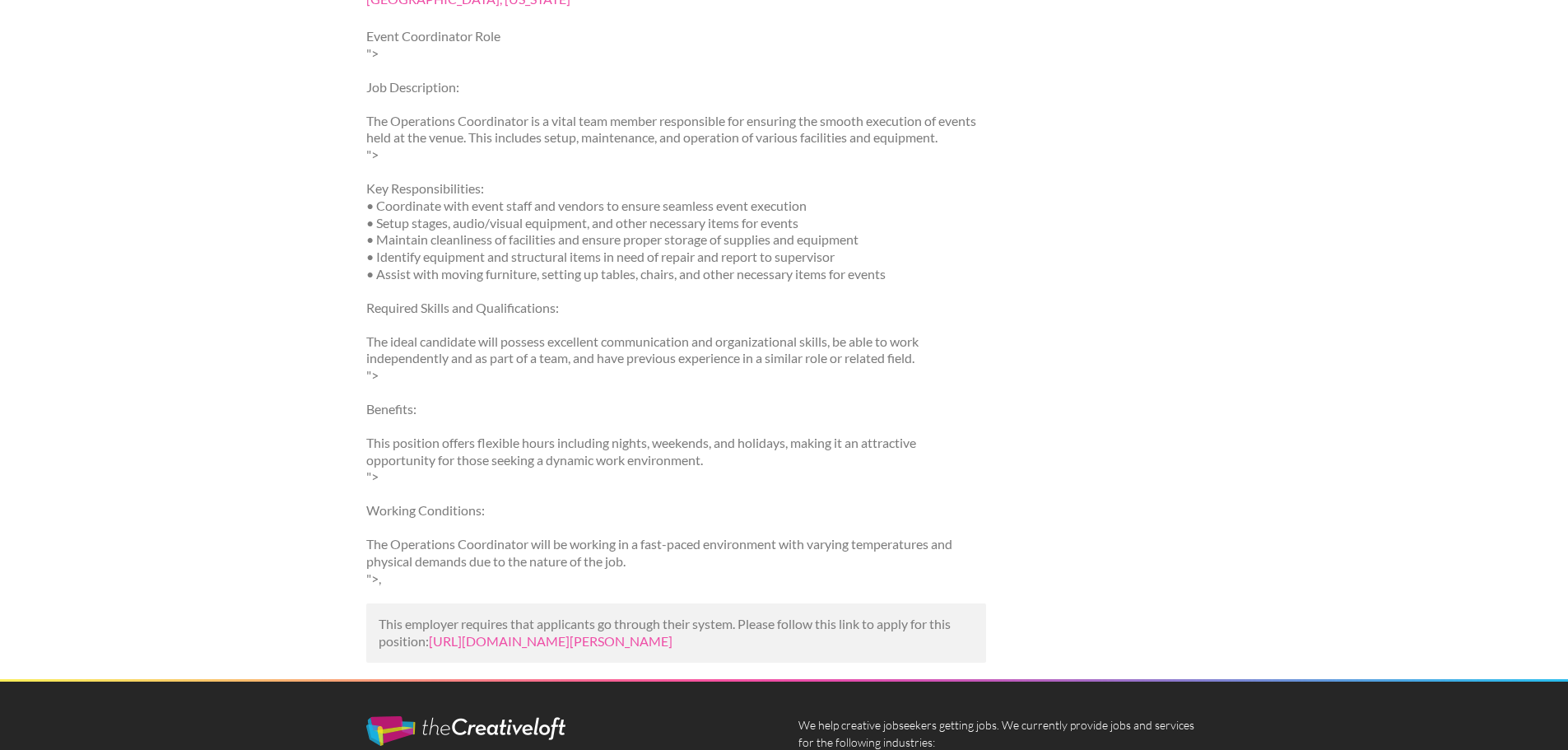
scroll to position [247, 0]
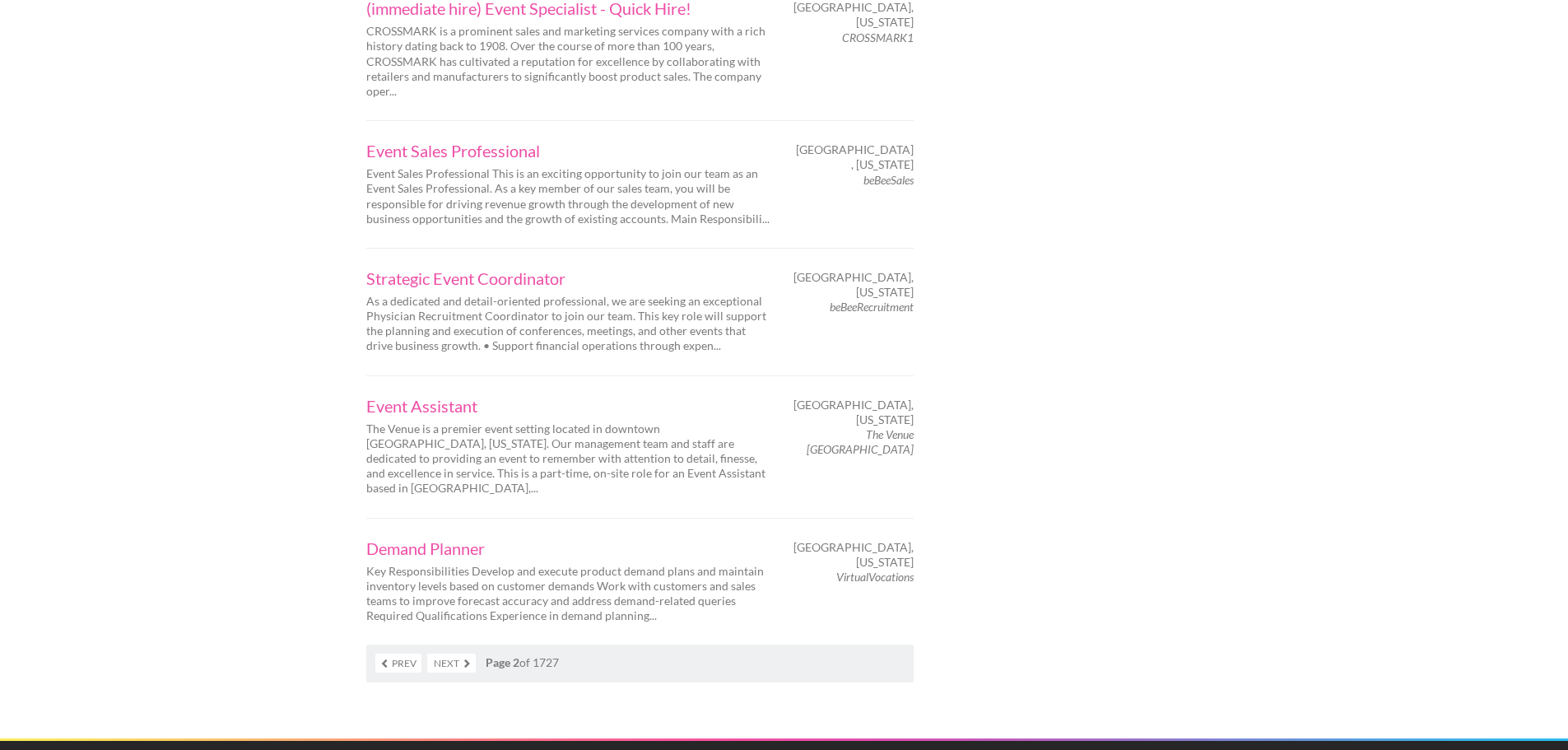
scroll to position [2388, 0]
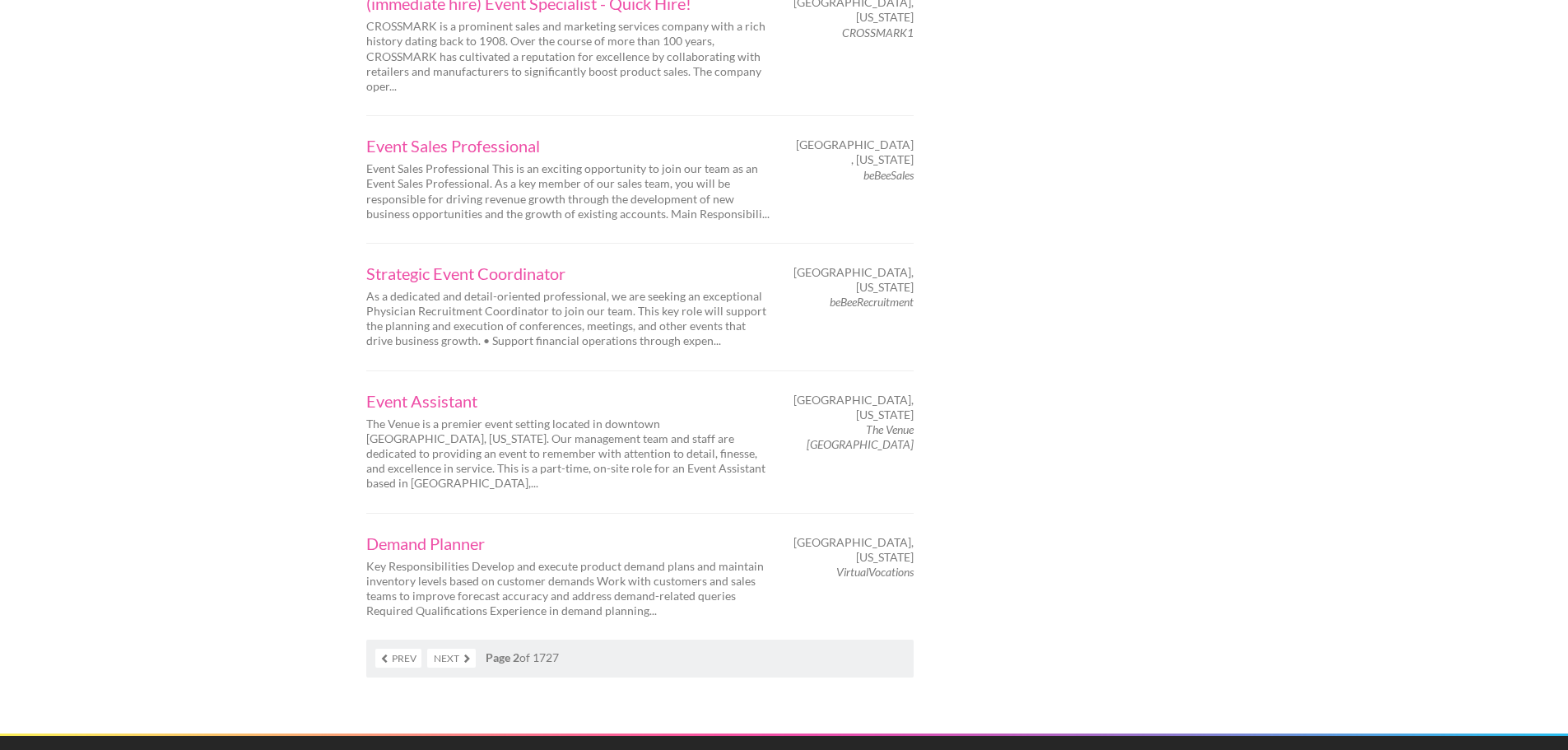
click at [449, 649] on link "Next" at bounding box center [452, 658] width 49 height 19
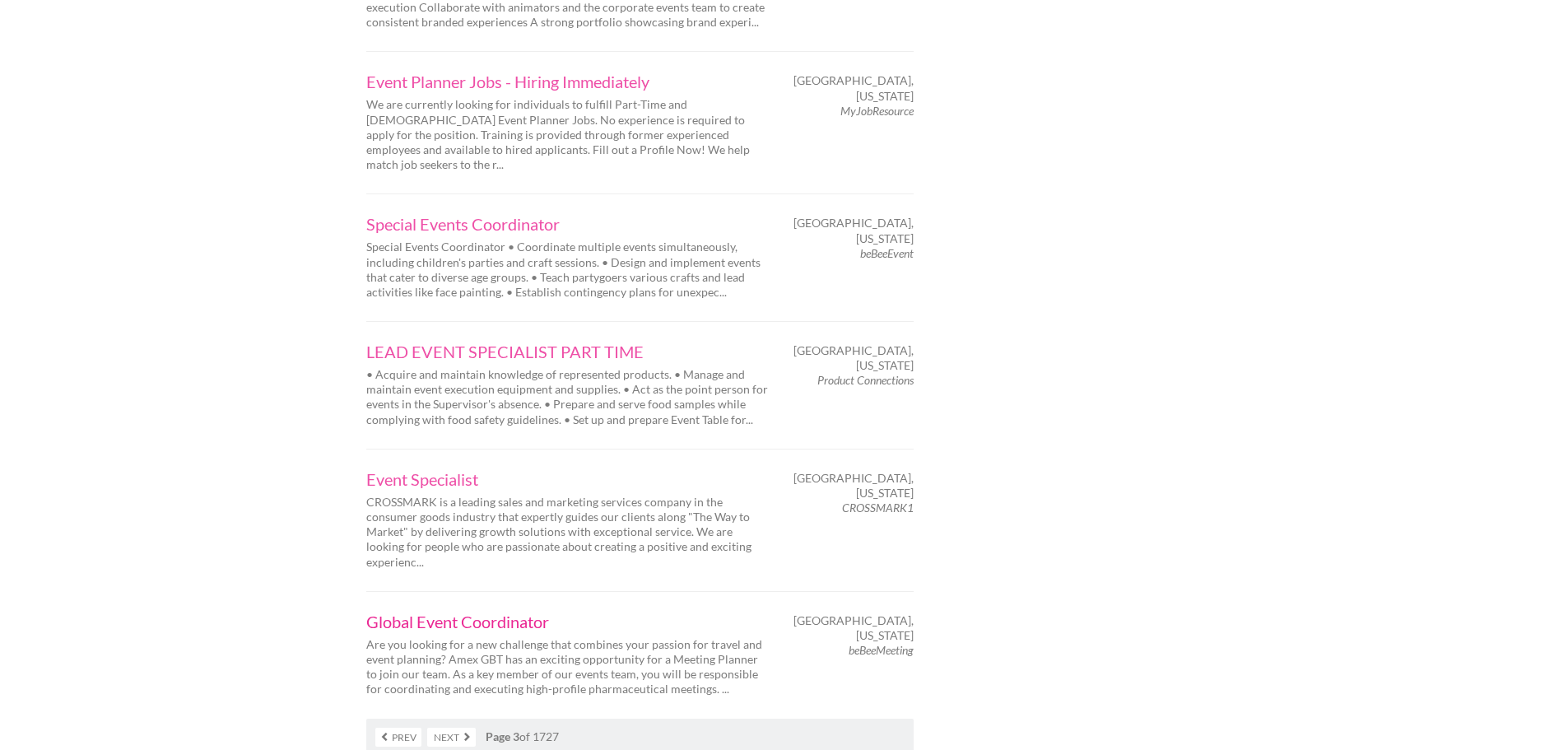
scroll to position [2471, 0]
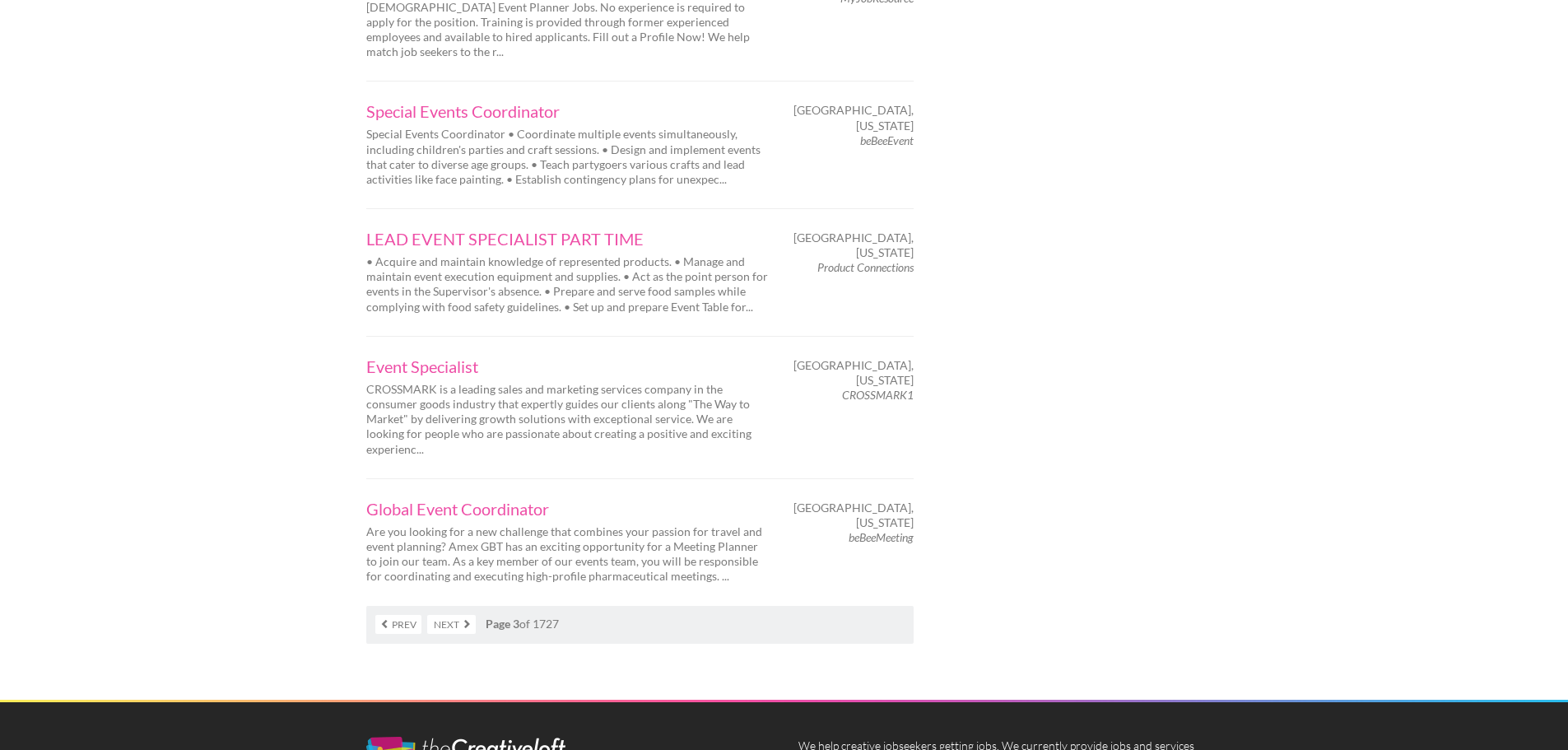
click at [455, 615] on link "Next" at bounding box center [452, 625] width 49 height 19
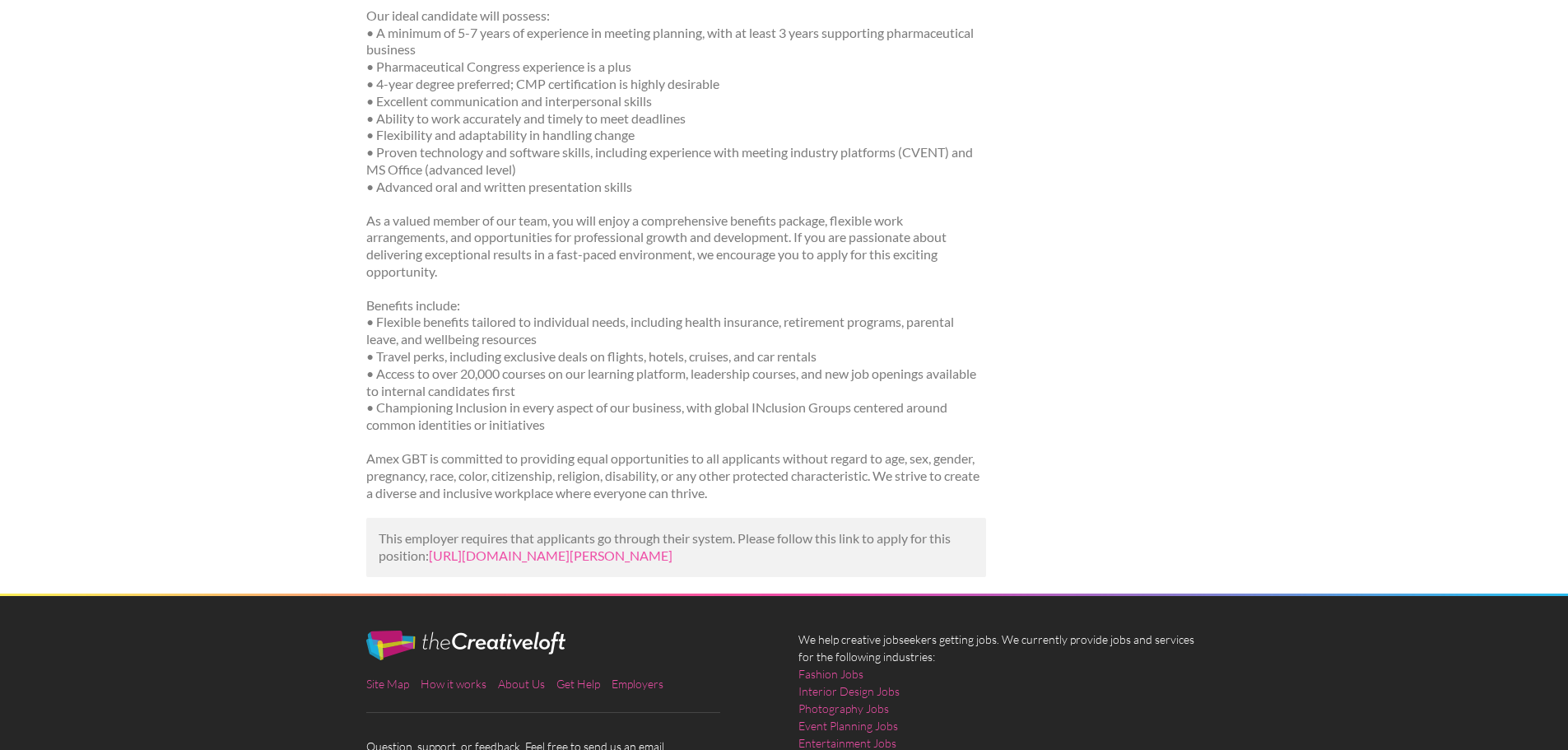
scroll to position [659, 0]
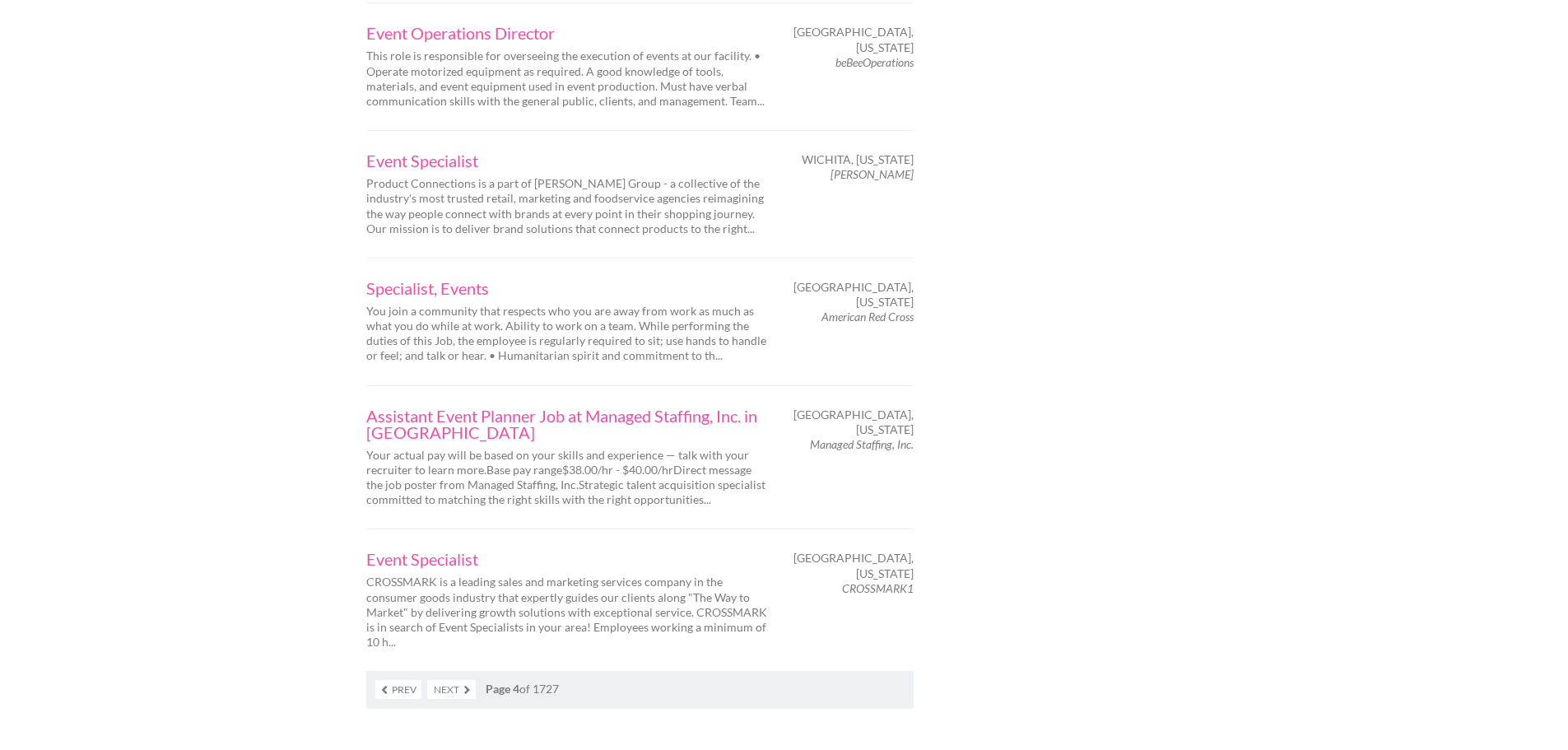
scroll to position [2388, 0]
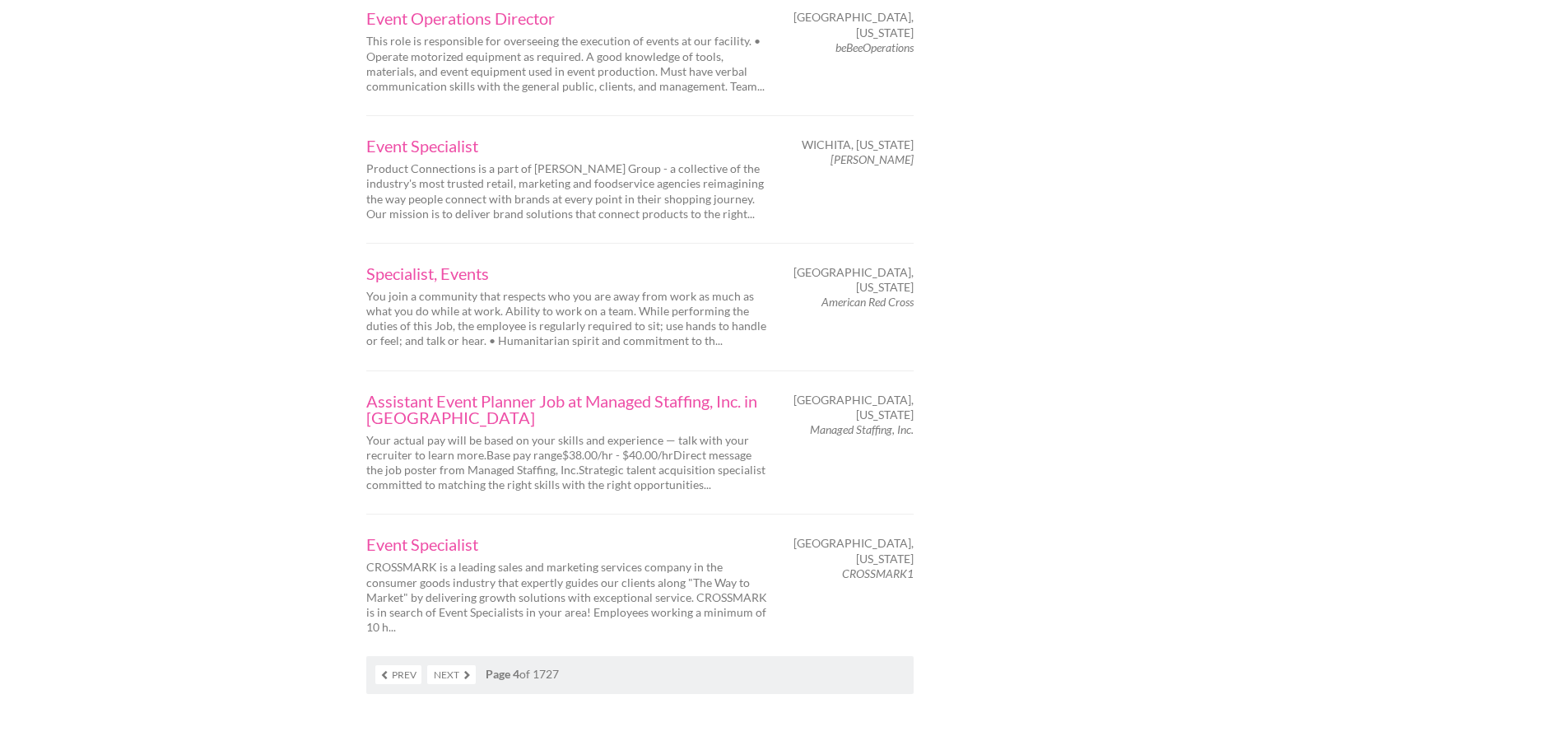
click at [457, 666] on link "Next" at bounding box center [452, 675] width 49 height 19
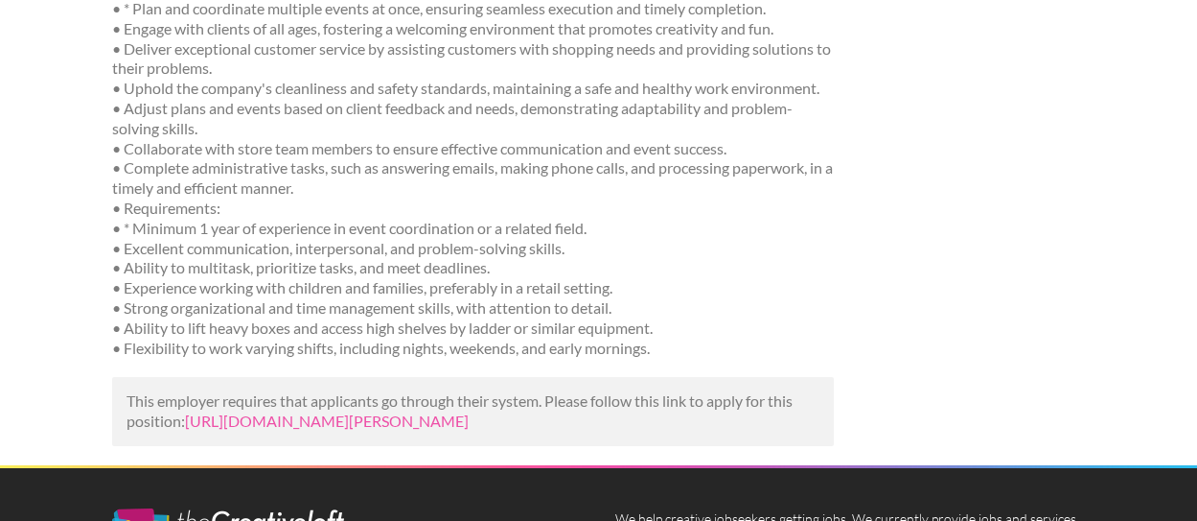
scroll to position [575, 0]
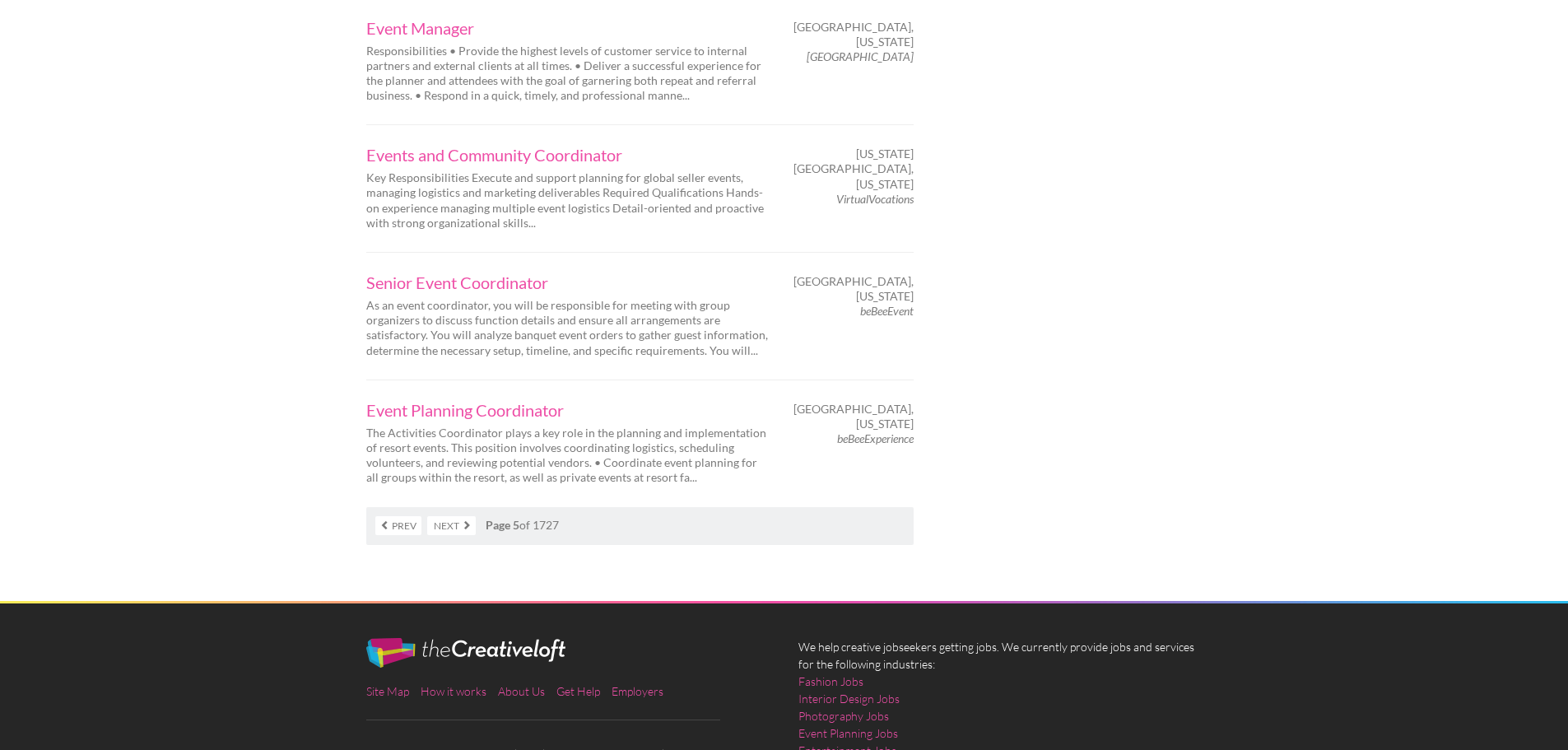
scroll to position [2636, 0]
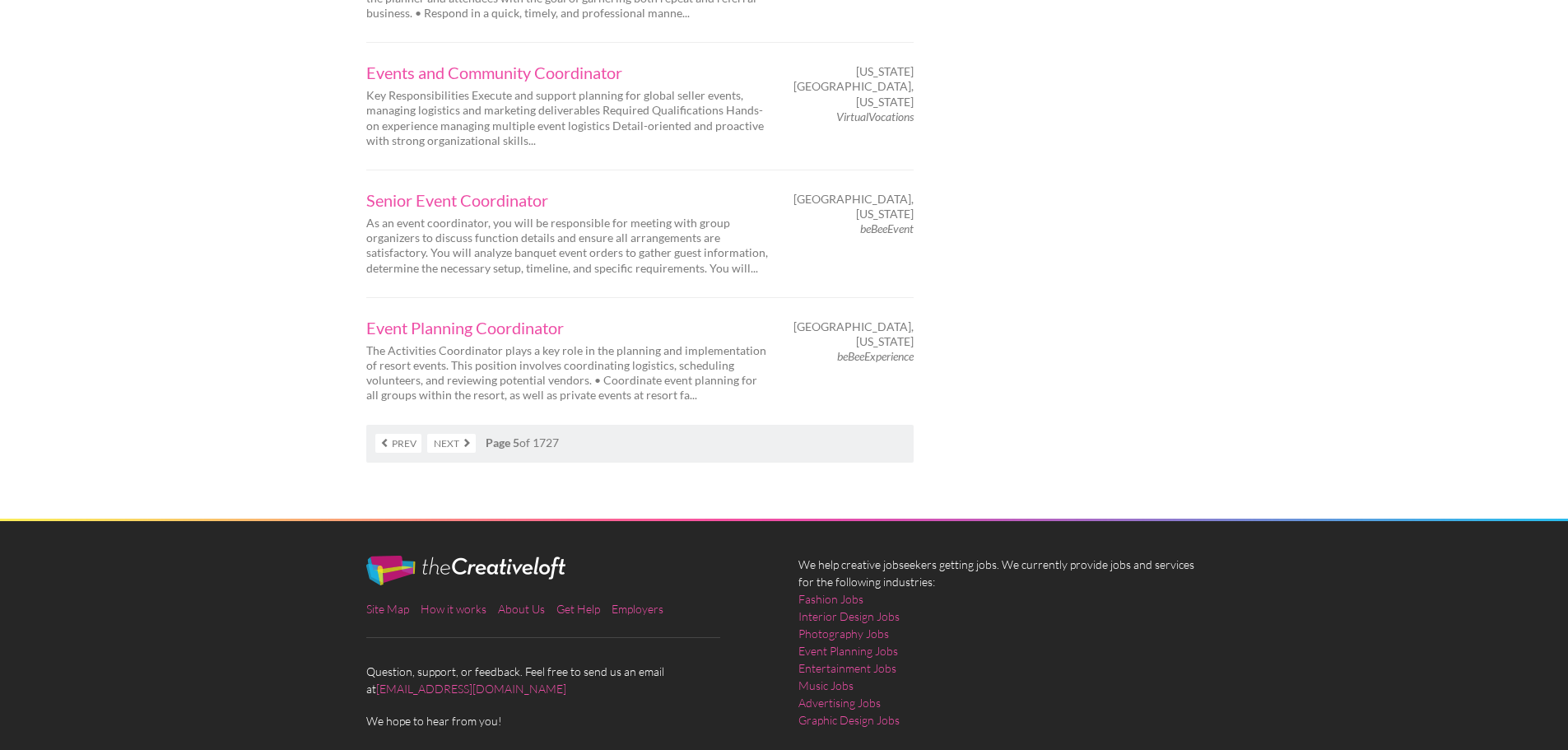
click at [448, 434] on link "Next" at bounding box center [452, 443] width 49 height 19
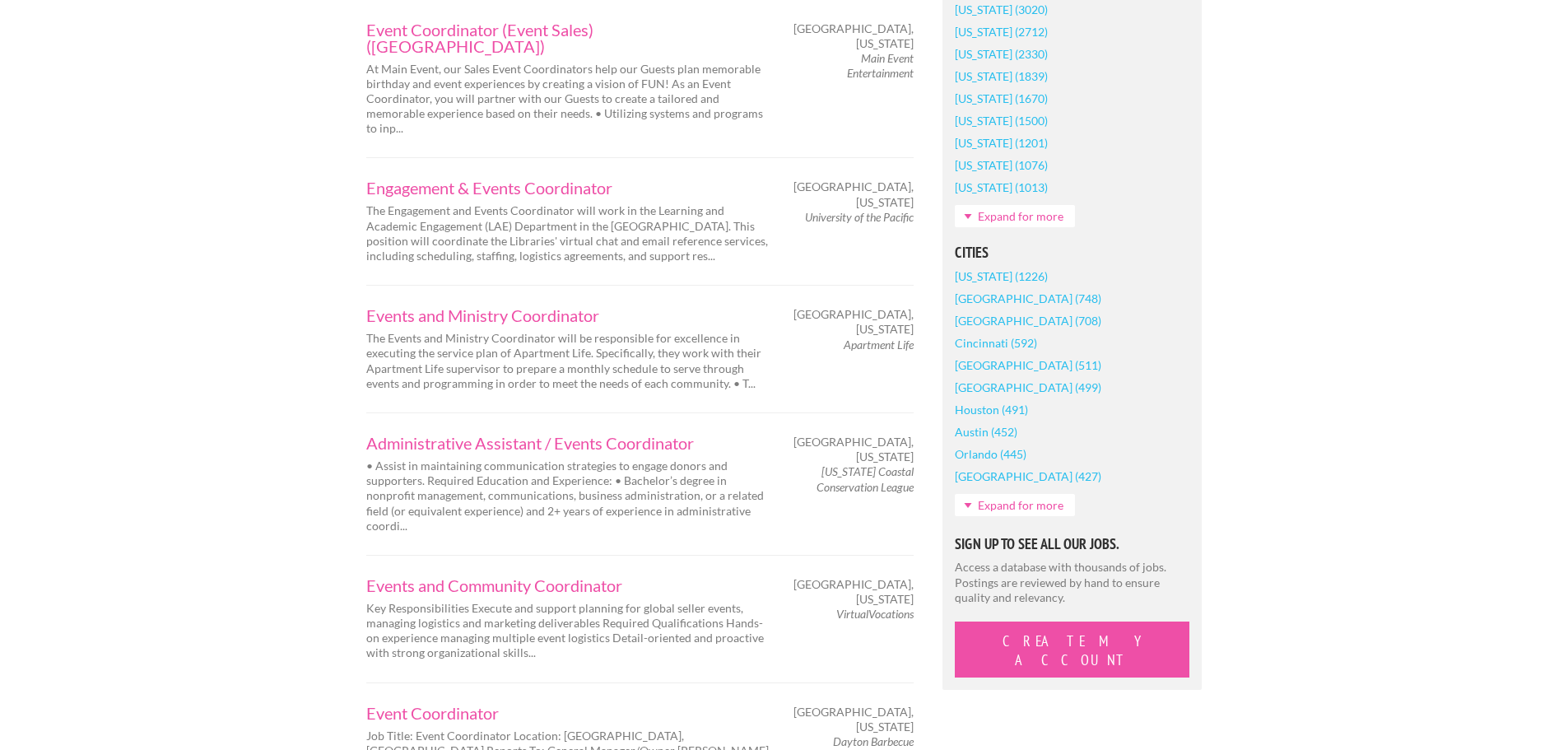
scroll to position [1318, 0]
